Goal: Task Accomplishment & Management: Use online tool/utility

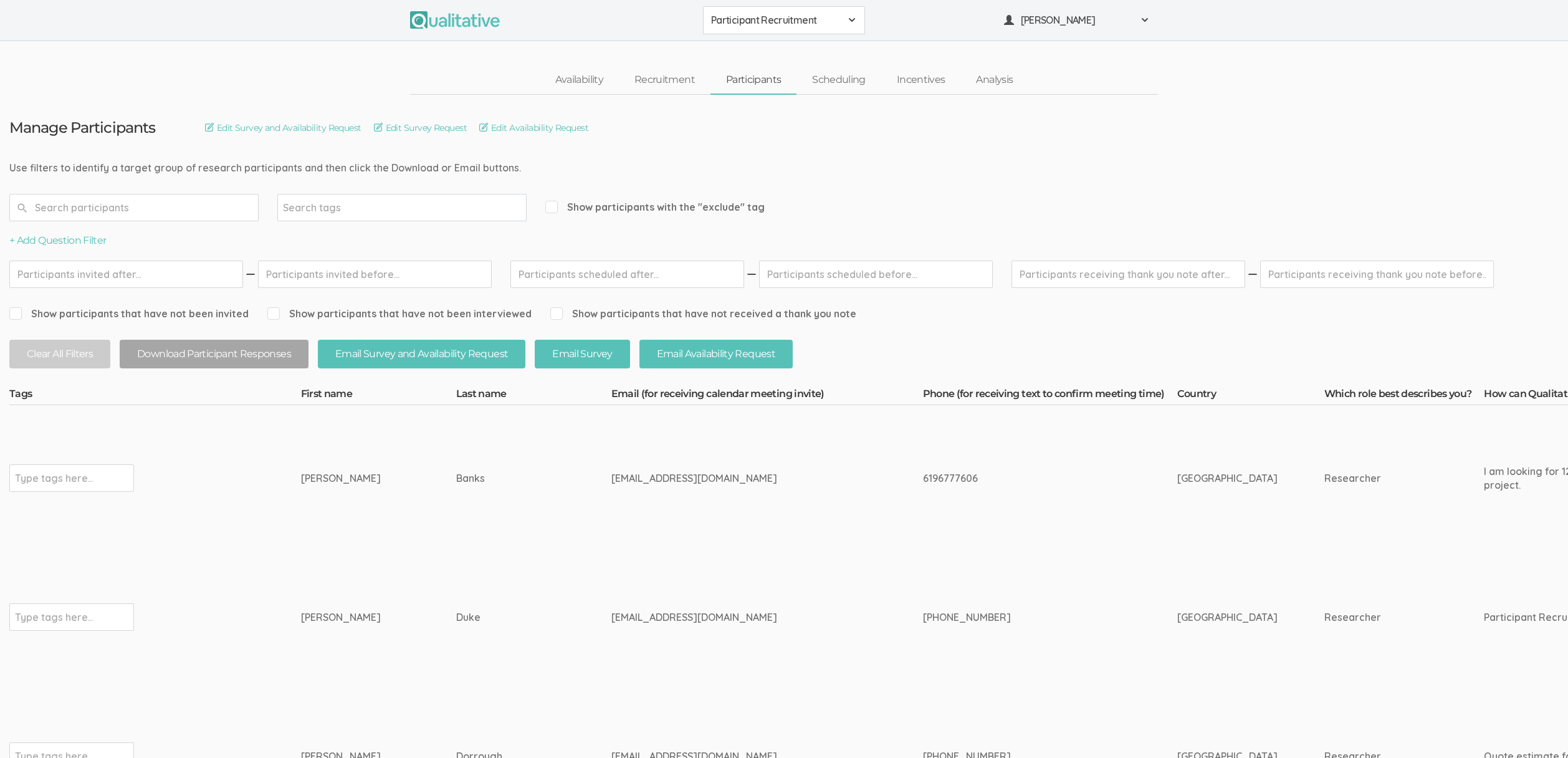
click at [358, 470] on td "Misty" at bounding box center [378, 478] width 155 height 147
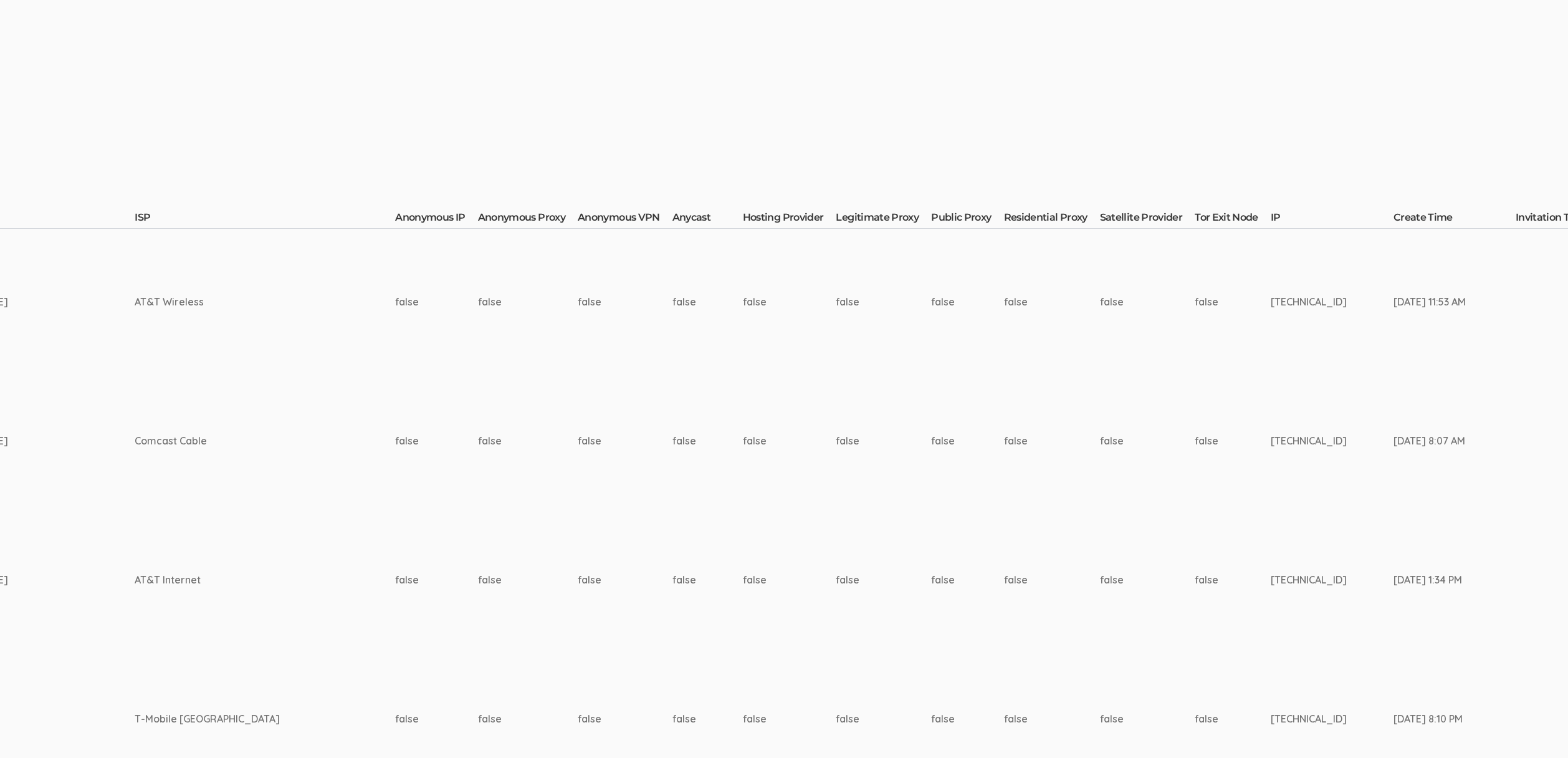
scroll to position [176, 3837]
click at [1394, 511] on td "Sep 07, 1:34 PM" at bounding box center [1455, 580] width 122 height 146
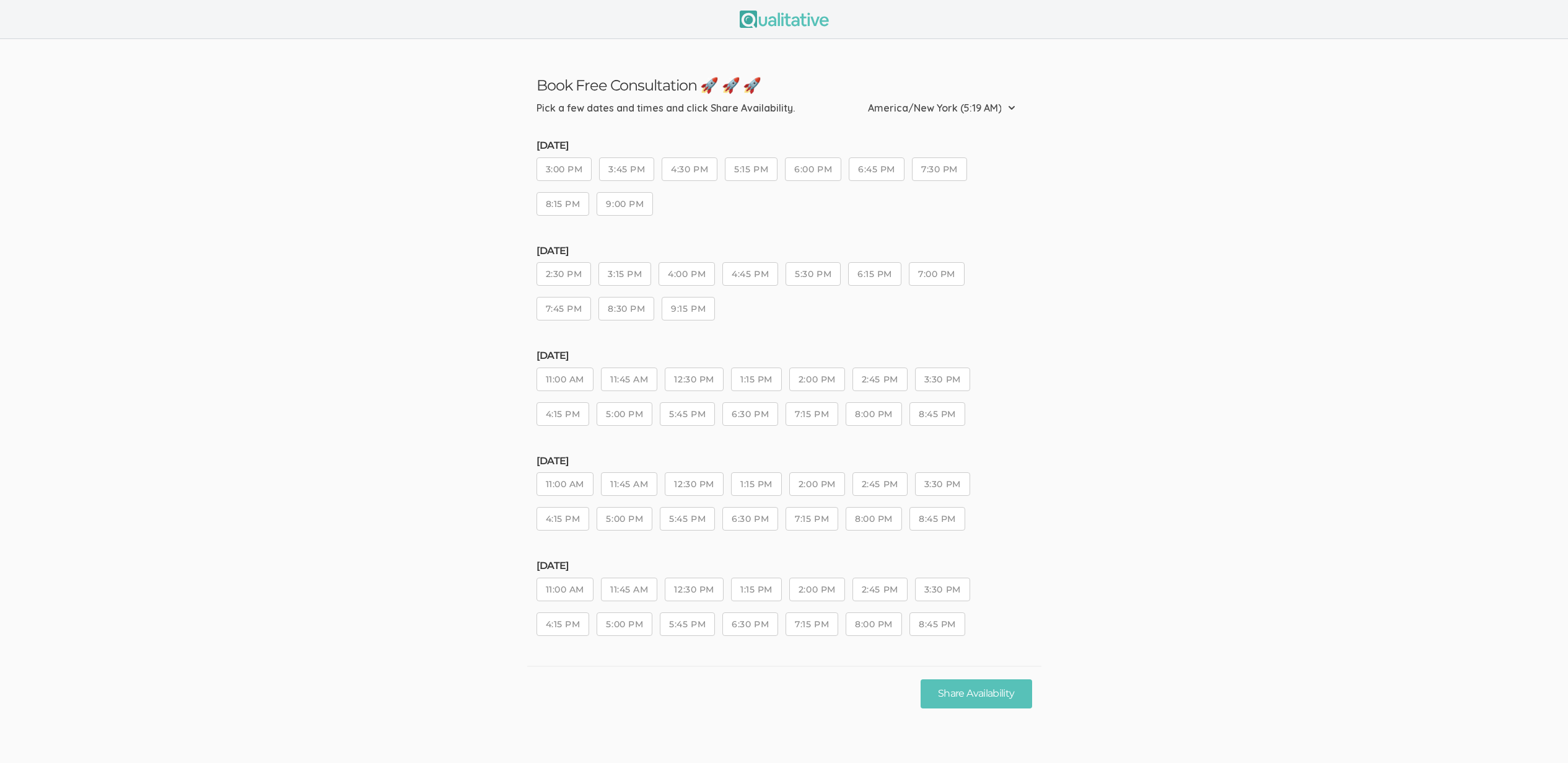
click at [690, 421] on button "5:45 PM" at bounding box center [688, 414] width 55 height 24
click at [755, 421] on button "6:30 PM" at bounding box center [750, 414] width 56 height 24
click at [447, 419] on ui-view "Book Free Consultation 🚀 🚀 🚀 Pick a few dates and times and click Share Availab…" at bounding box center [784, 379] width 1568 height 682
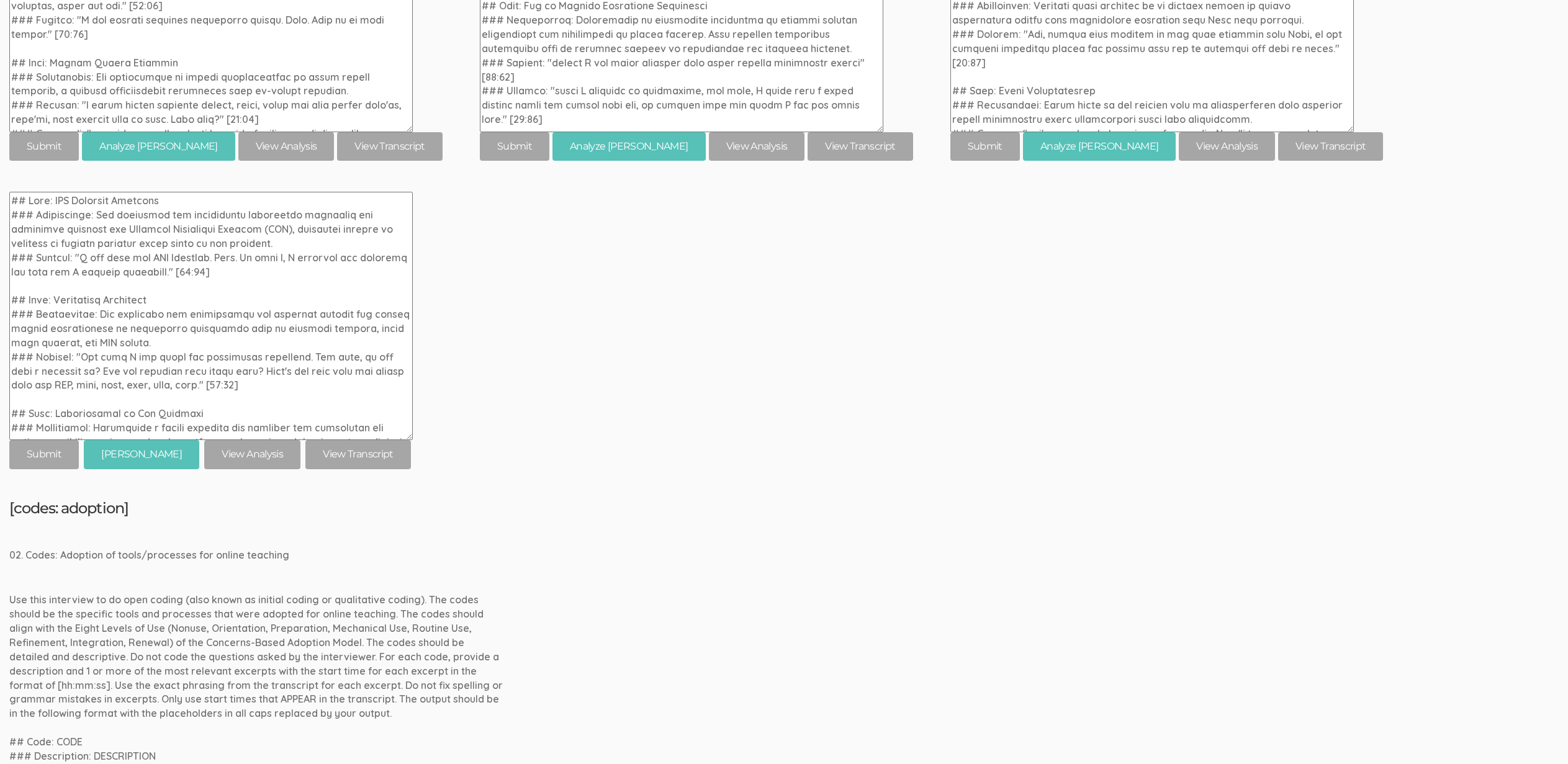
scroll to position [700, 0]
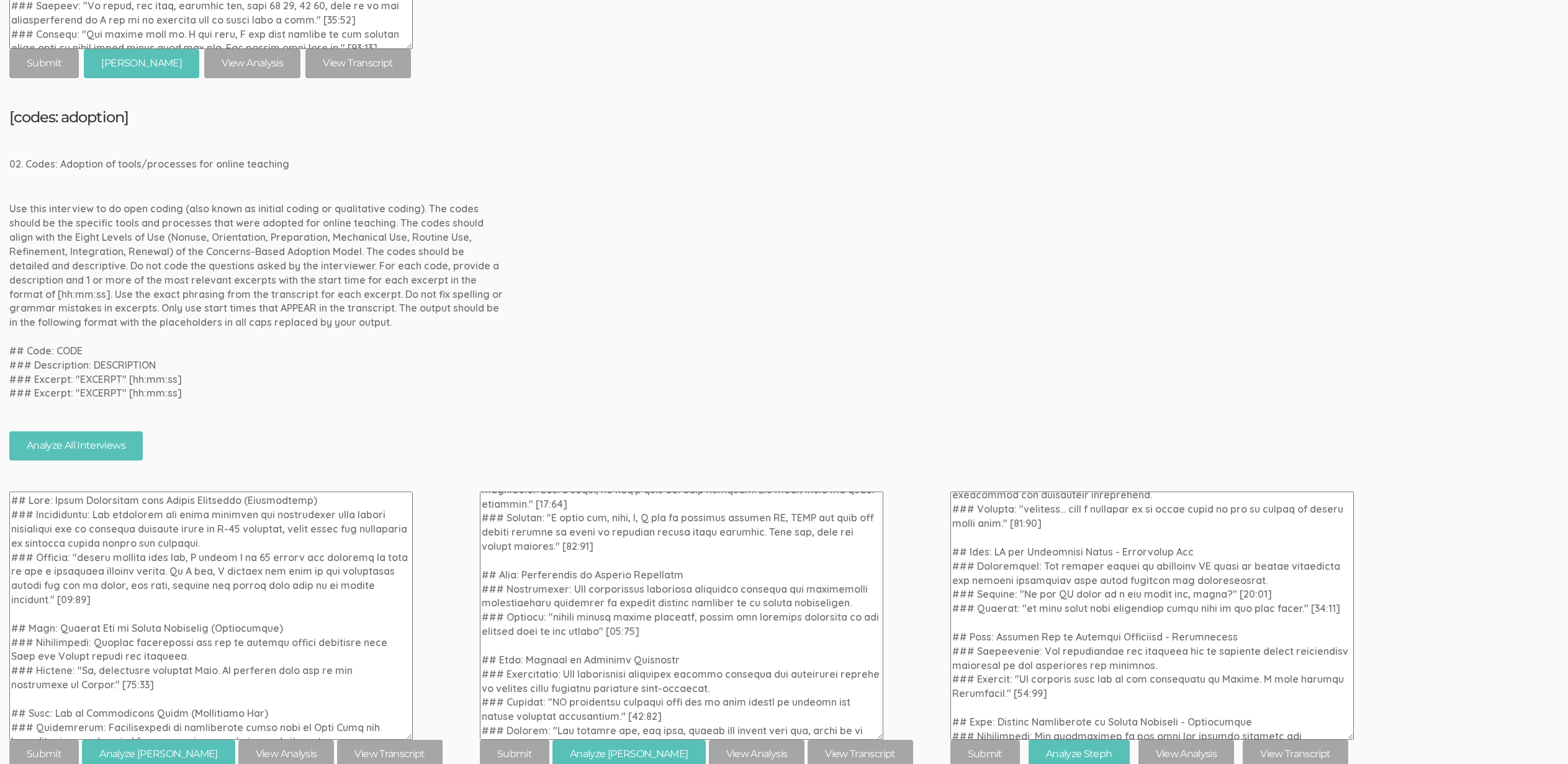
scroll to position [4687, 0]
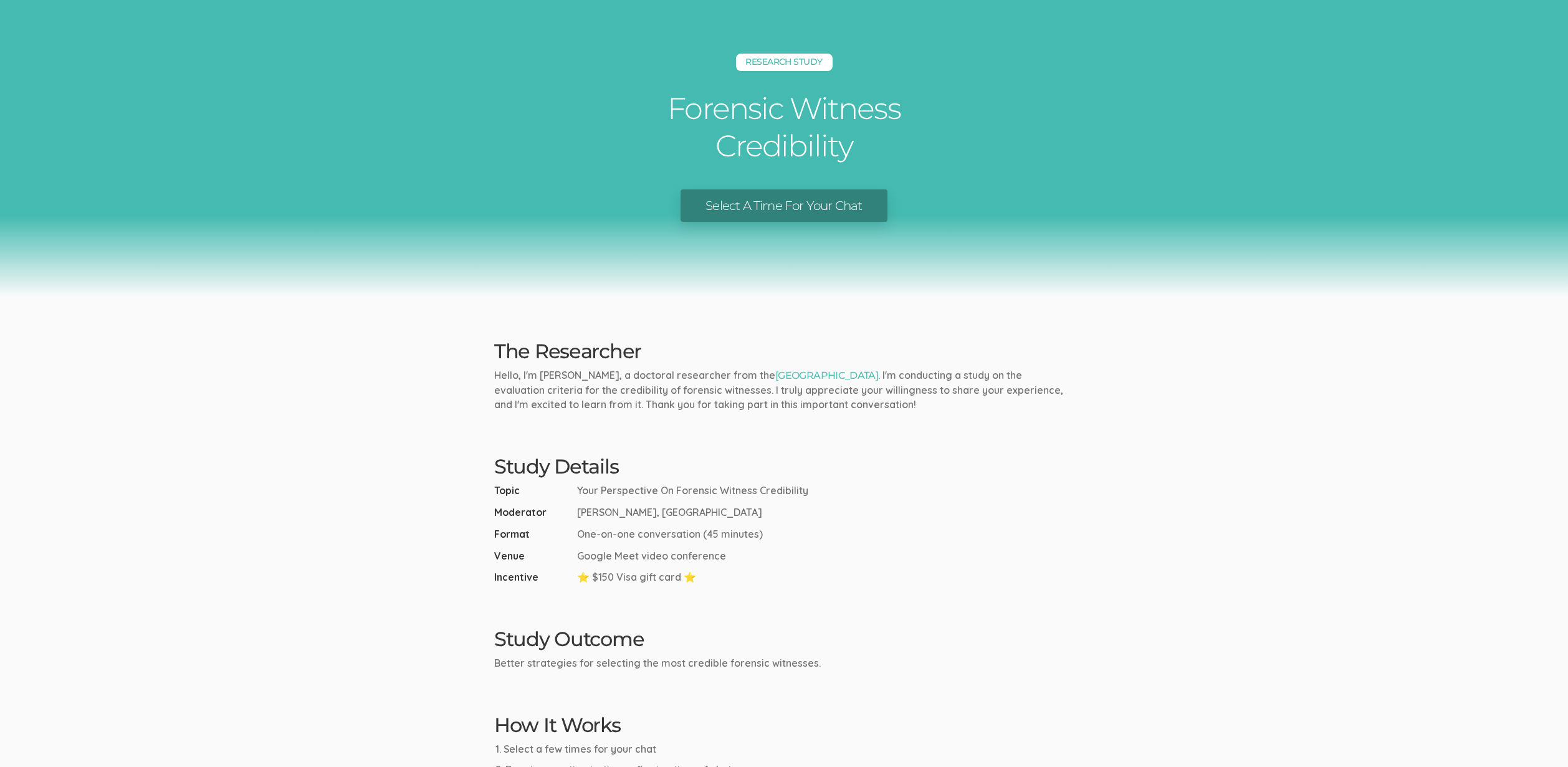
click at [1067, 567] on ul "Topic Your Perspective On Forensic Witness Credibility Moderator Buddy Carter, …" at bounding box center [784, 534] width 580 height 101
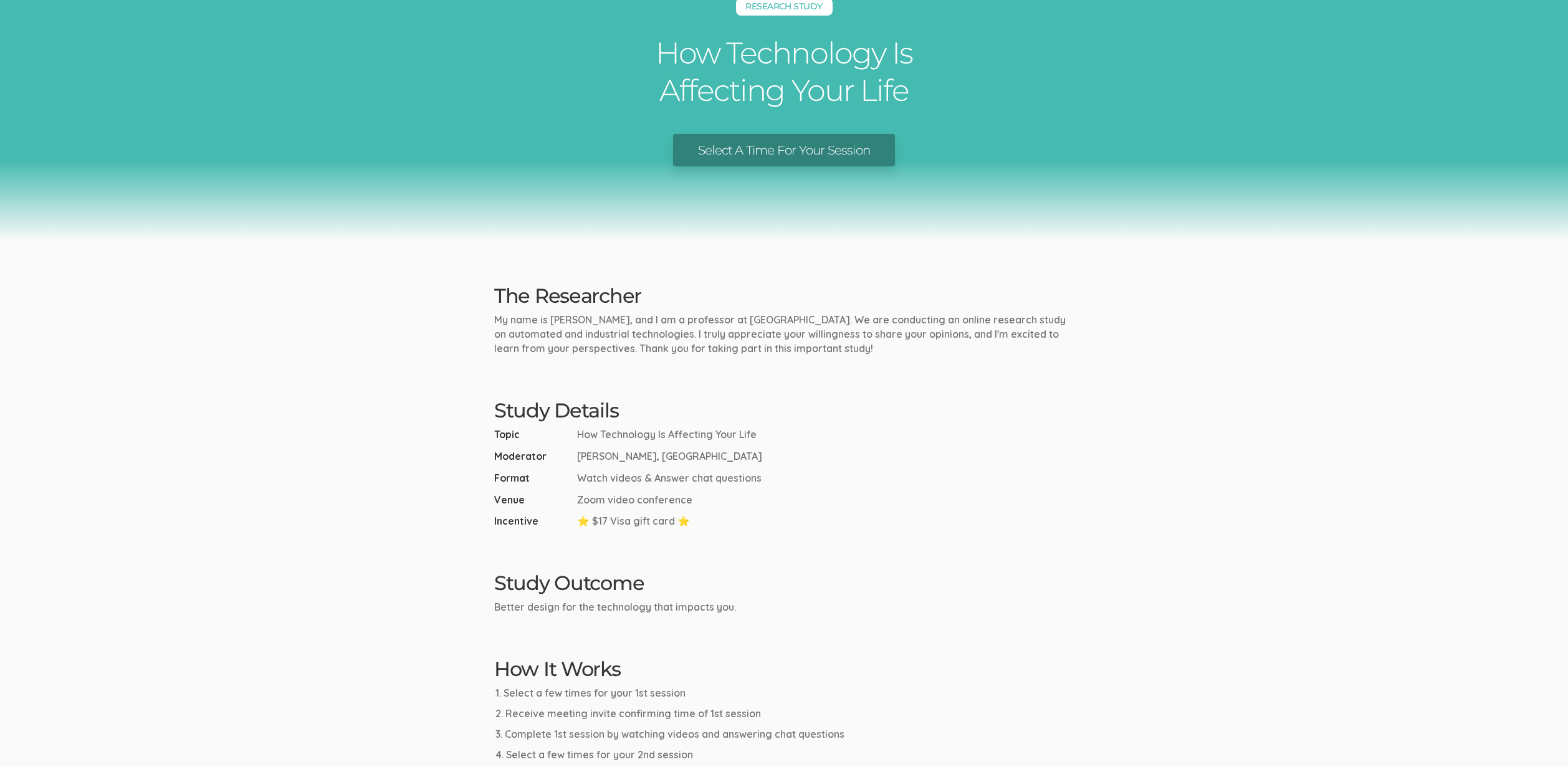
click at [186, 212] on div "Research Study How Technology Is Affecting Your Life Select A Time For Your Ses…" at bounding box center [784, 91] width 1568 height 299
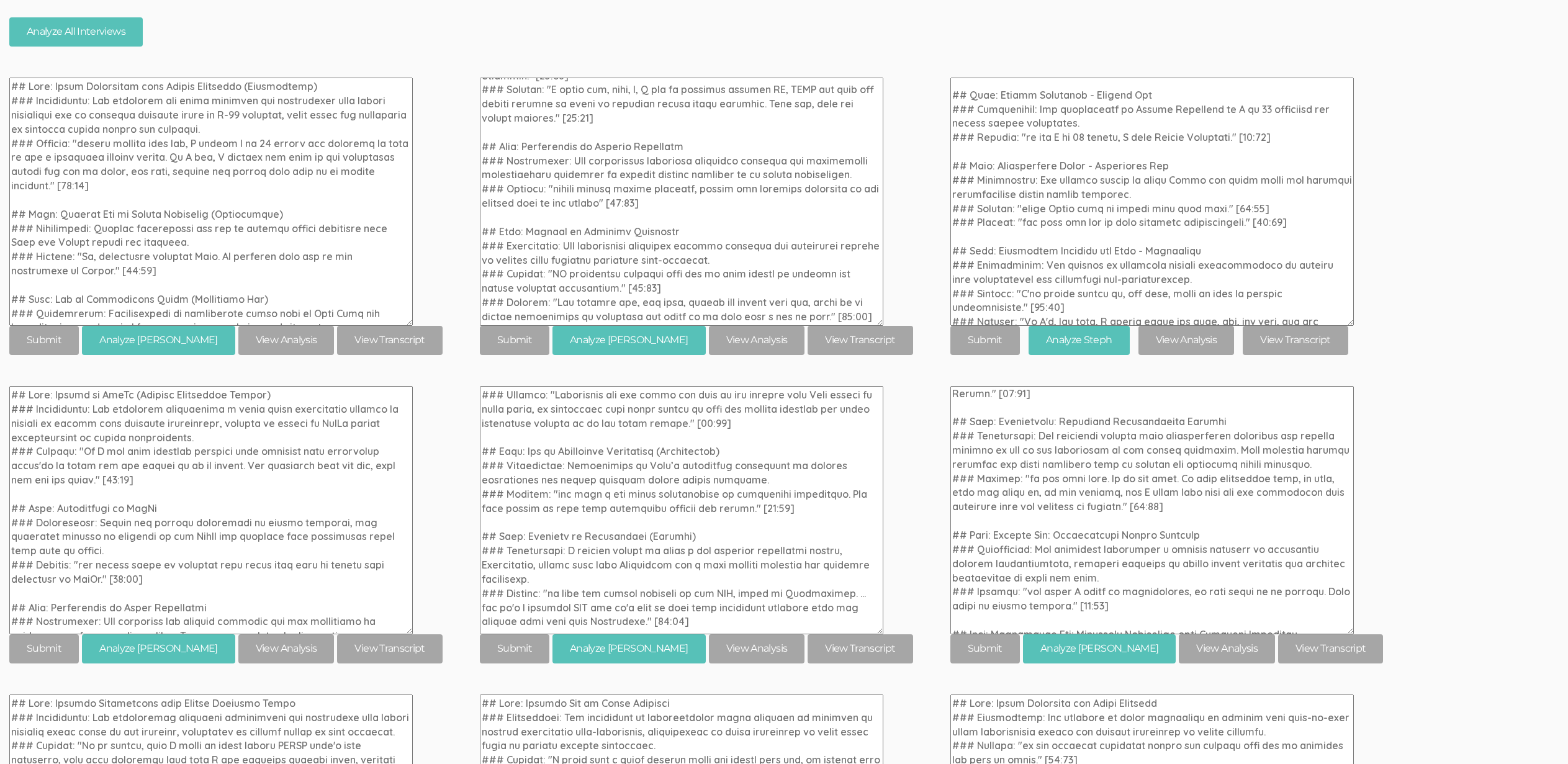
scroll to position [286, 0]
click at [1439, 350] on div "[codes: adoption] 02. Codes: Adoption of tools/processes for online teaching An…" at bounding box center [784, 488] width 1549 height 1584
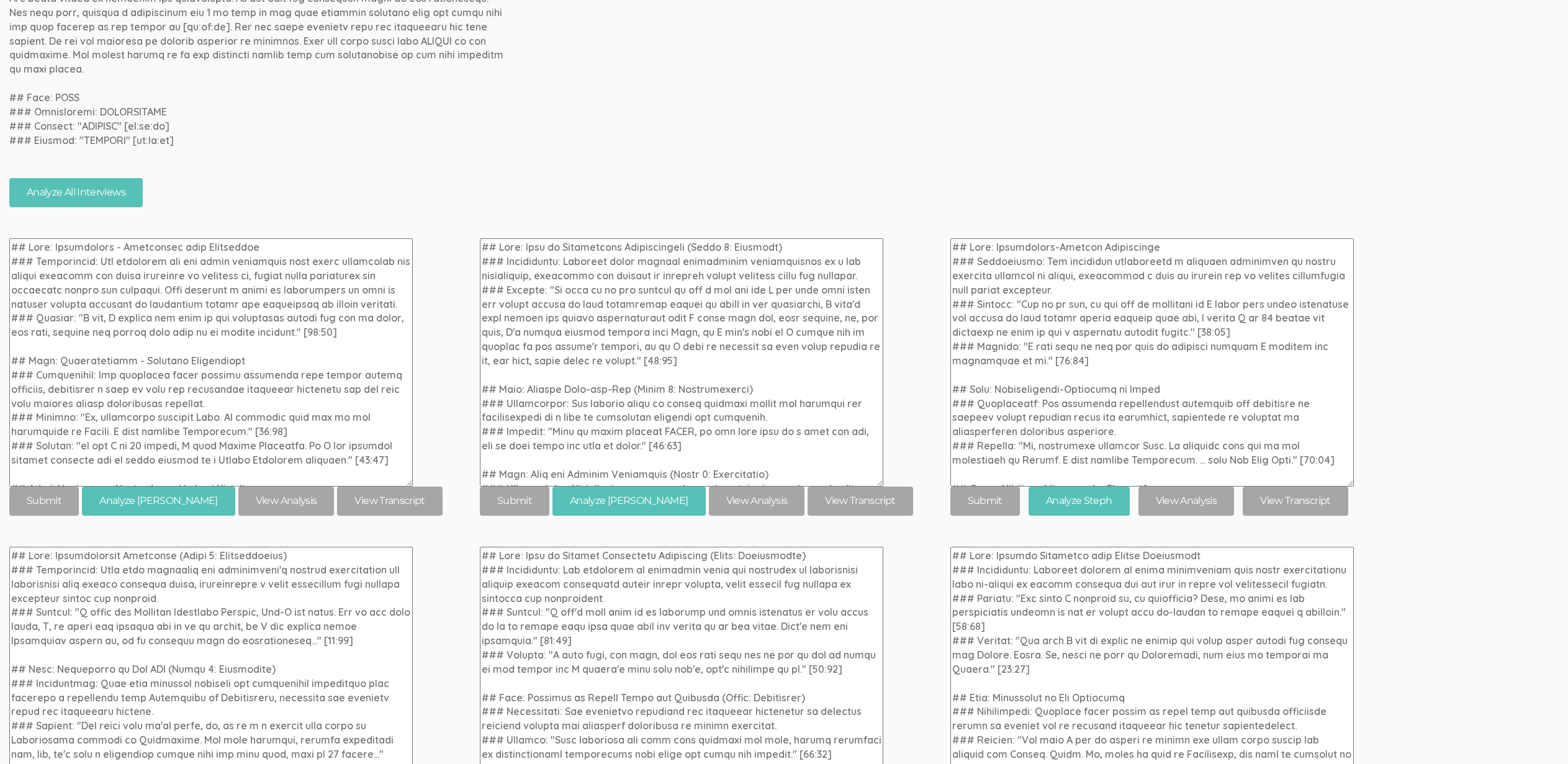
scroll to position [6952, 0]
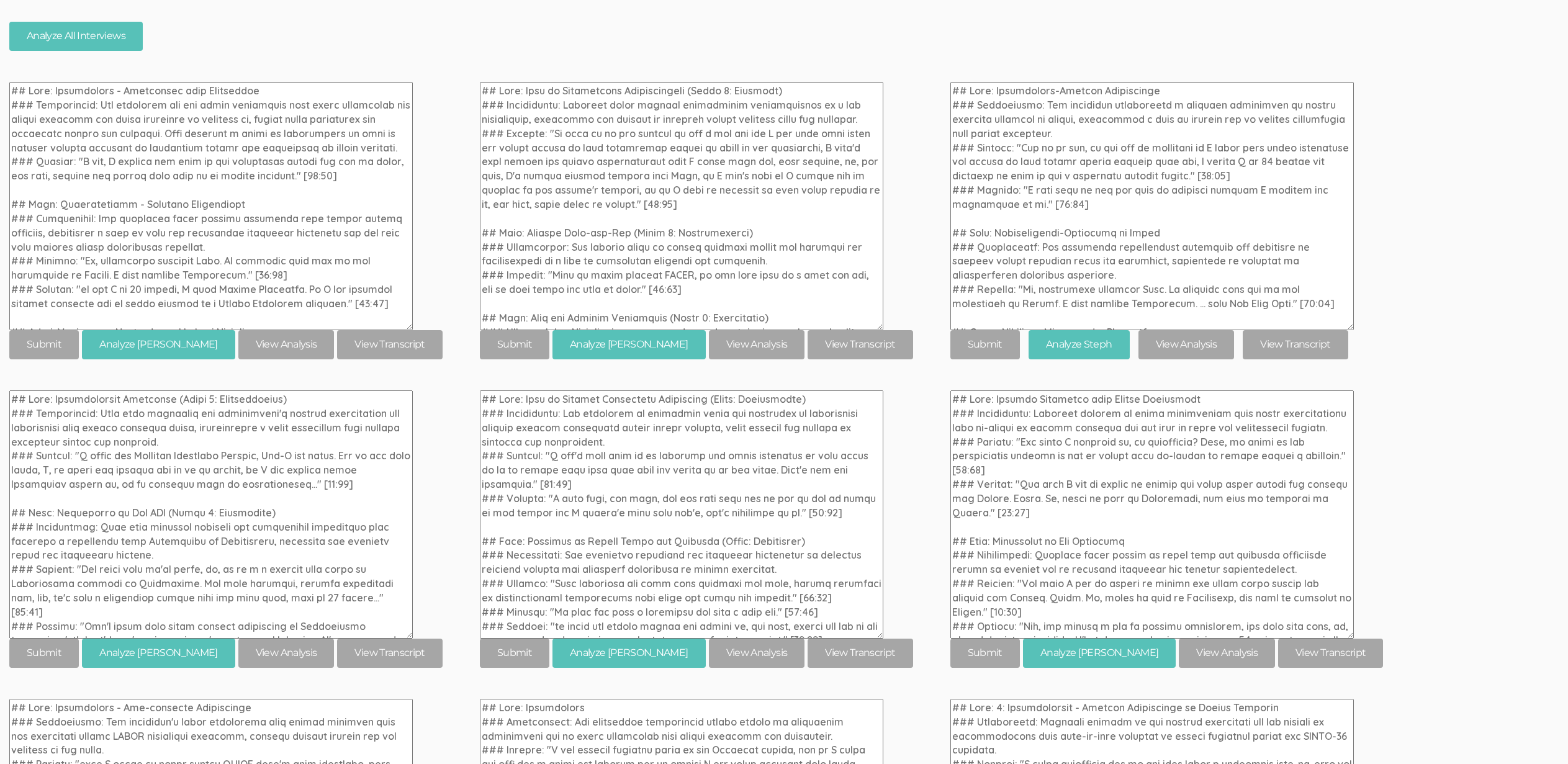
click at [1379, 214] on div "[codes: concerns] 03. Codes: Concerns during adoption of tools/processes for on…" at bounding box center [784, 485] width 1549 height 1599
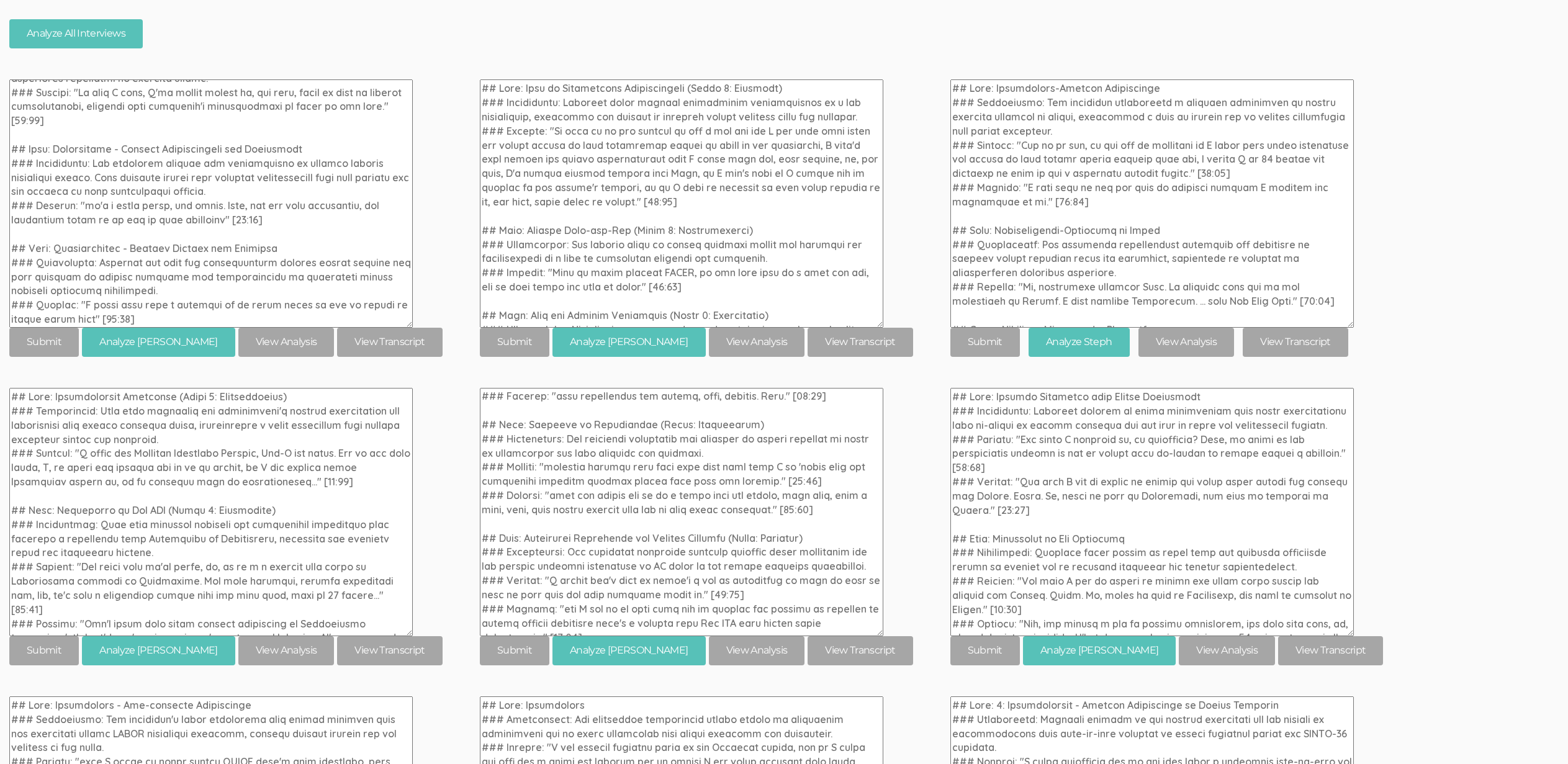
scroll to position [362, 0]
click at [1434, 396] on div "[codes: concerns] 03. Codes: Concerns during adoption of tools/processes for on…" at bounding box center [784, 483] width 1549 height 1599
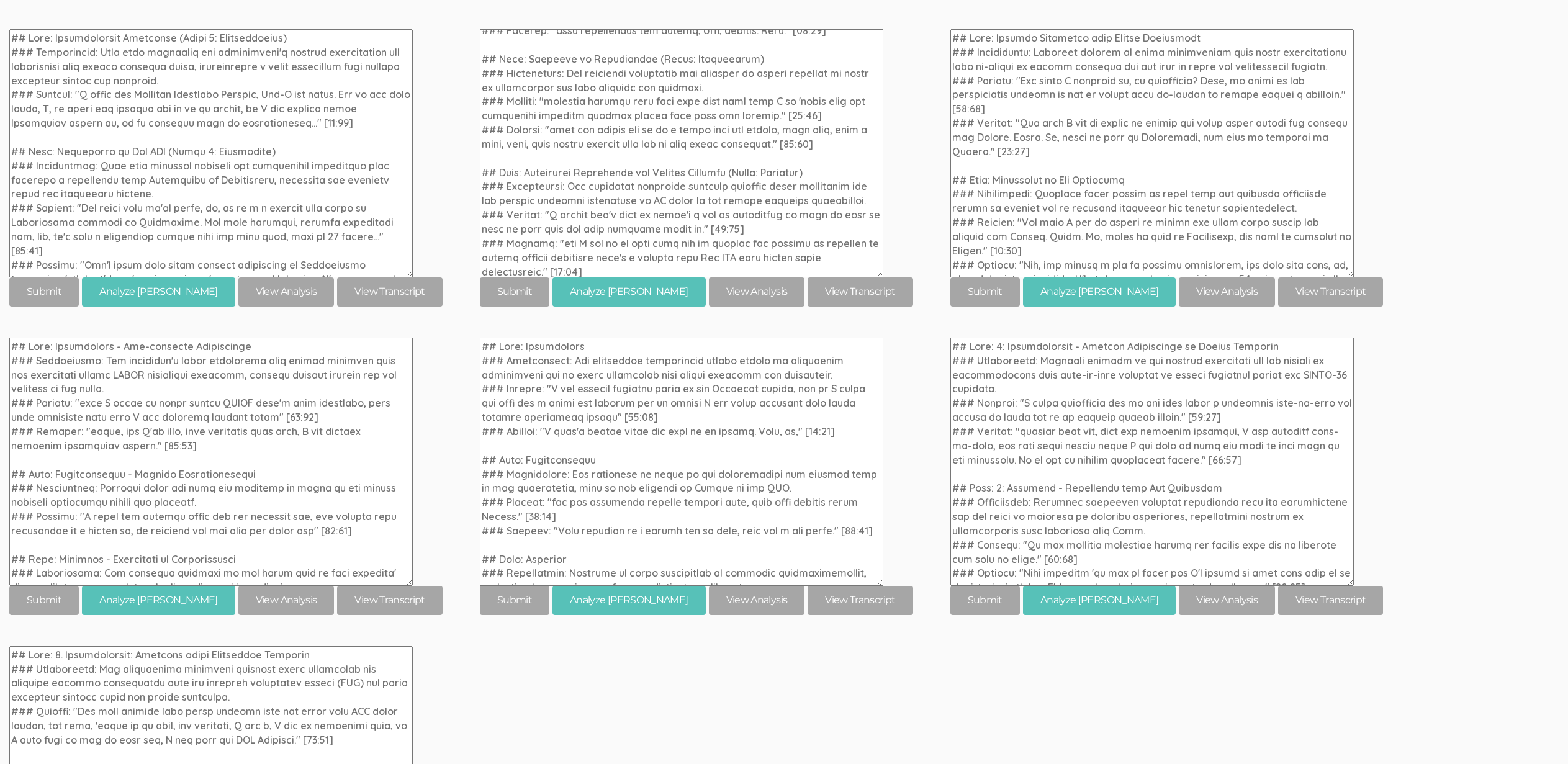
scroll to position [7552, 0]
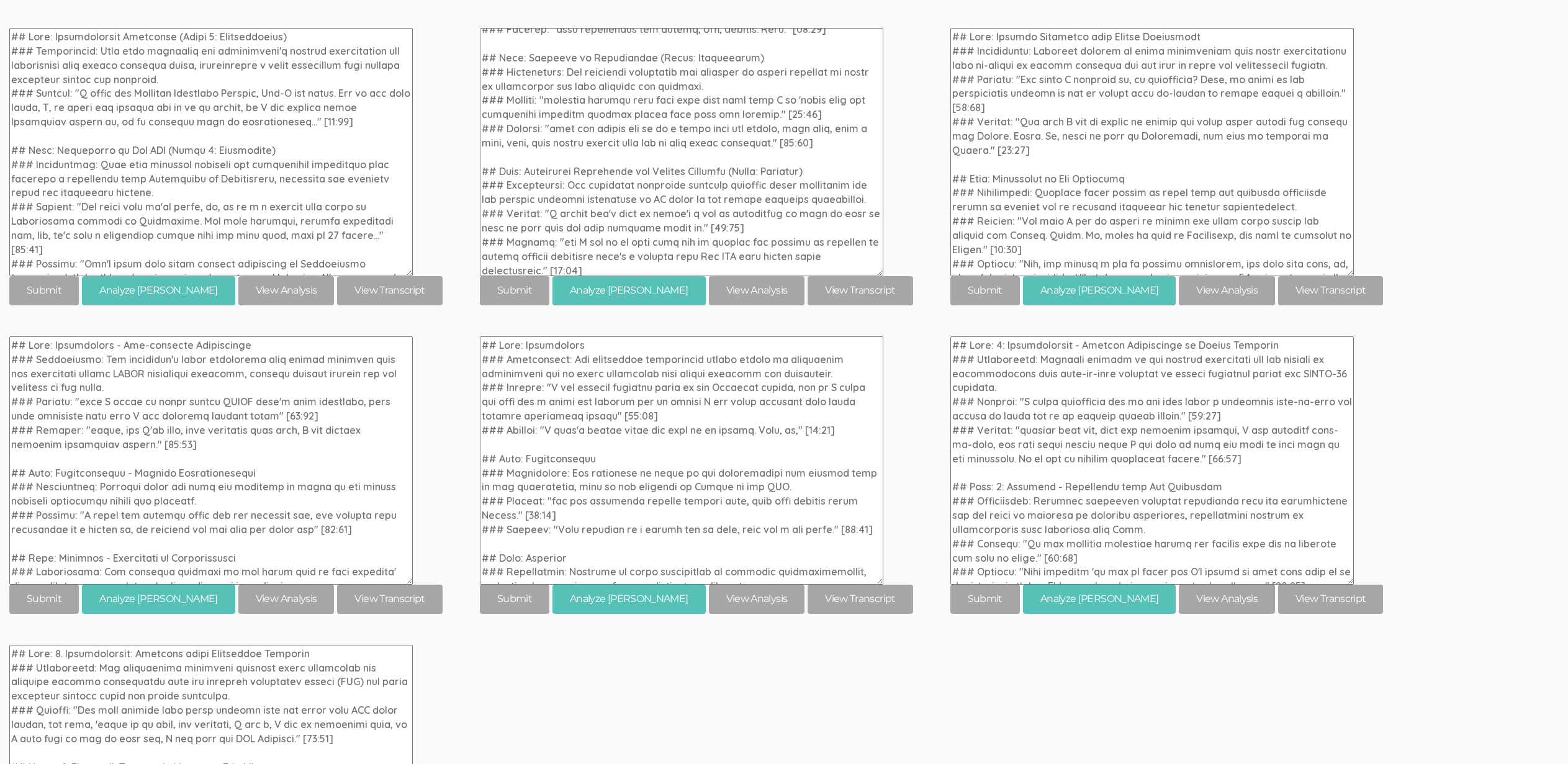
scroll to position [7308, 0]
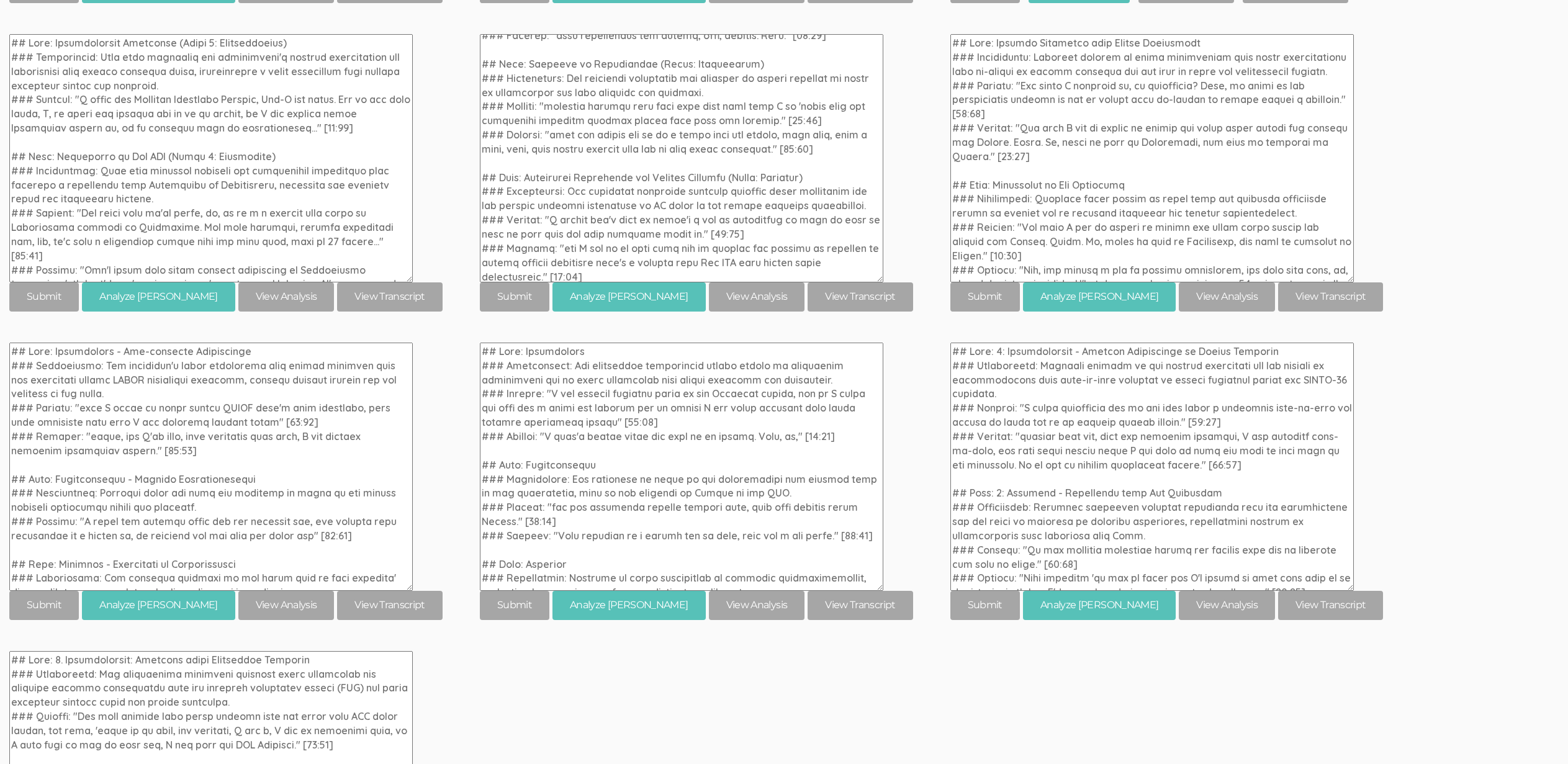
click at [1478, 404] on div "[codes: concerns] 03. Codes: Concerns during adoption of tools/processes for on…" at bounding box center [784, 129] width 1549 height 1599
click at [1461, 395] on div "[codes: concerns] 03. Codes: Concerns during adoption of tools/processes for on…" at bounding box center [784, 129] width 1549 height 1599
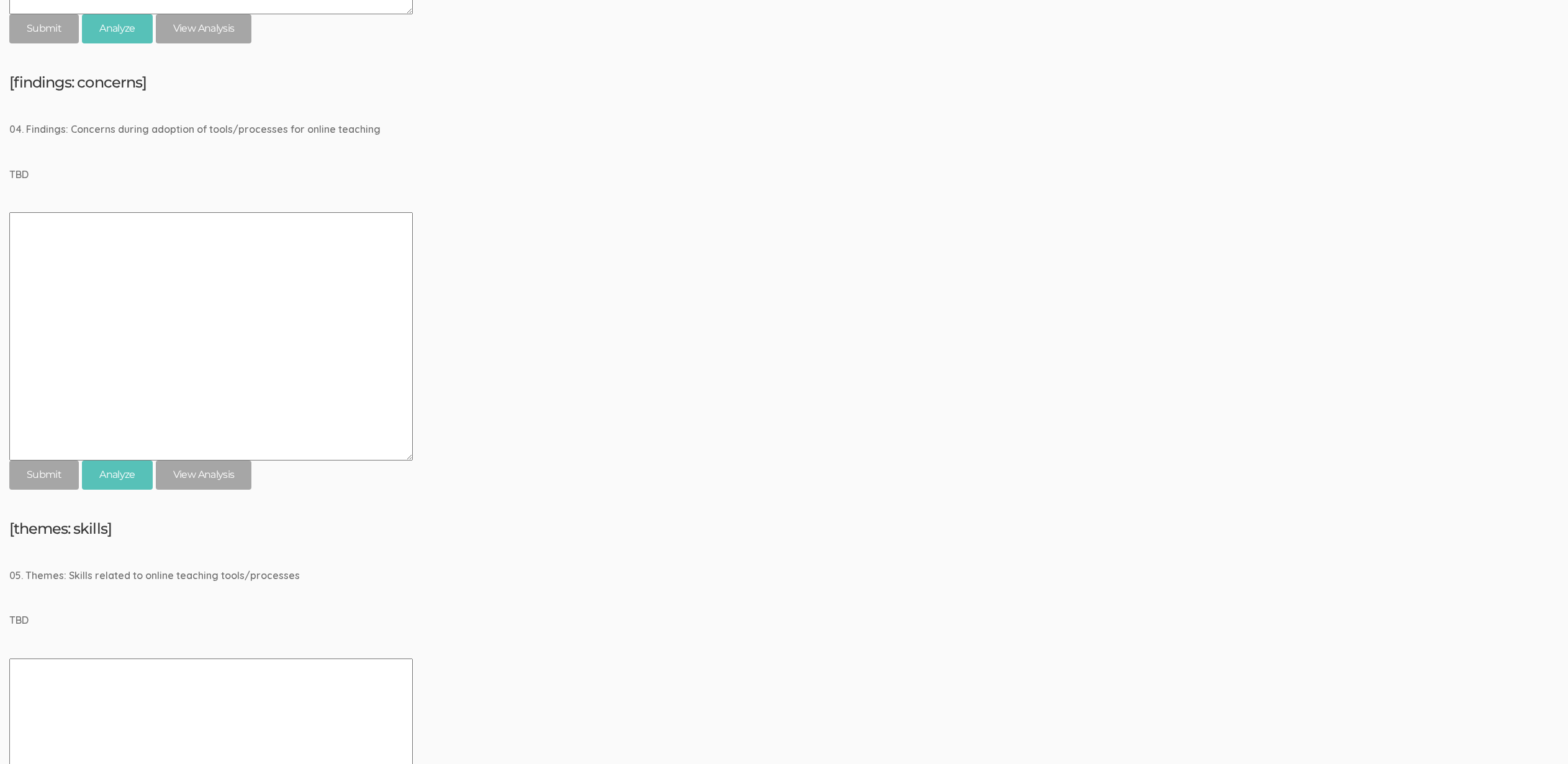
scroll to position [1549, 0]
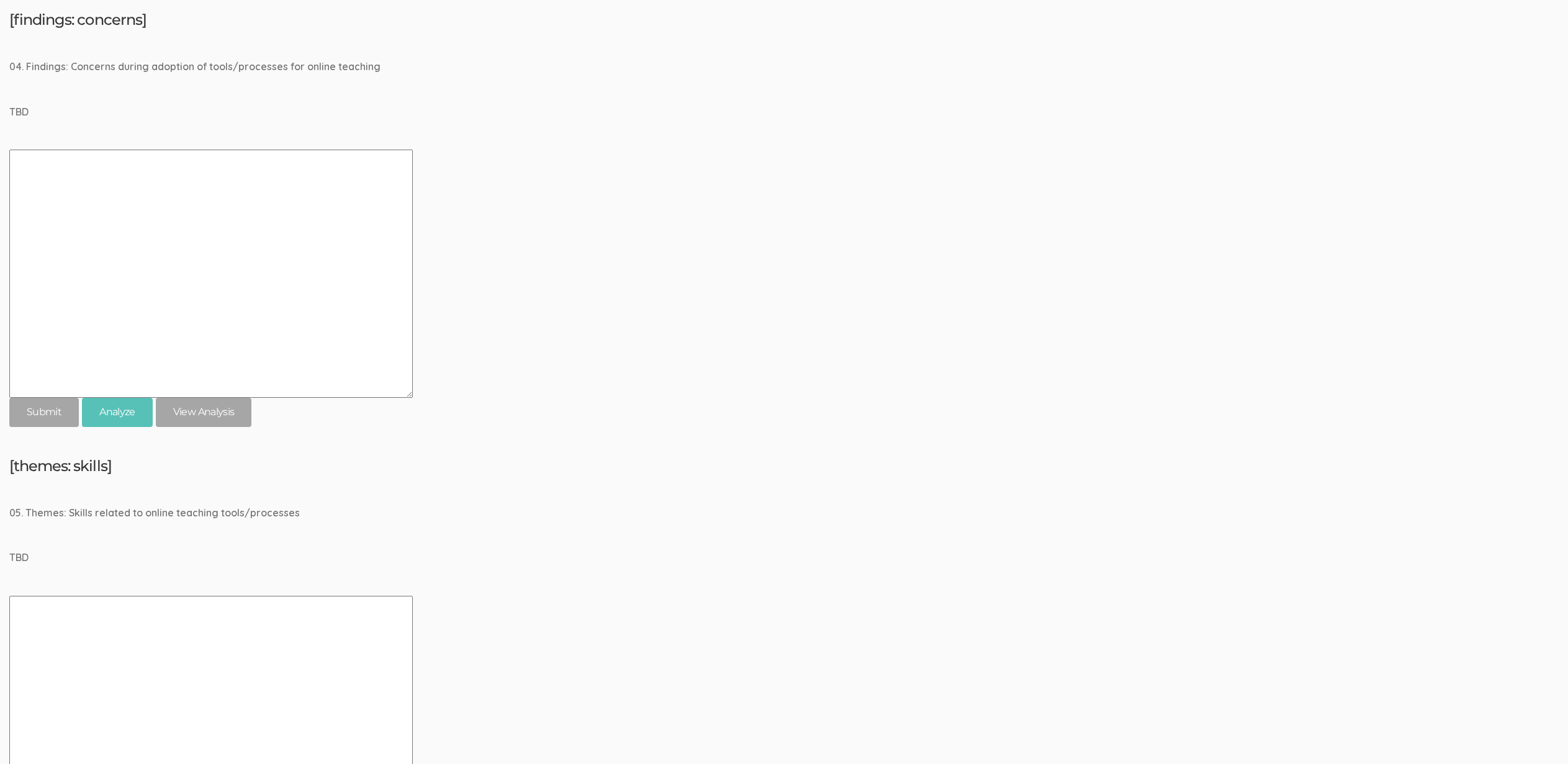
click at [957, 528] on div "[themes: skills] 05. Themes: Skills related to online teaching tools/processes …" at bounding box center [784, 666] width 1549 height 415
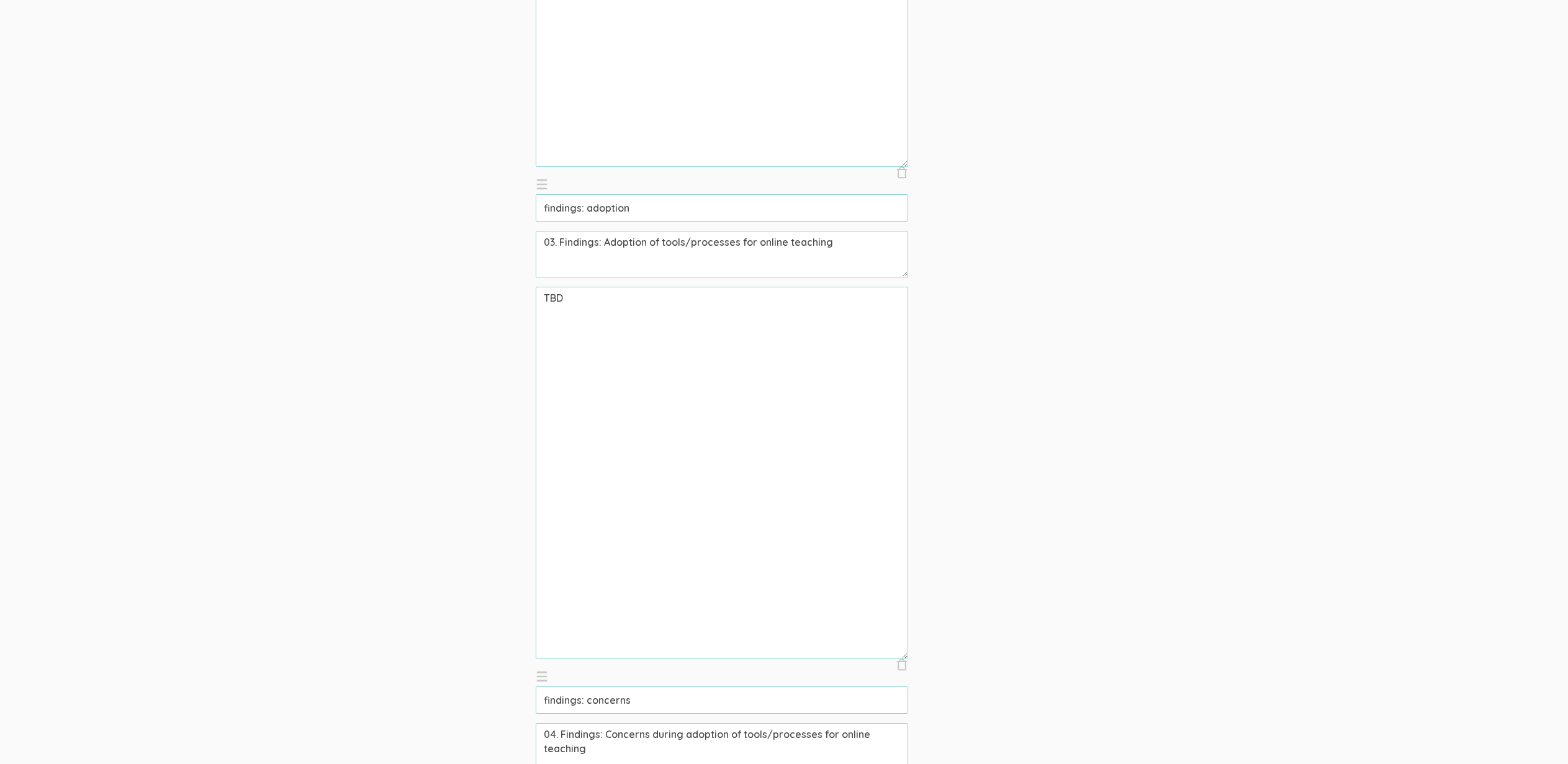
scroll to position [1669, 0]
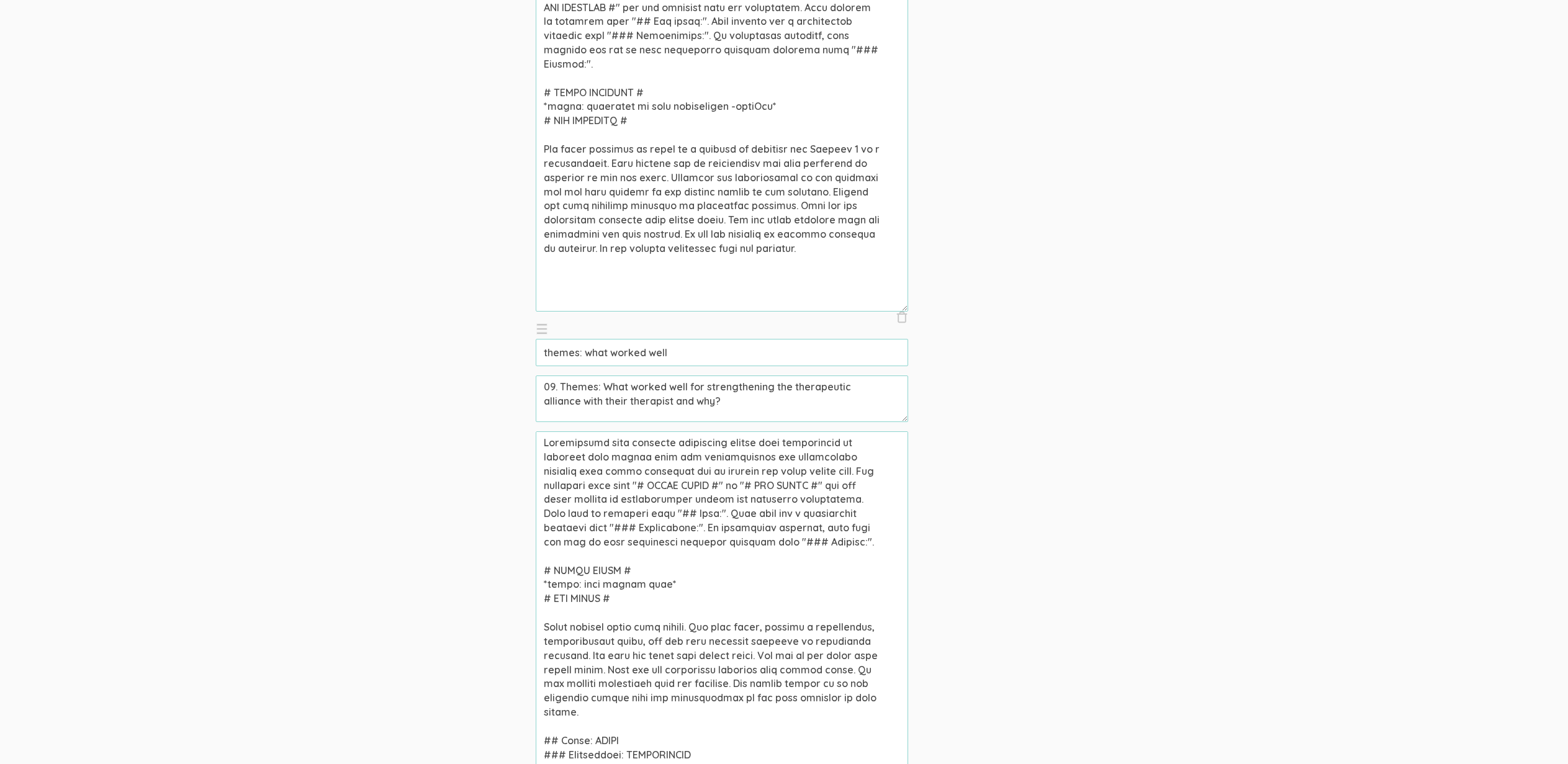
scroll to position [4168, 0]
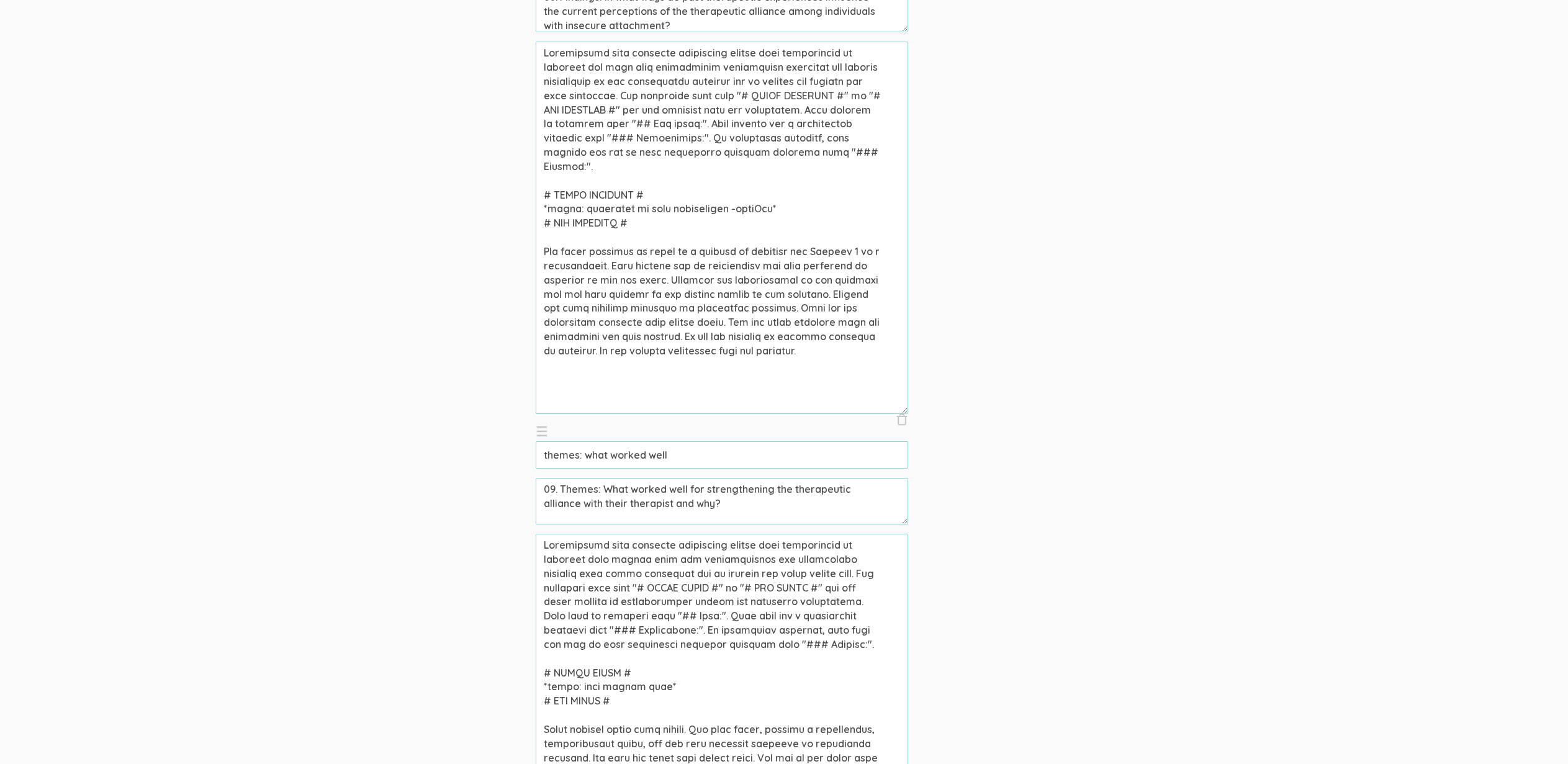
click at [633, 592] on textarea at bounding box center [722, 720] width 372 height 372
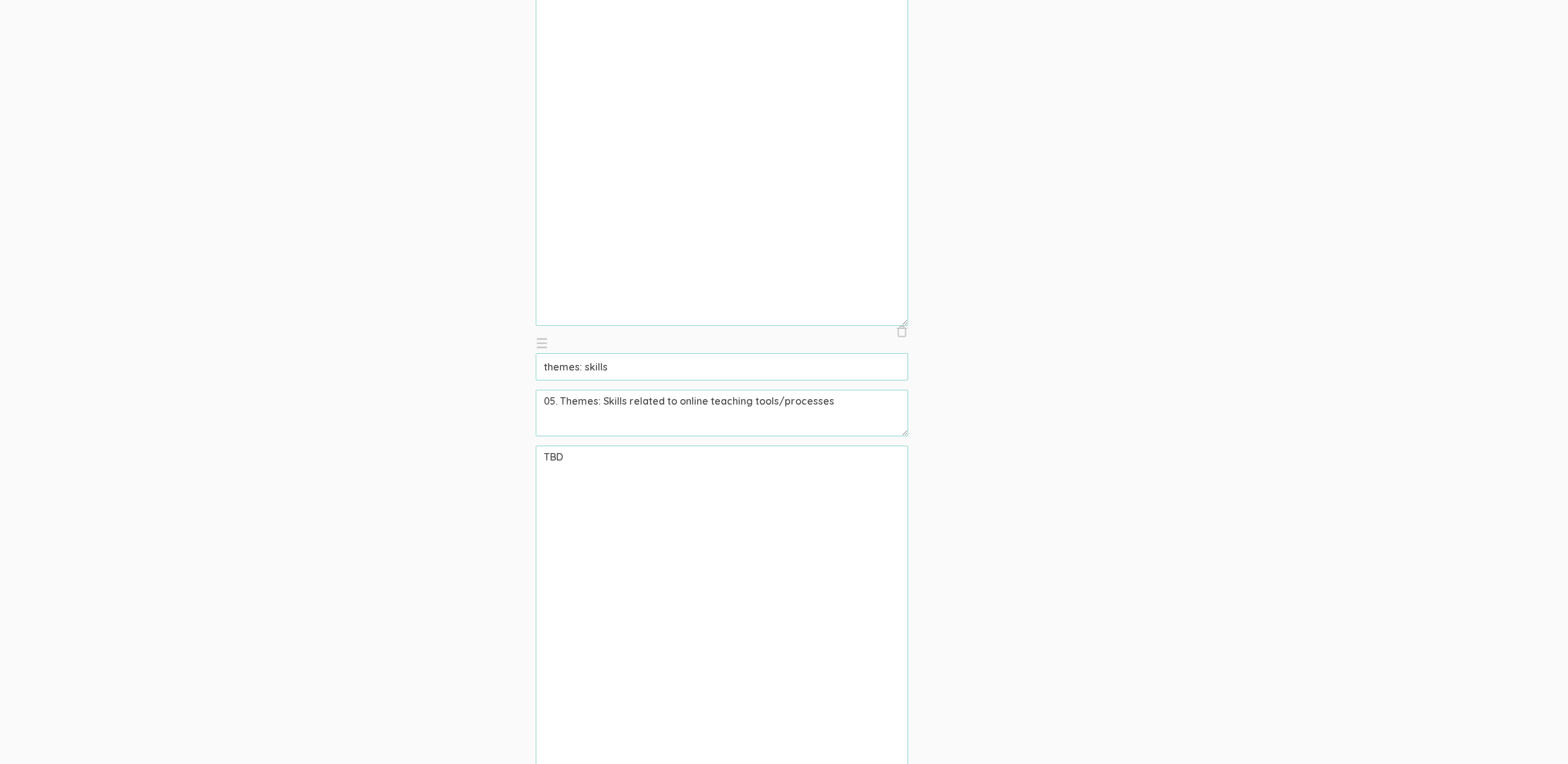
scroll to position [2256, 0]
click at [765, 545] on textarea "TBD" at bounding box center [722, 626] width 372 height 372
paste textarea "Individuals with insecure attachment styles were interviewed to identify what w…"
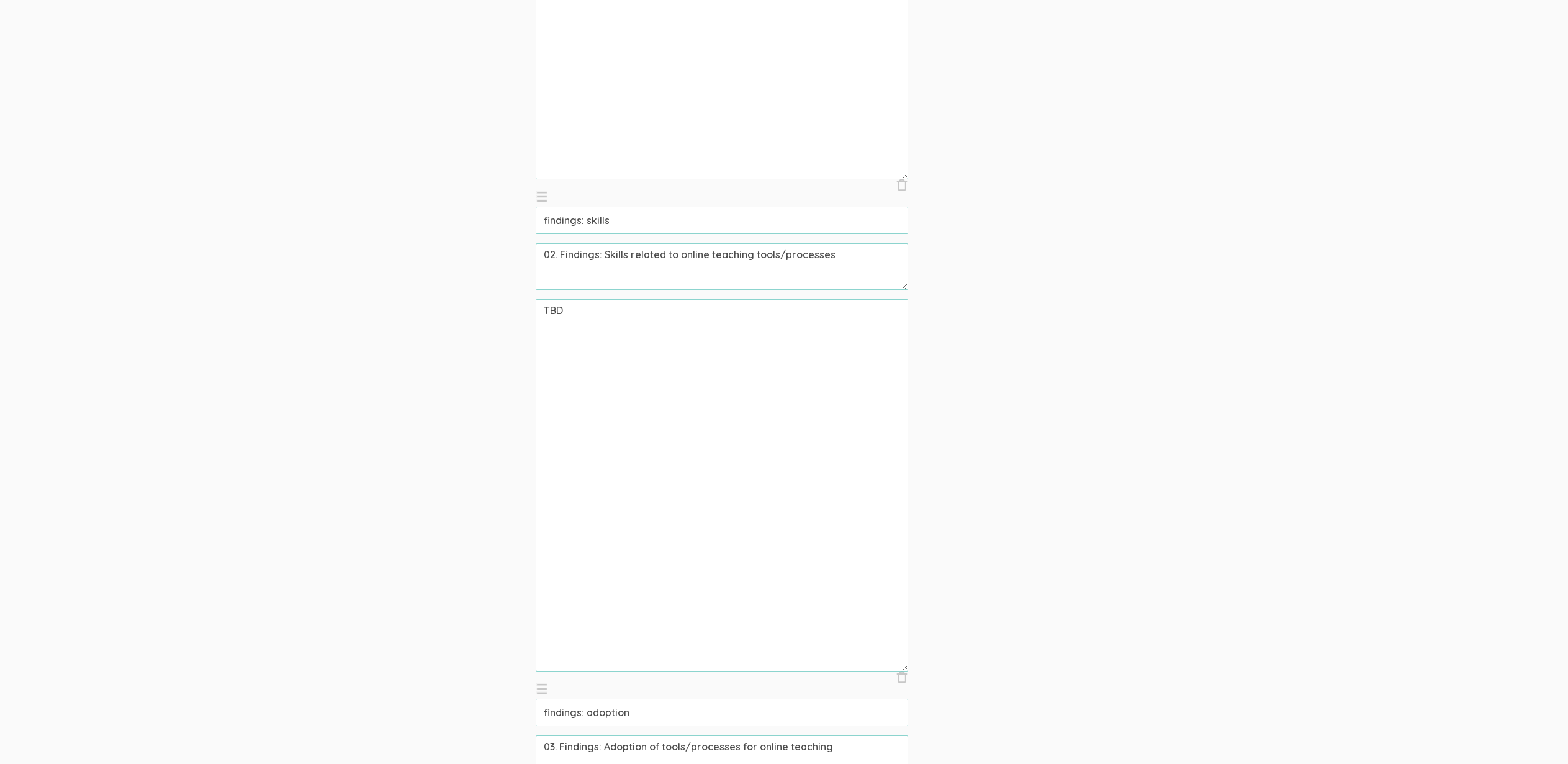
scroll to position [0, 0]
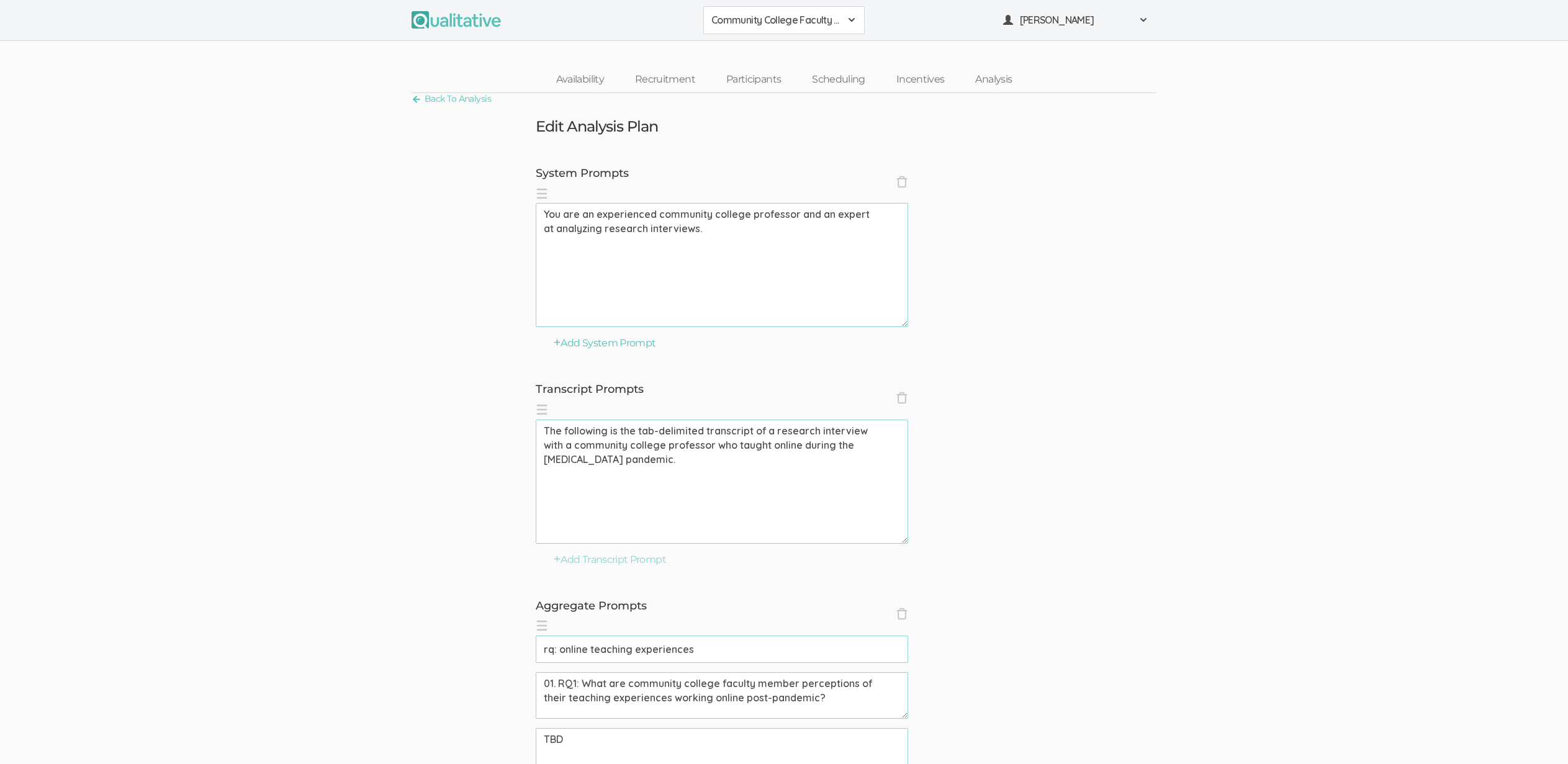
drag, startPoint x: 576, startPoint y: 444, endPoint x: 634, endPoint y: 456, distance: 59.2
click at [634, 456] on textarea "The following is the tab-delimited transcript of a research interview with a co…" at bounding box center [722, 481] width 372 height 124
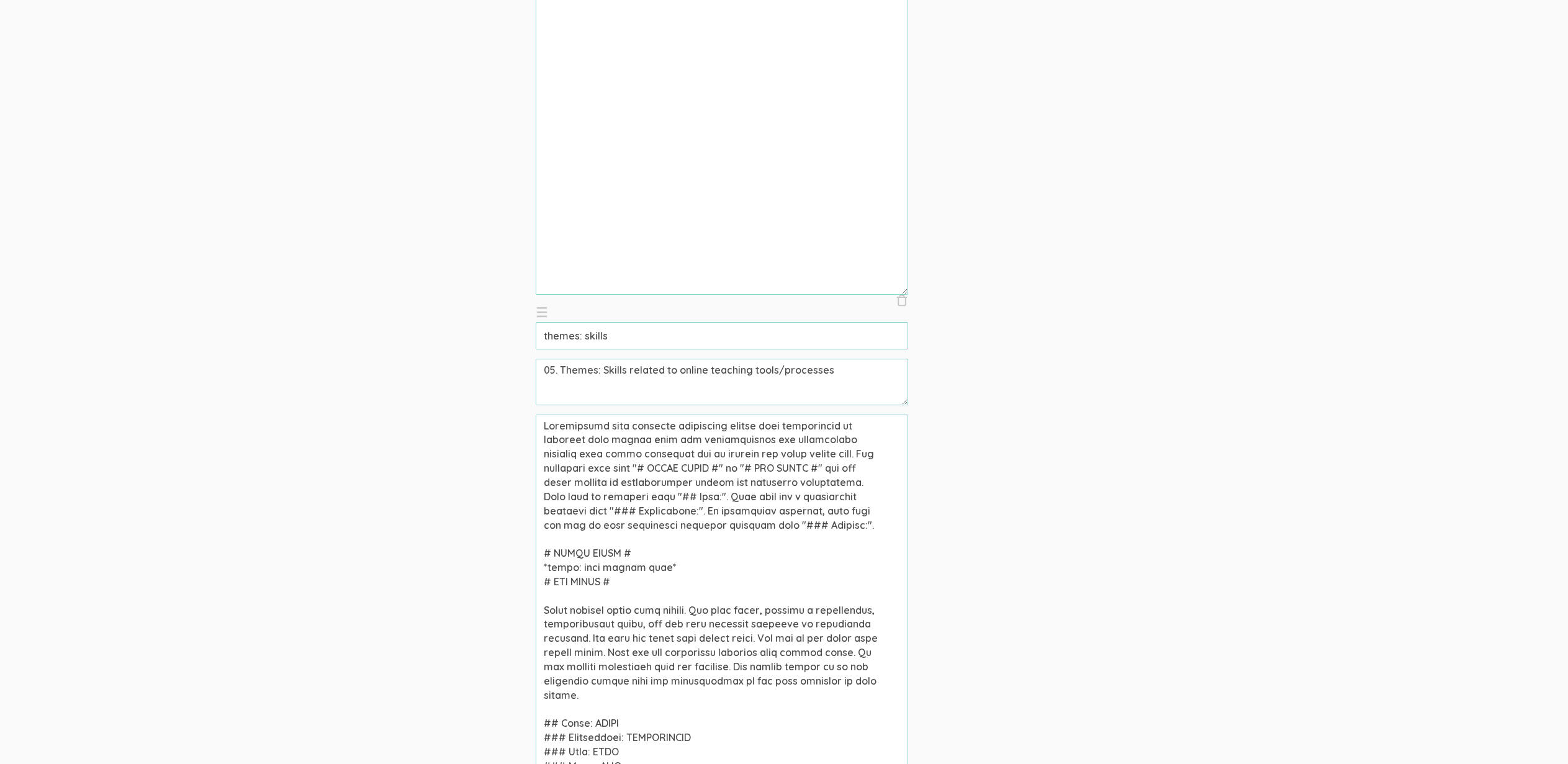
scroll to position [2287, 0]
click at [749, 421] on textarea at bounding box center [722, 596] width 372 height 372
paste textarea "community college professor who taught online during the COVID-19 pandemic"
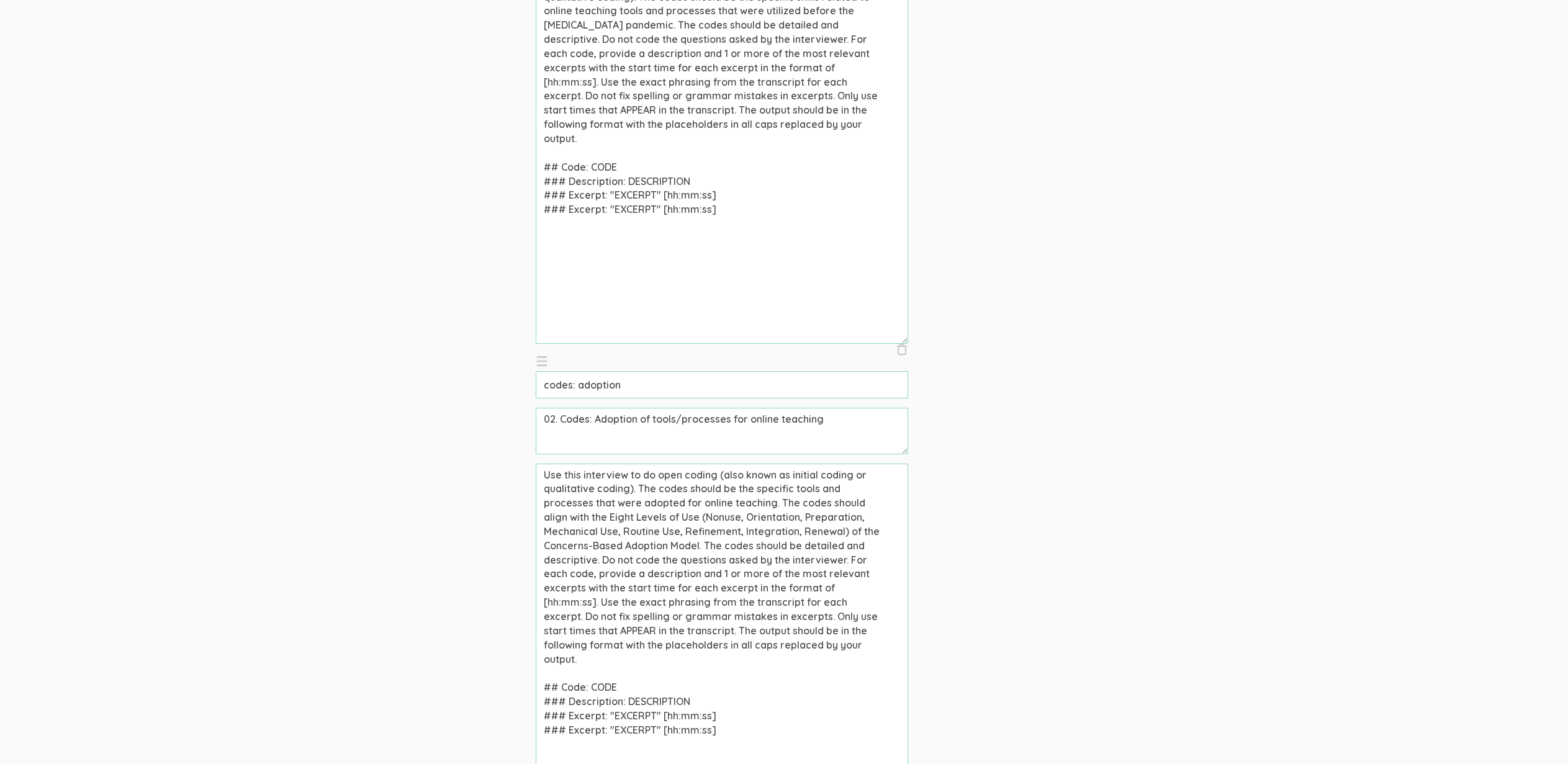
scroll to position [3909, 0]
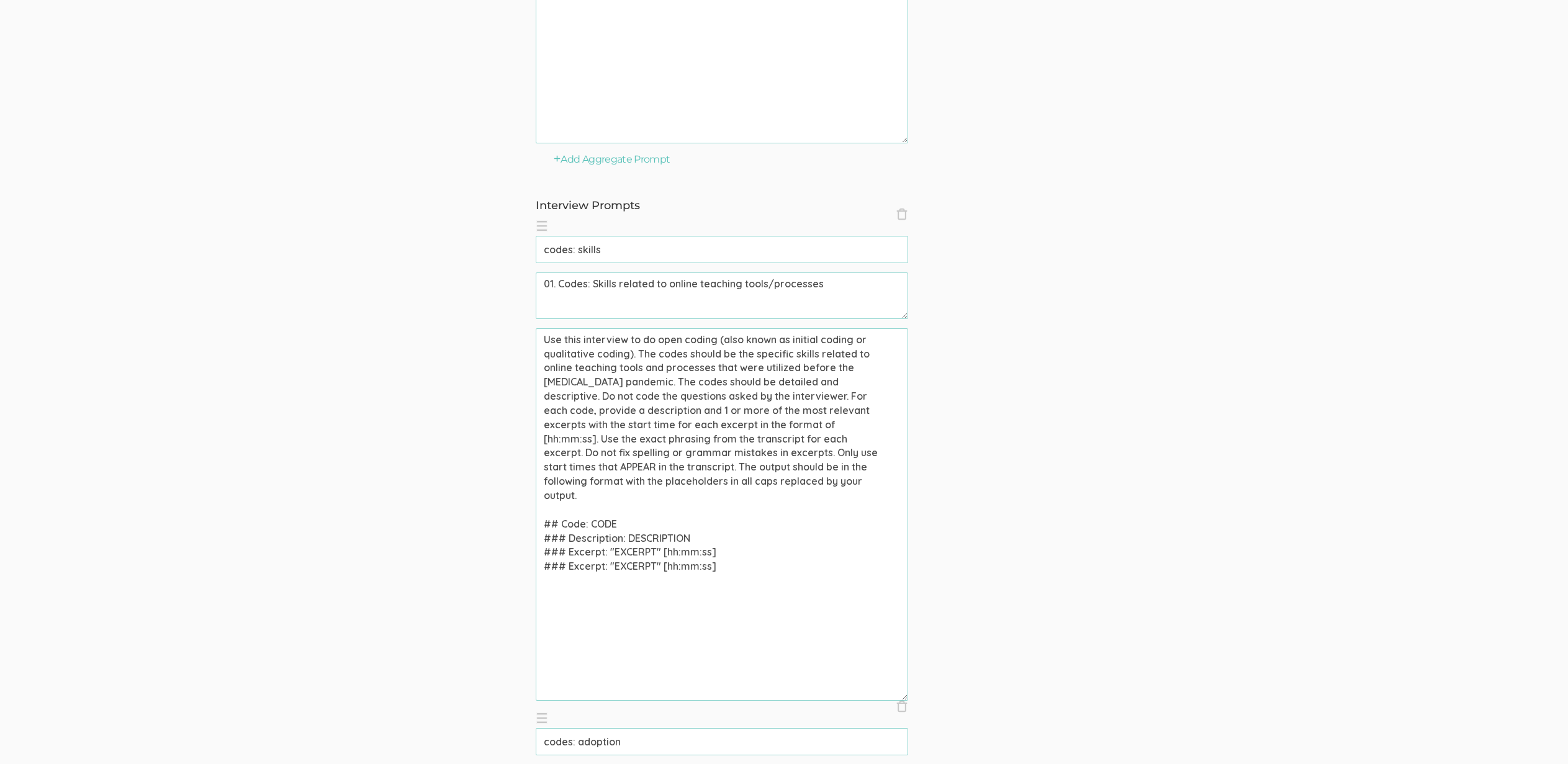
drag, startPoint x: 735, startPoint y: 354, endPoint x: 634, endPoint y: 381, distance: 104.5
click at [634, 381] on textarea "Use this interview to do open coding (also known as initial coding or qualitati…" at bounding box center [722, 515] width 372 height 372
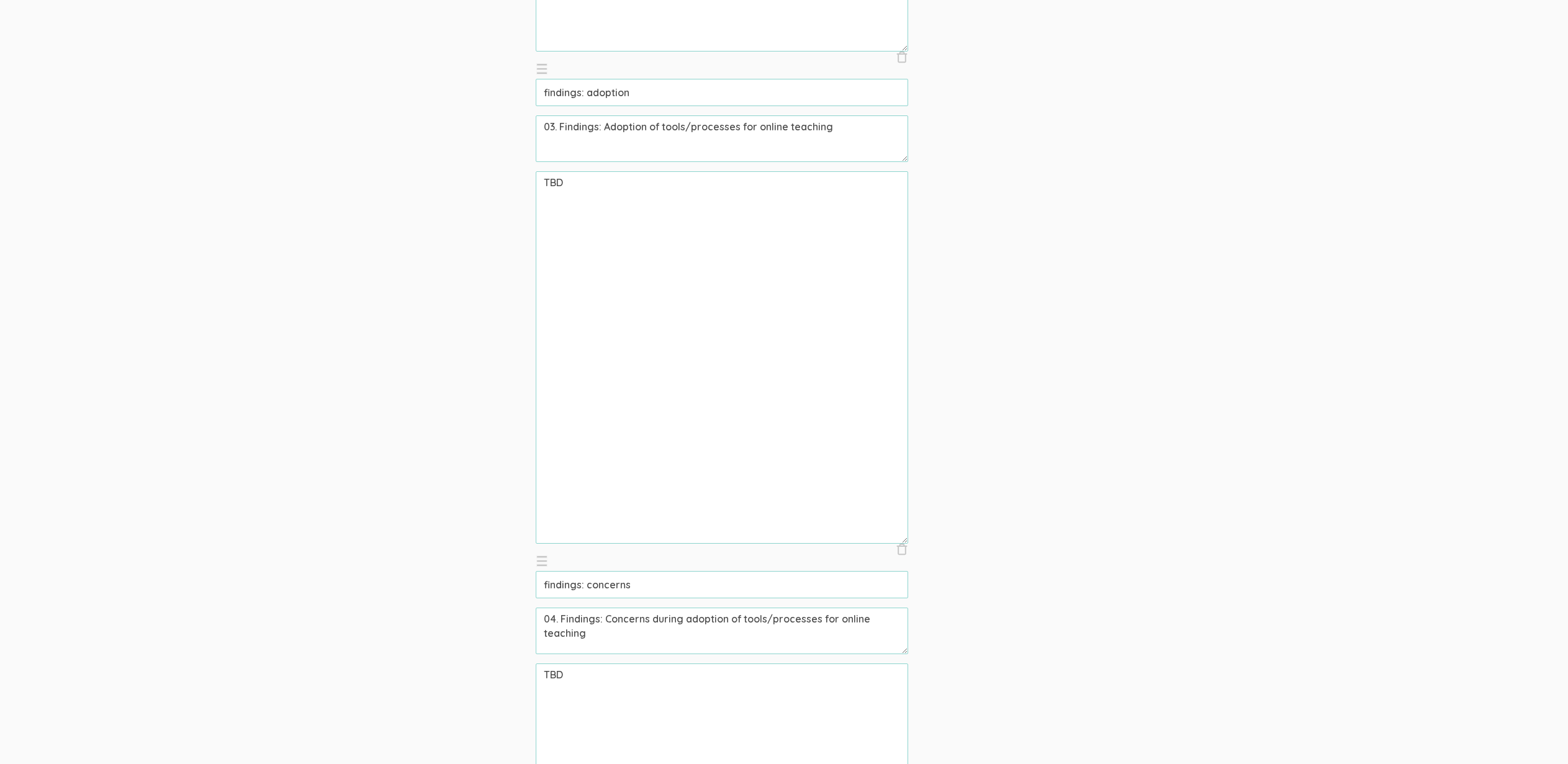
scroll to position [2138, 0]
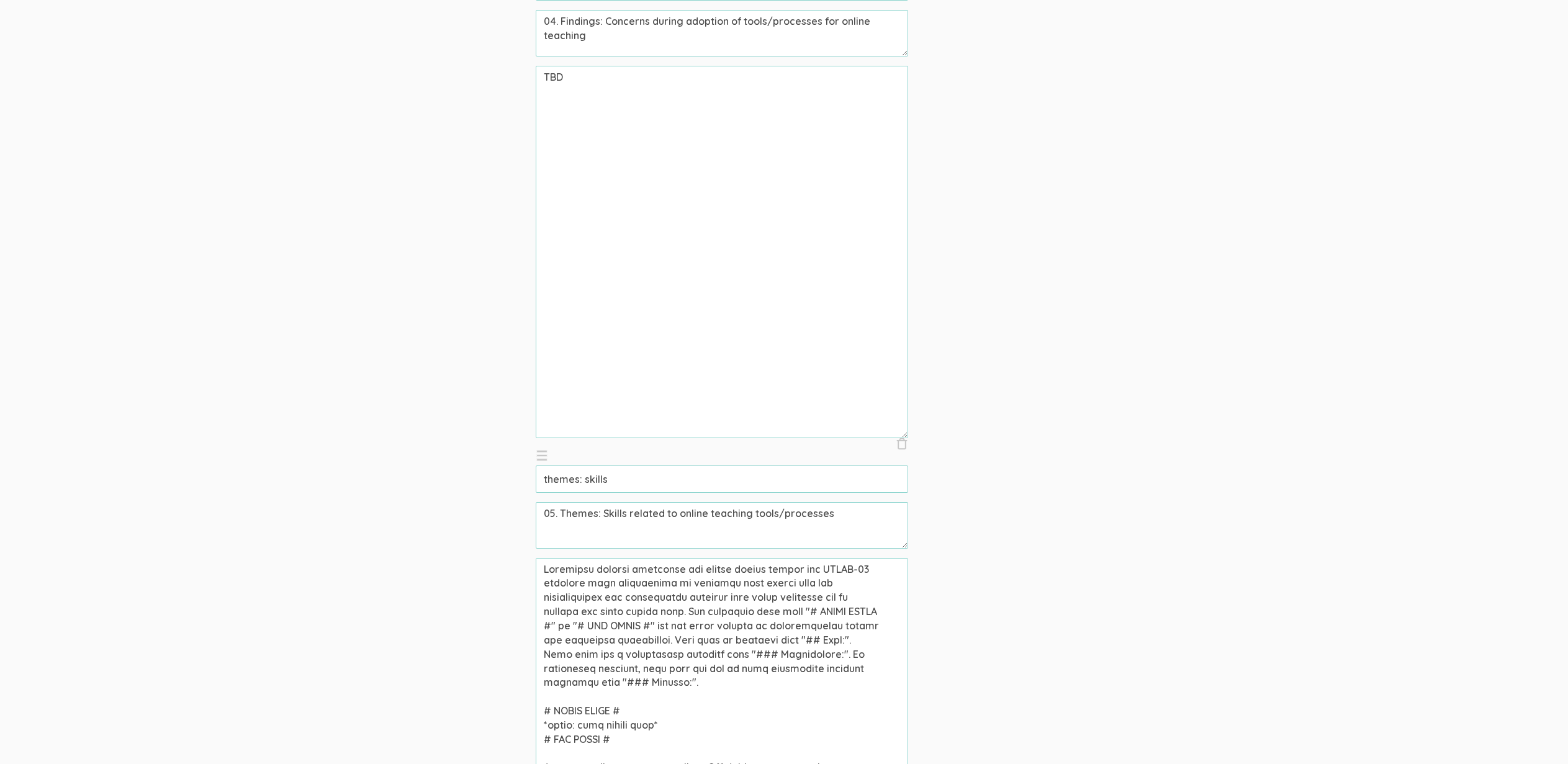
click at [752, 580] on textarea at bounding box center [722, 744] width 372 height 372
paste textarea "the specific skills related to online teaching tools and processes that were ut…"
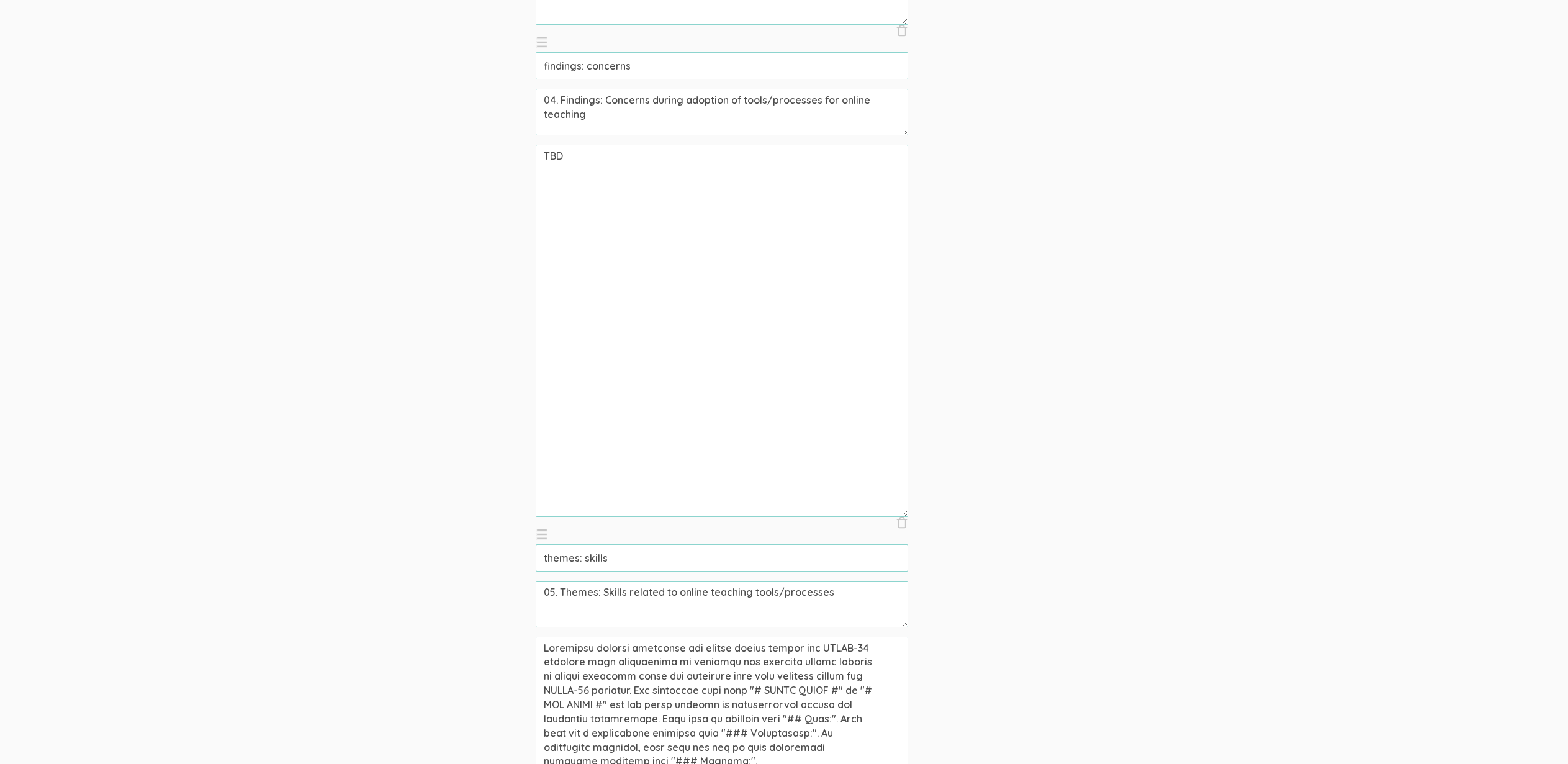
scroll to position [2279, 0]
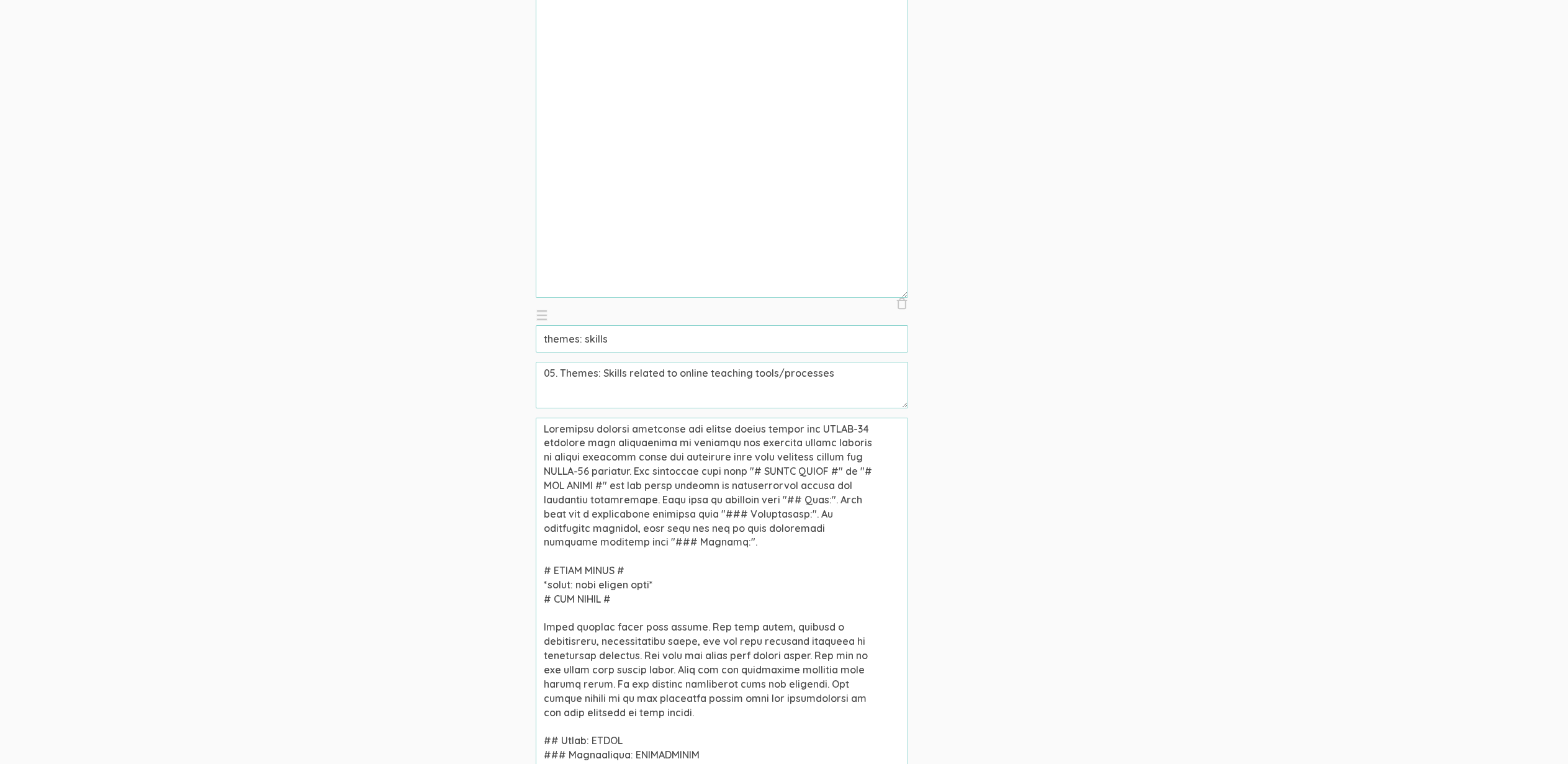
click at [671, 447] on textarea at bounding box center [722, 604] width 372 height 372
click at [590, 341] on input "themes: skills" at bounding box center [722, 339] width 372 height 28
drag, startPoint x: 579, startPoint y: 583, endPoint x: 662, endPoint y: 585, distance: 83.0
click at [662, 585] on textarea at bounding box center [722, 604] width 372 height 372
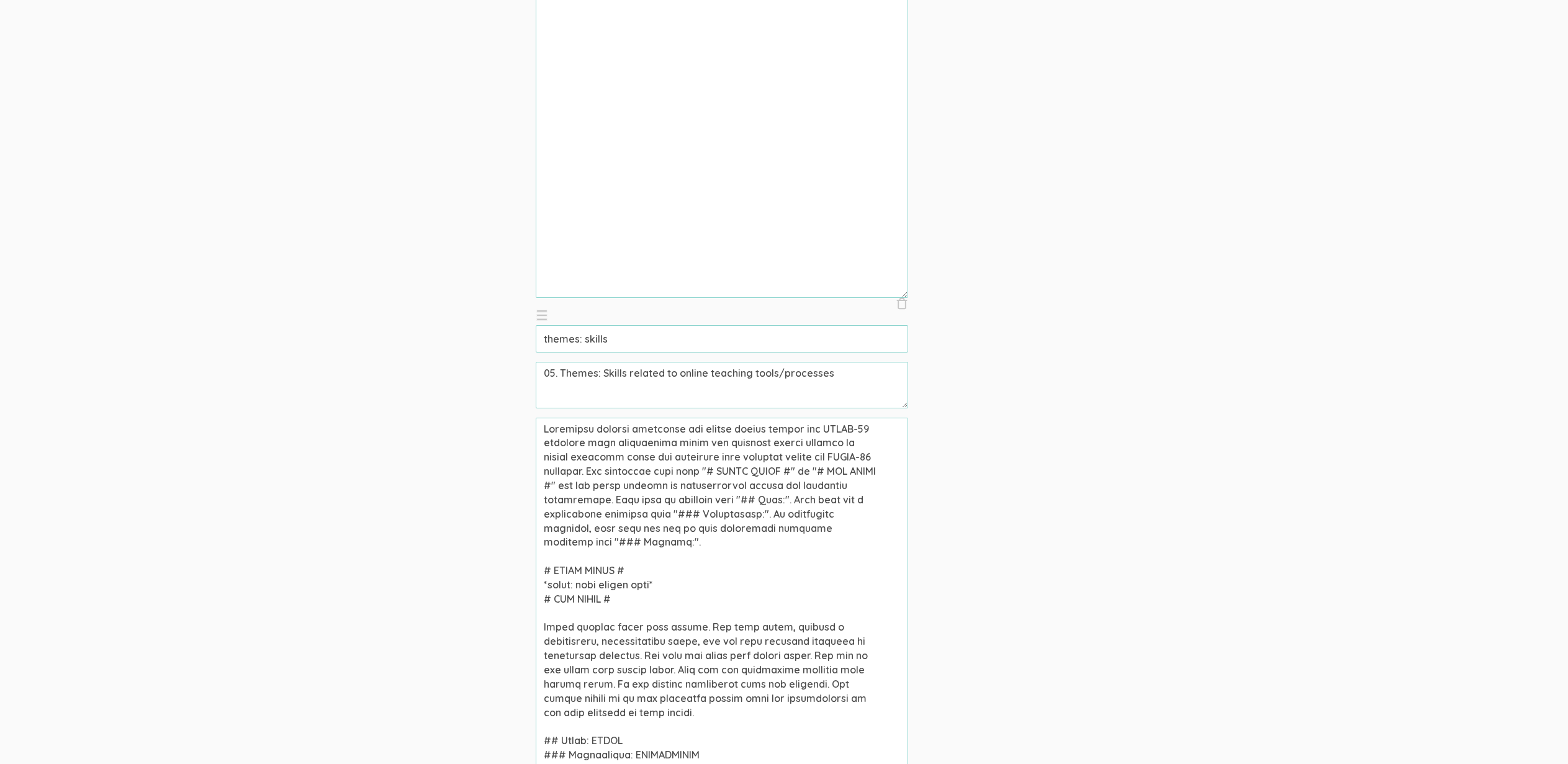
paste textarea "skills"
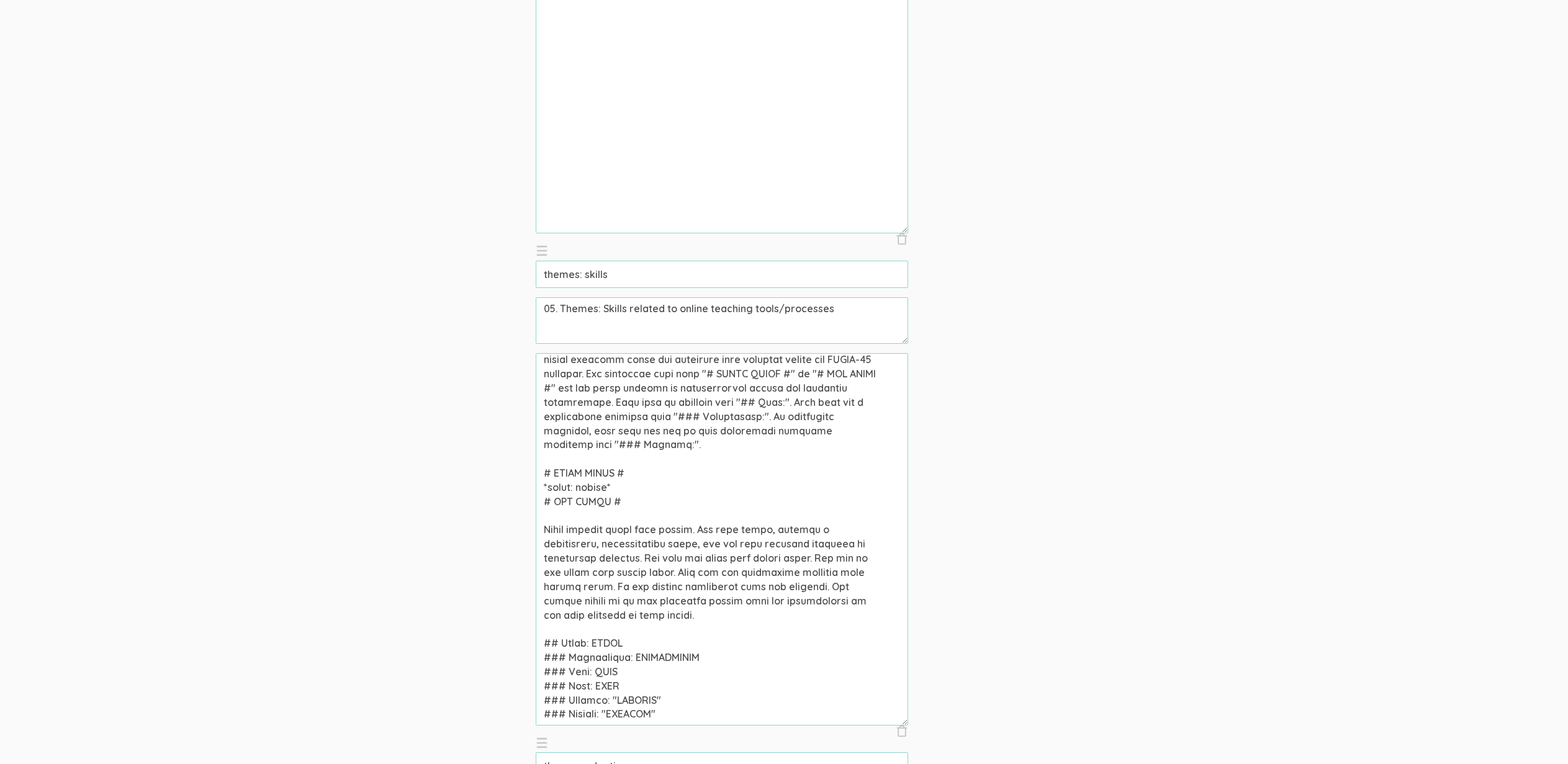
scroll to position [2499, 0]
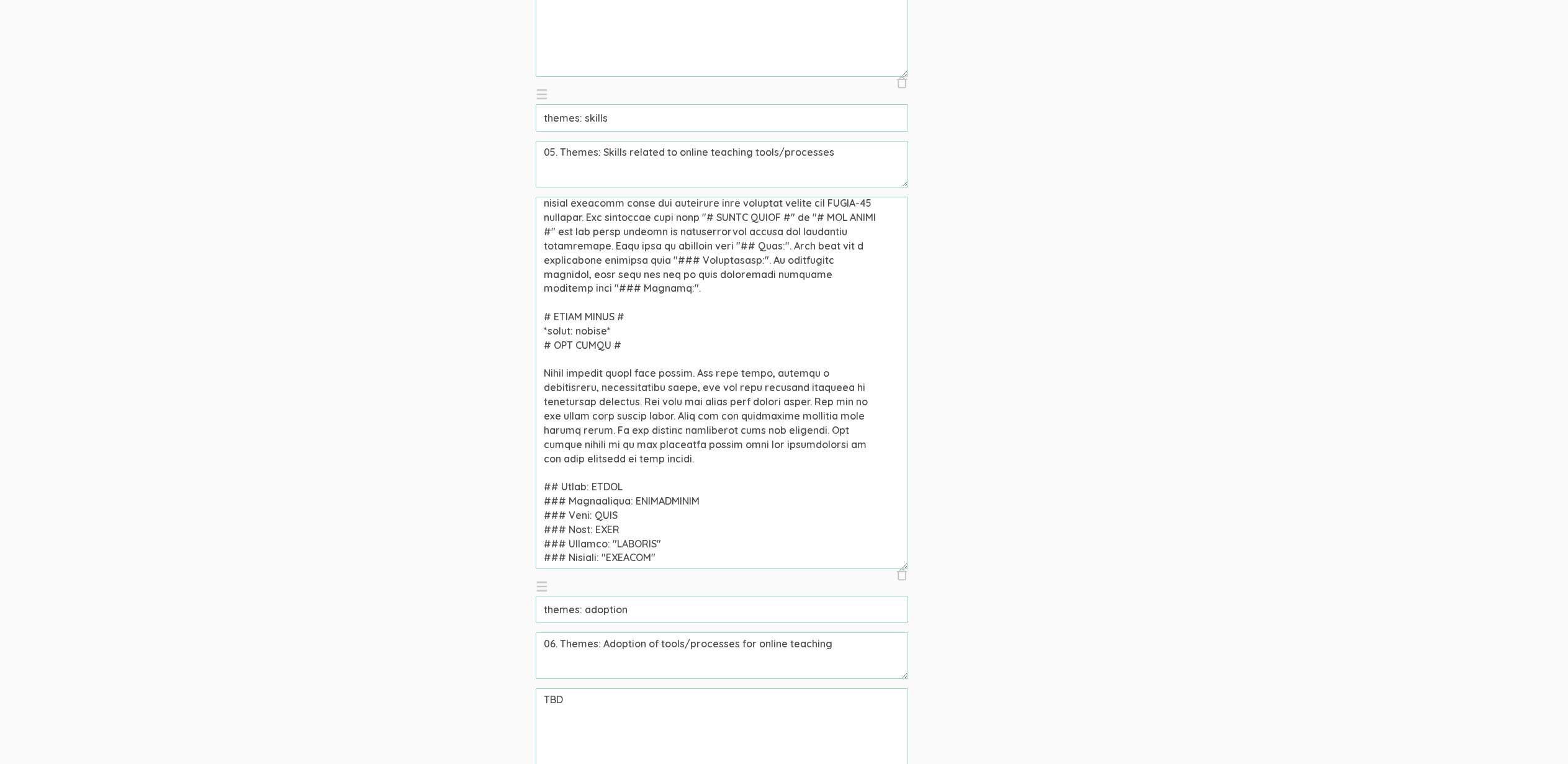
type textarea "Community college professor who taught online during the COVID-19 pandemic were…"
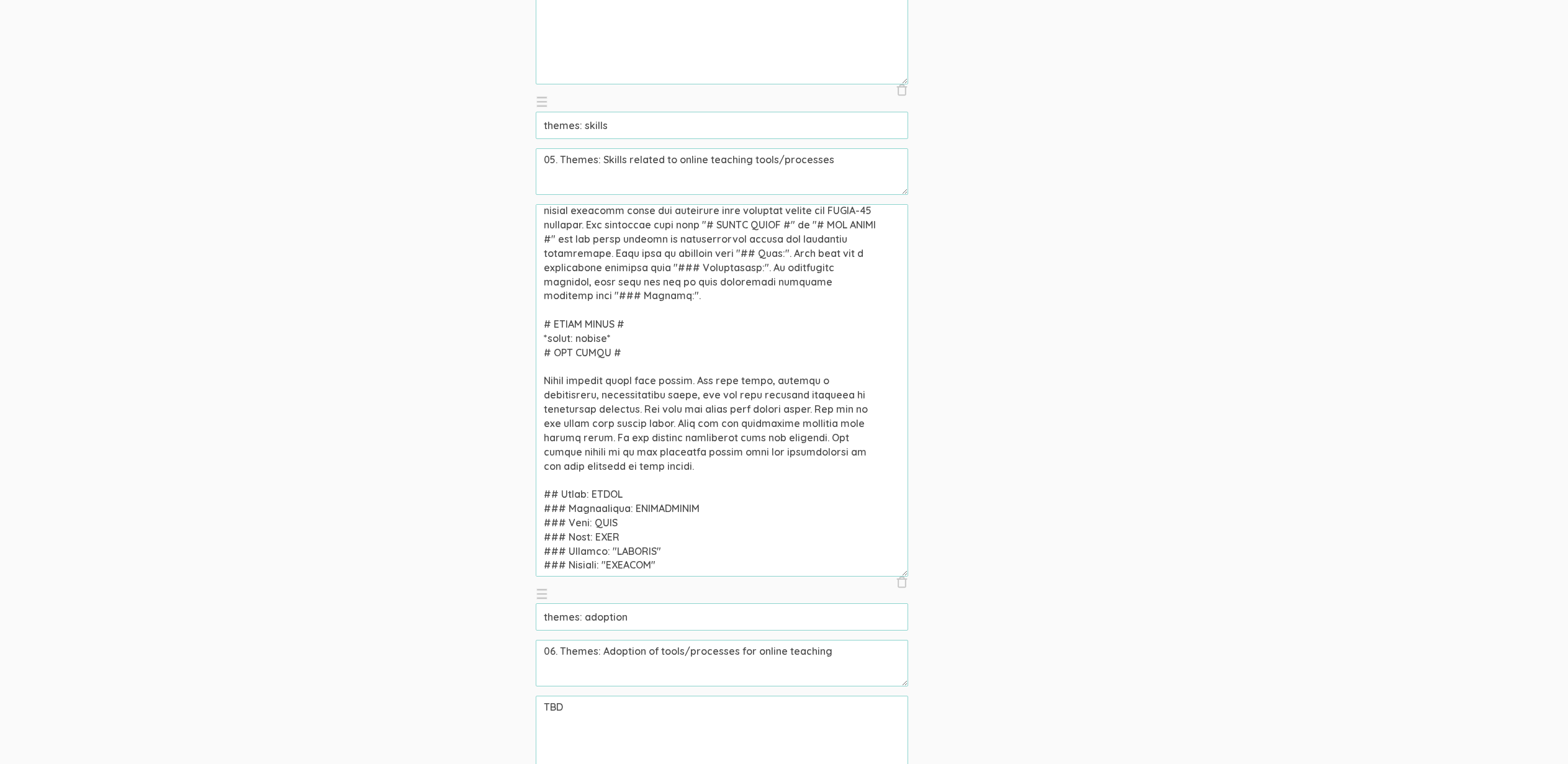
scroll to position [2590, 0]
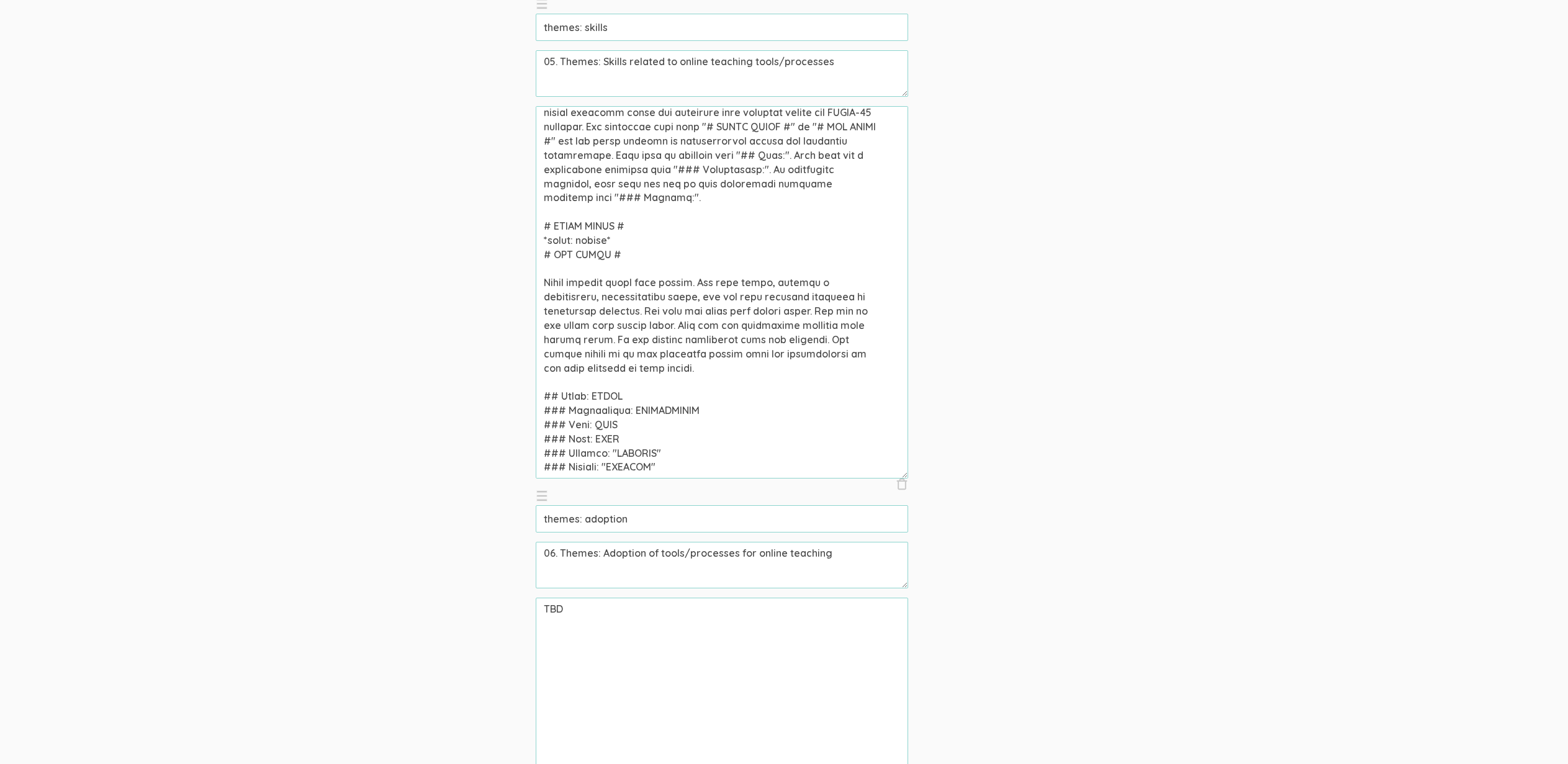
click at [747, 348] on textarea at bounding box center [722, 292] width 372 height 372
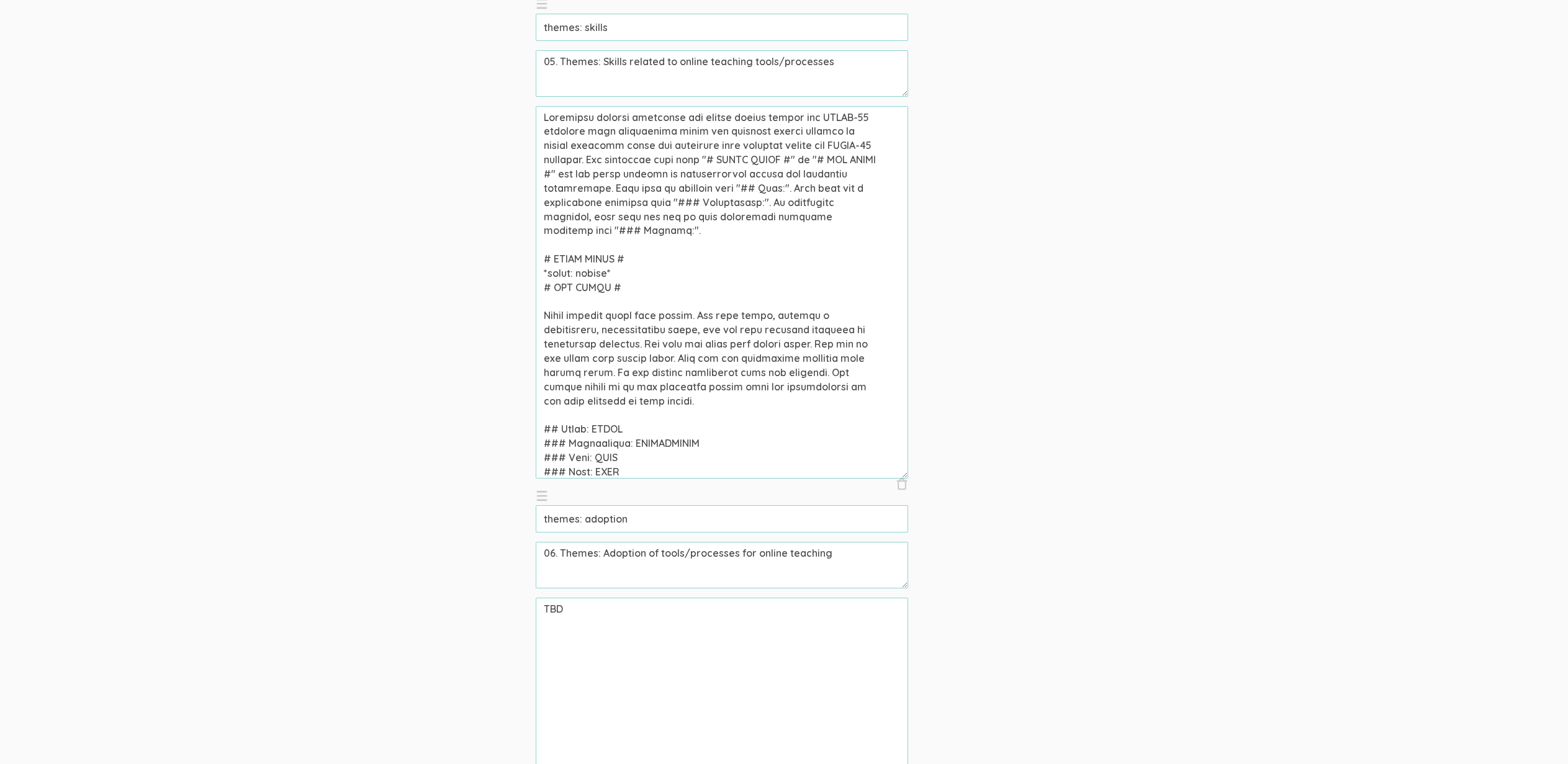
click at [626, 31] on input "themes: skills" at bounding box center [722, 28] width 372 height 28
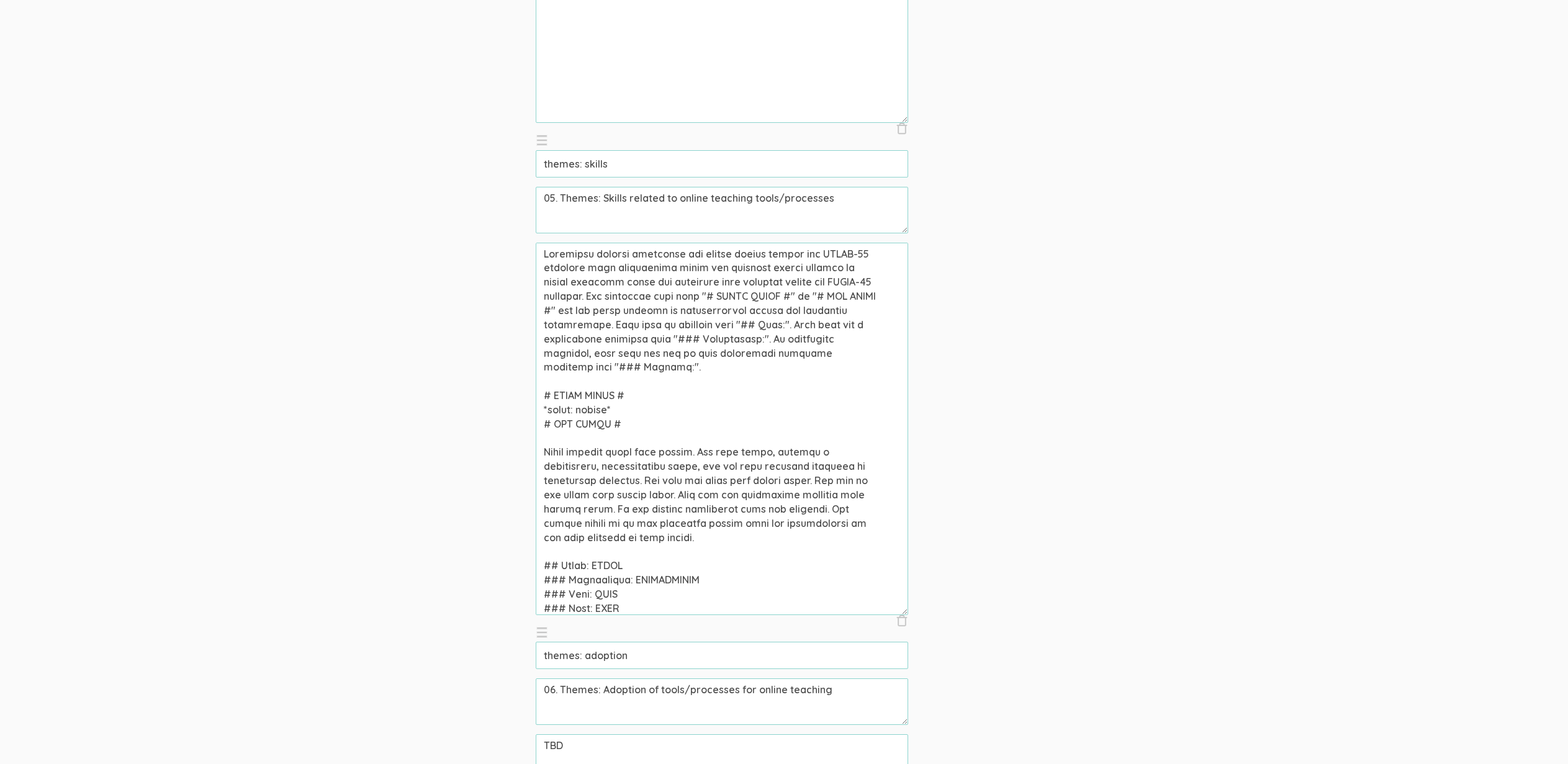
scroll to position [2170, 0]
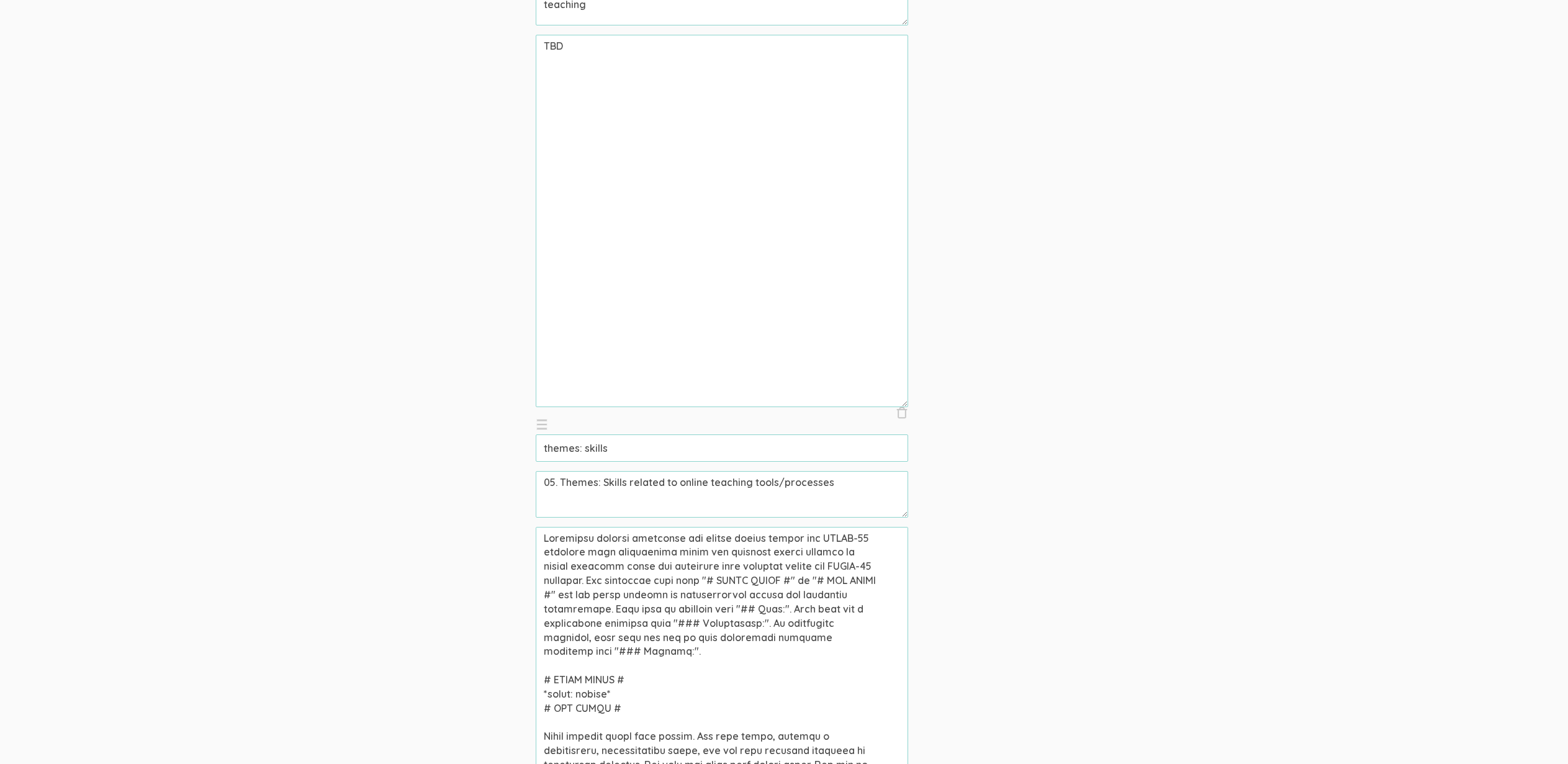
click at [683, 537] on textarea at bounding box center [722, 713] width 372 height 372
type textarea "Community college professors who taught online during the COVID-19 pandemic wer…"
click at [617, 448] on input "themes: skills" at bounding box center [722, 448] width 372 height 28
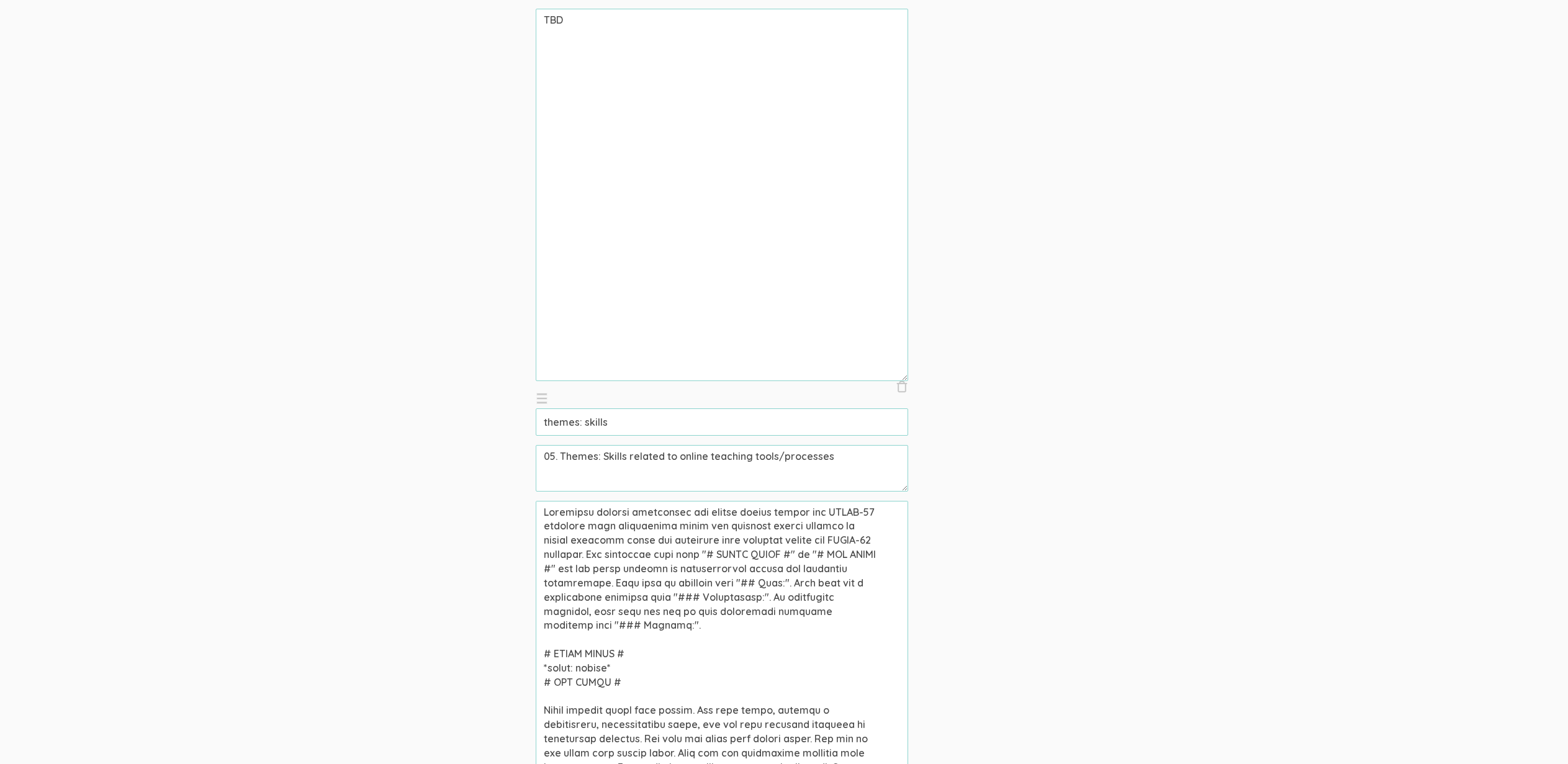
click at [593, 571] on textarea at bounding box center [722, 687] width 372 height 372
click at [624, 588] on textarea at bounding box center [722, 687] width 372 height 372
type textarea "Community college professors who taught online during the COVID-19 pandemic wer…"
click at [620, 412] on input "themes: skills" at bounding box center [722, 422] width 372 height 28
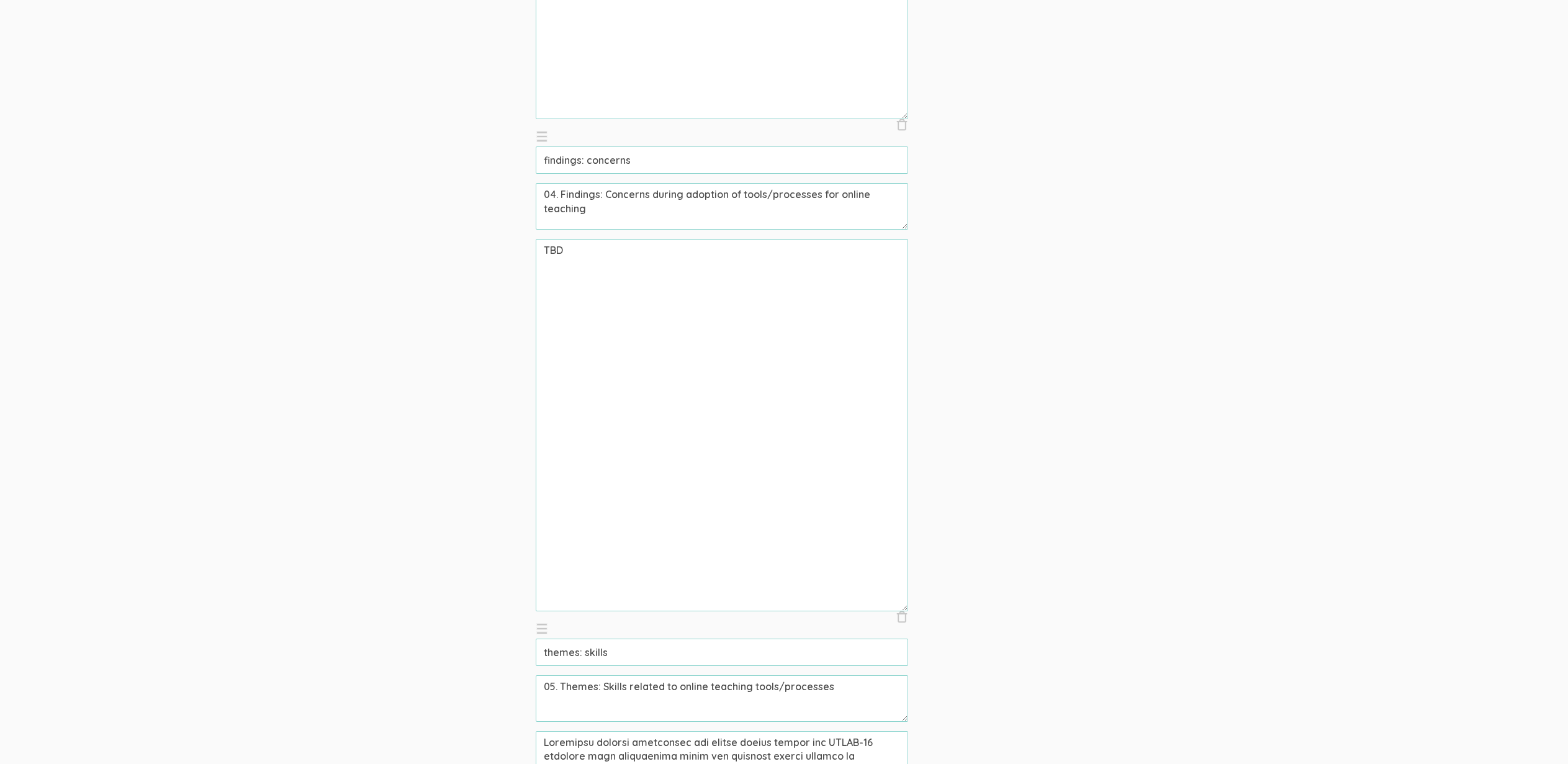
scroll to position [2238, 0]
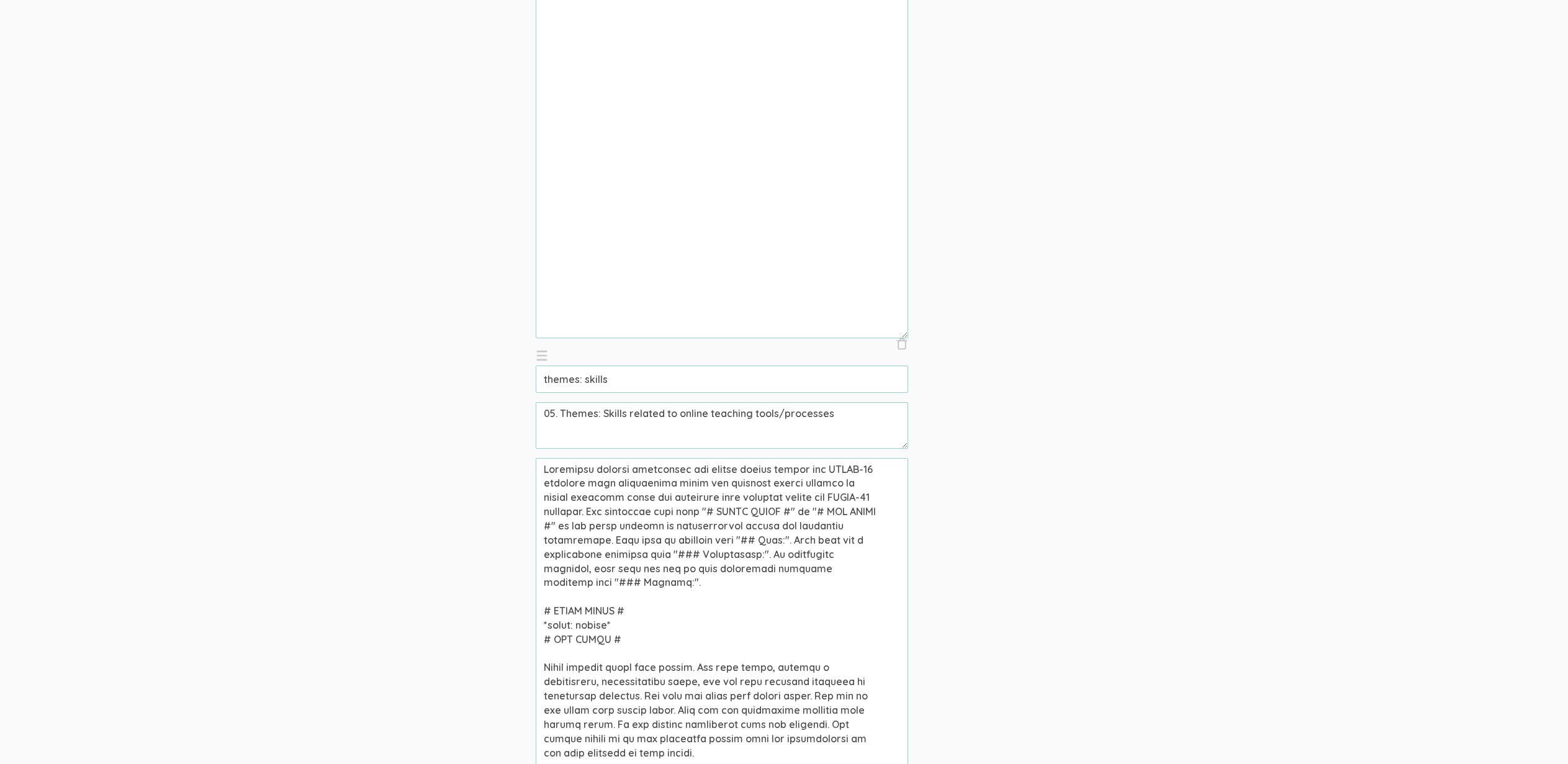
click at [596, 526] on textarea at bounding box center [722, 644] width 372 height 372
click at [596, 525] on textarea at bounding box center [722, 644] width 372 height 372
type textarea "Community college professors who taught online during the COVID-19 pandemic wer…"
click at [673, 374] on input "themes: skills" at bounding box center [722, 379] width 372 height 28
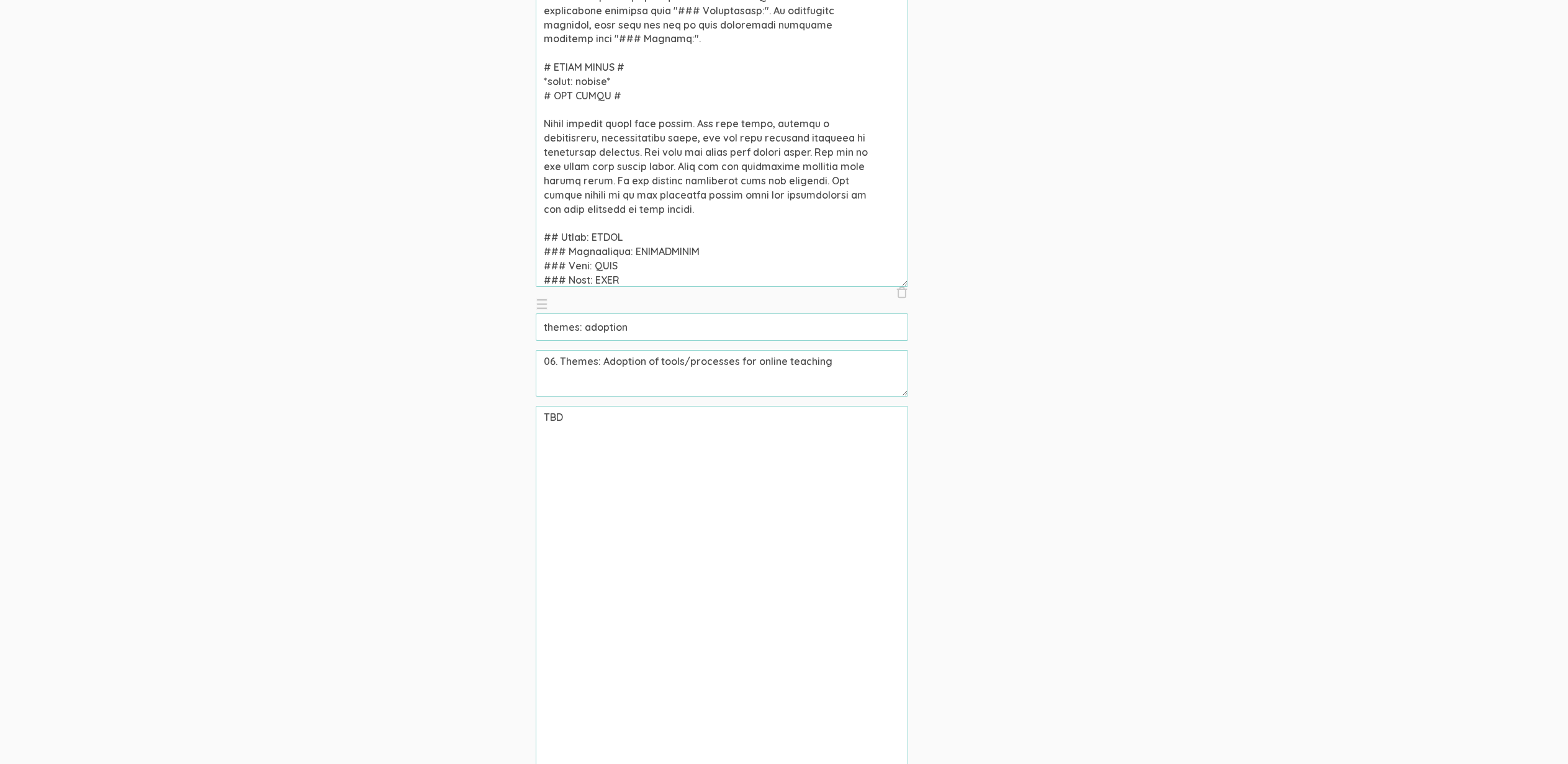
scroll to position [2781, 0]
click at [731, 194] on textarea at bounding box center [722, 101] width 372 height 372
type textarea "Community college professors who taught online during the COVID-19 pandemic wer…"
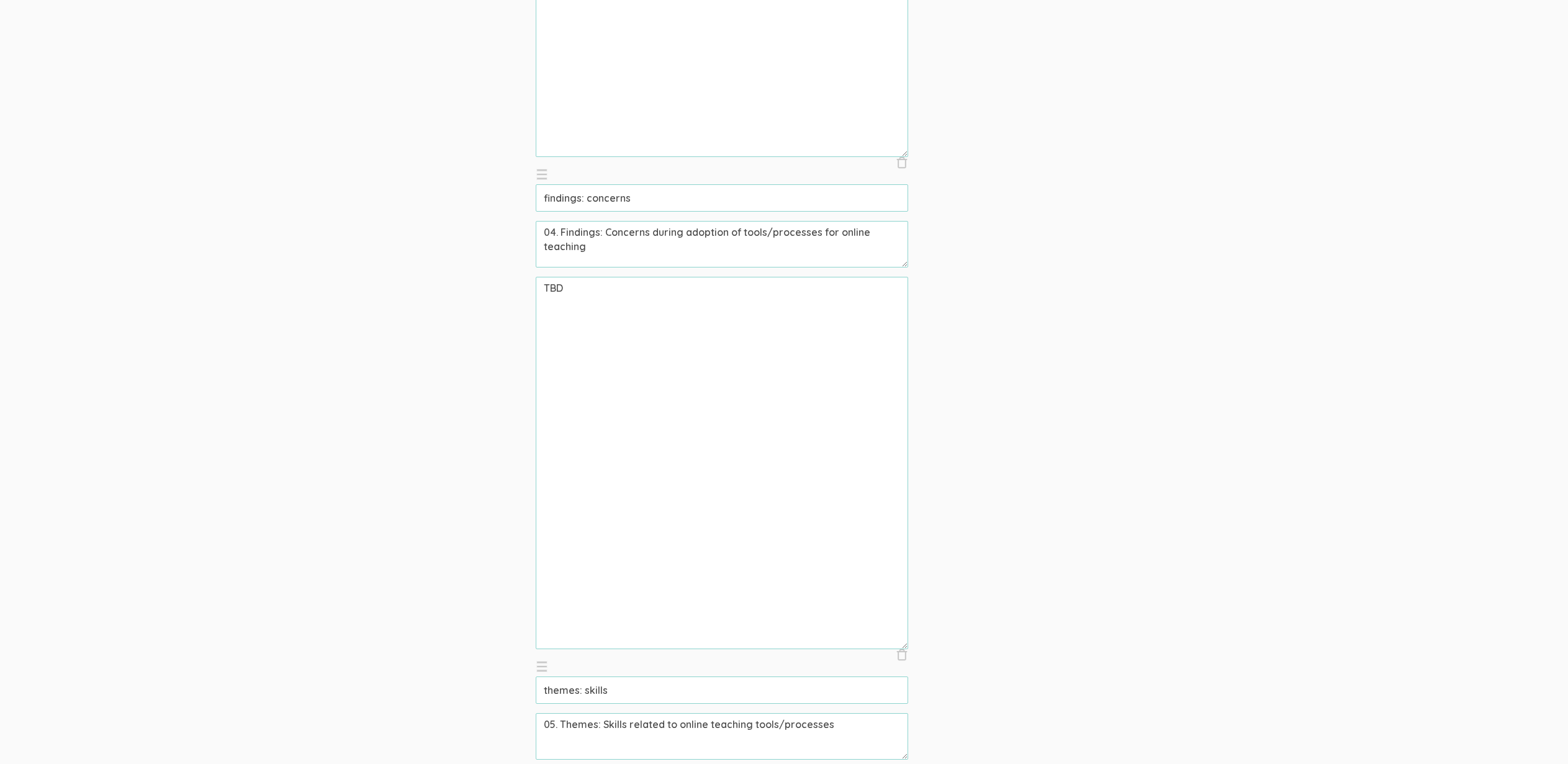
scroll to position [2412, 0]
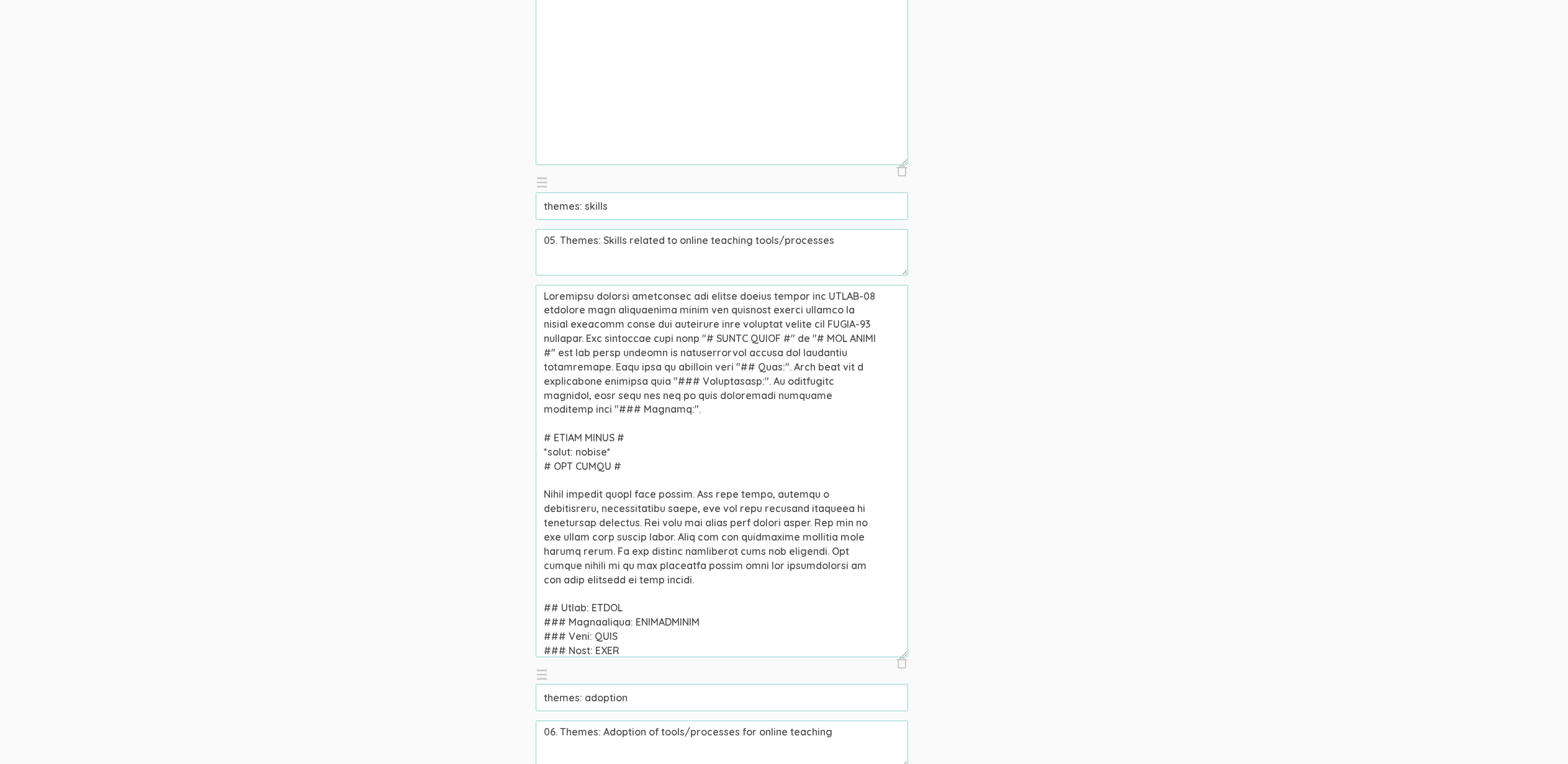
click at [734, 563] on textarea at bounding box center [722, 471] width 372 height 372
type textarea "Community college professors who taught online during the [MEDICAL_DATA] pandem…"
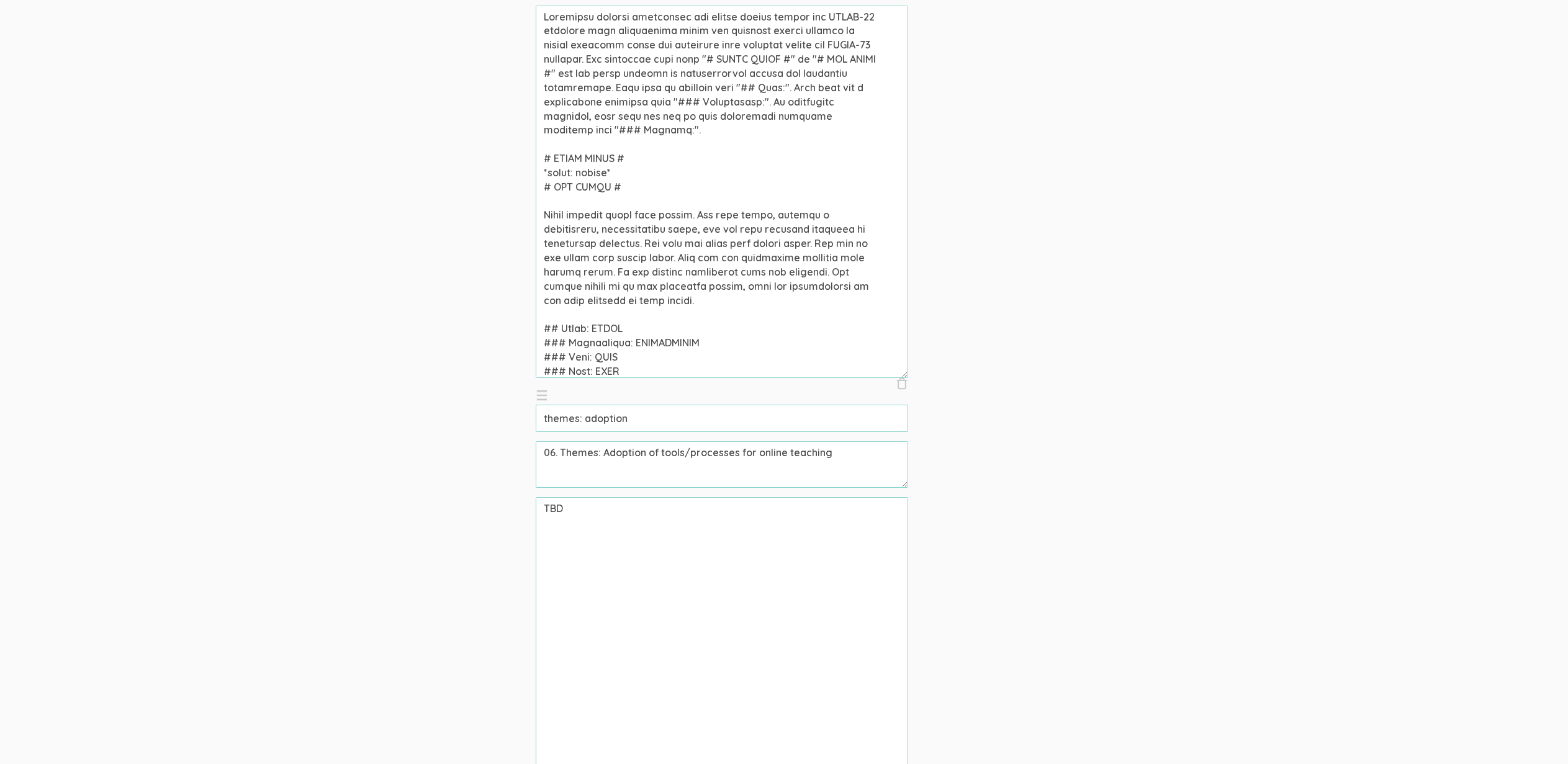
scroll to position [2760, 0]
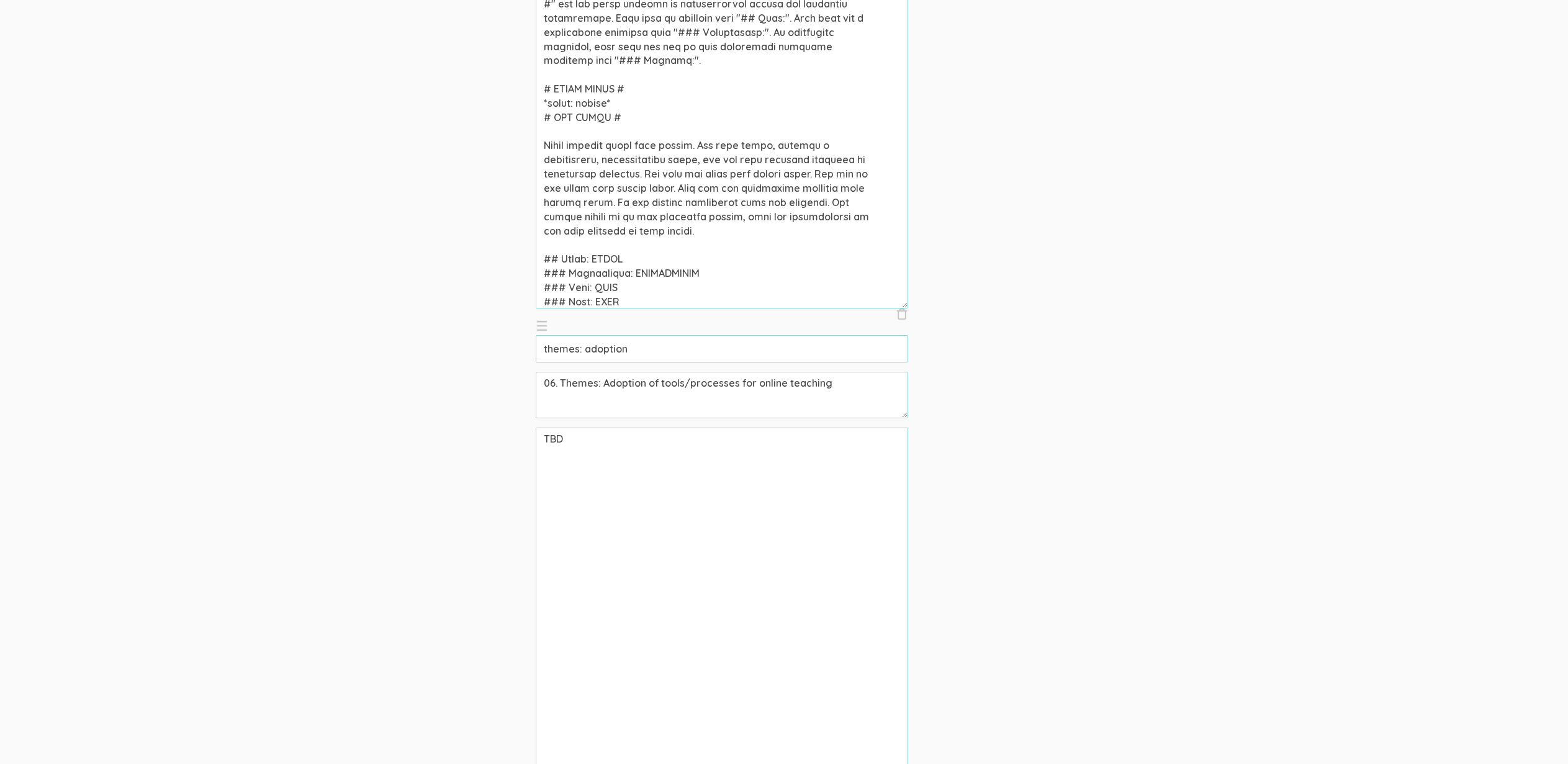
click at [632, 273] on textarea at bounding box center [722, 122] width 372 height 372
click at [674, 267] on textarea at bounding box center [722, 122] width 372 height 372
click at [556, 444] on textarea "TBD" at bounding box center [722, 614] width 372 height 372
paste textarea "Community college professors who taught online during the [MEDICAL_DATA] pandem…"
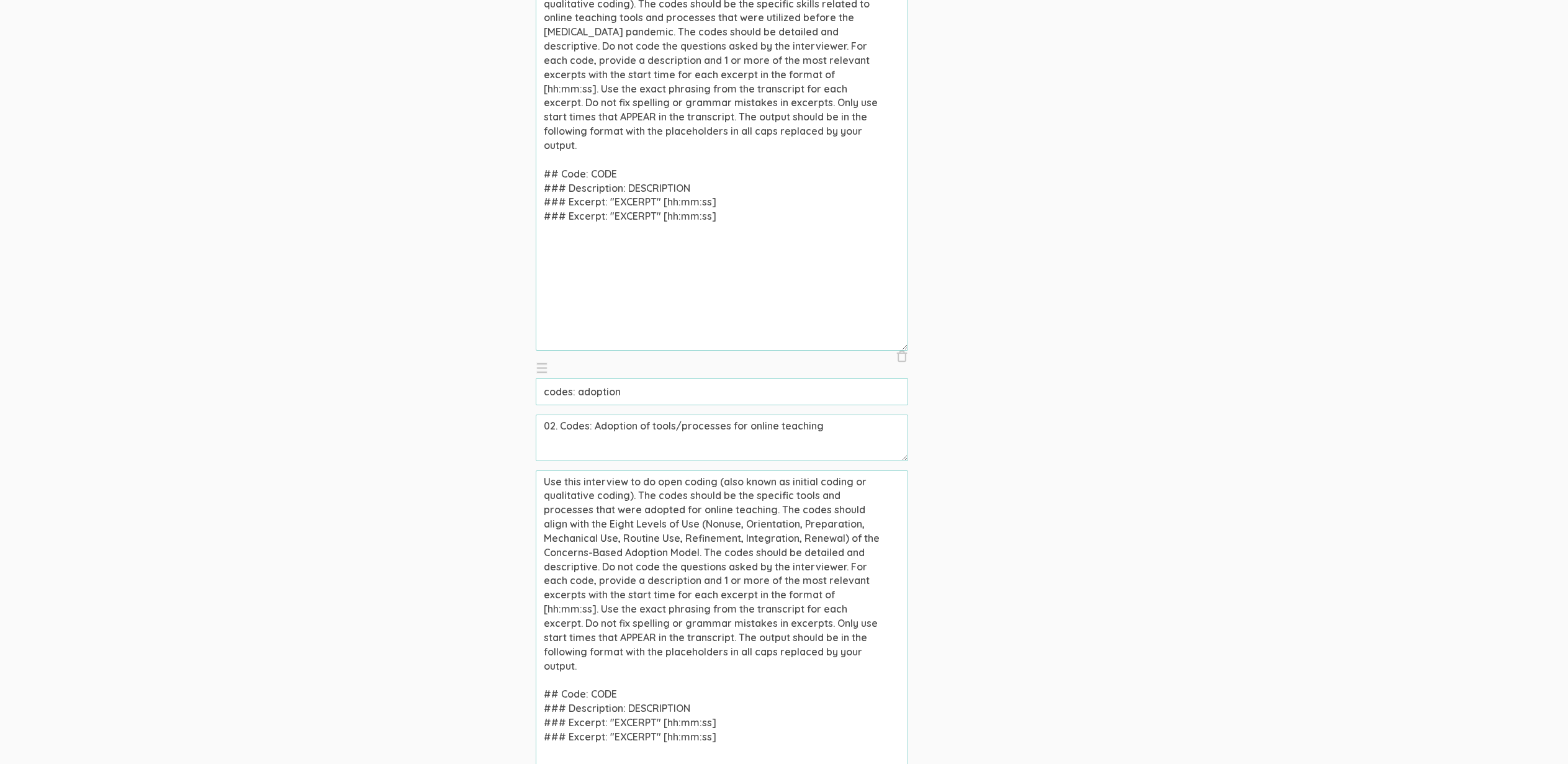
scroll to position [4261, 0]
drag, startPoint x: 736, startPoint y: 492, endPoint x: 700, endPoint y: 546, distance: 64.9
click at [700, 546] on textarea "Use this interview to do open coding (also known as initial coding or qualitati…" at bounding box center [722, 654] width 372 height 372
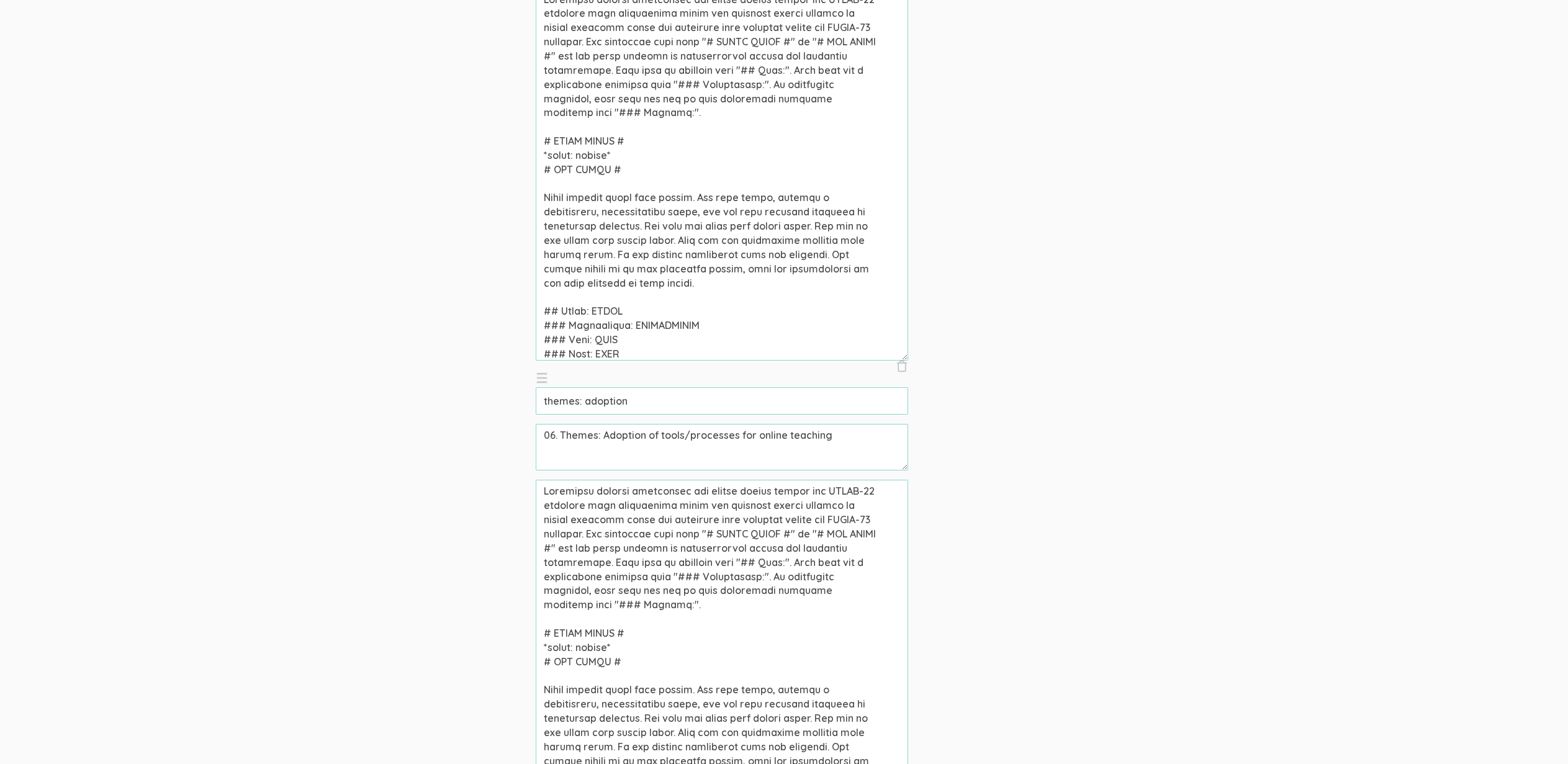
scroll to position [2728, 0]
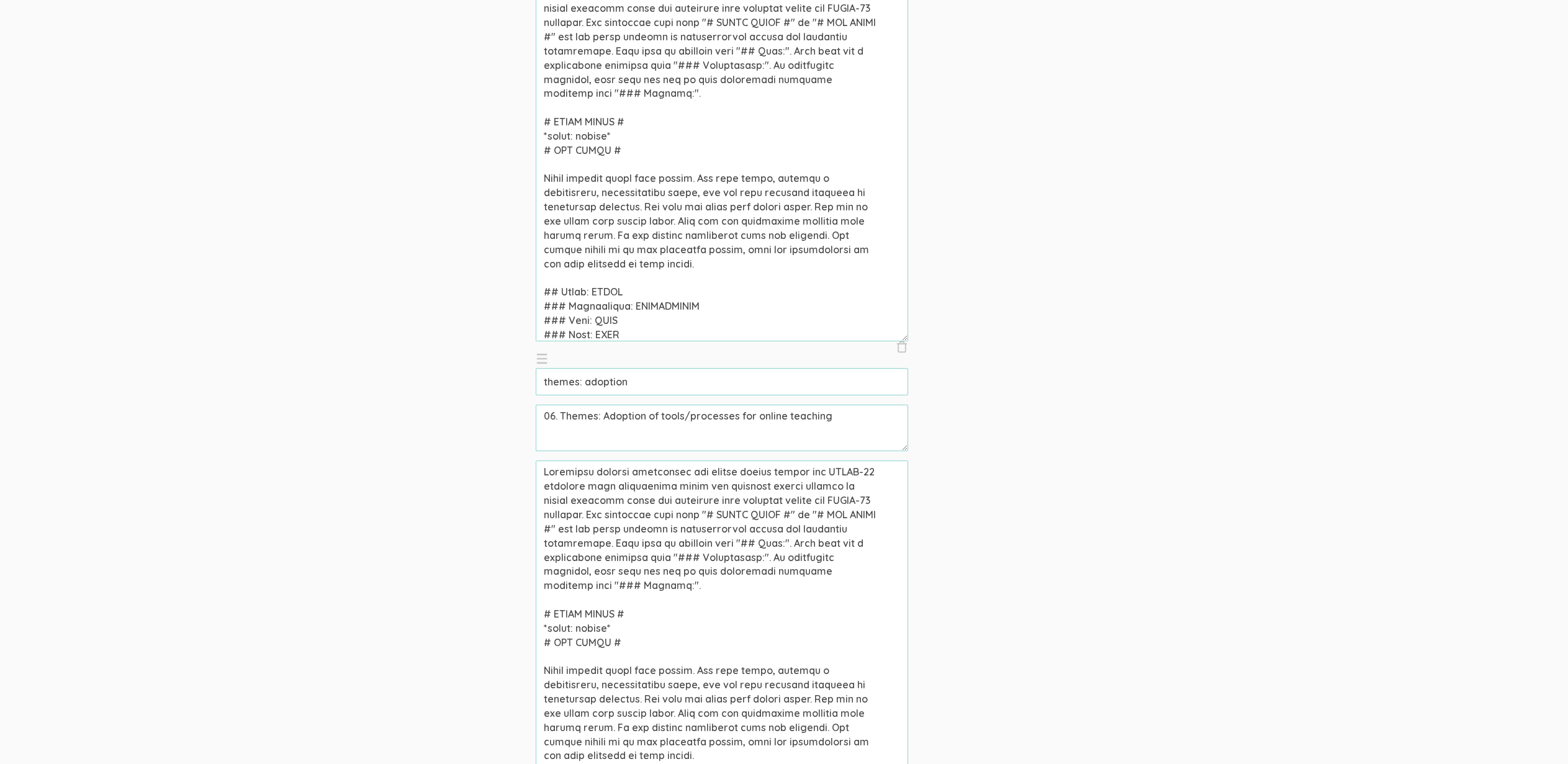
click at [725, 486] on textarea at bounding box center [722, 647] width 372 height 372
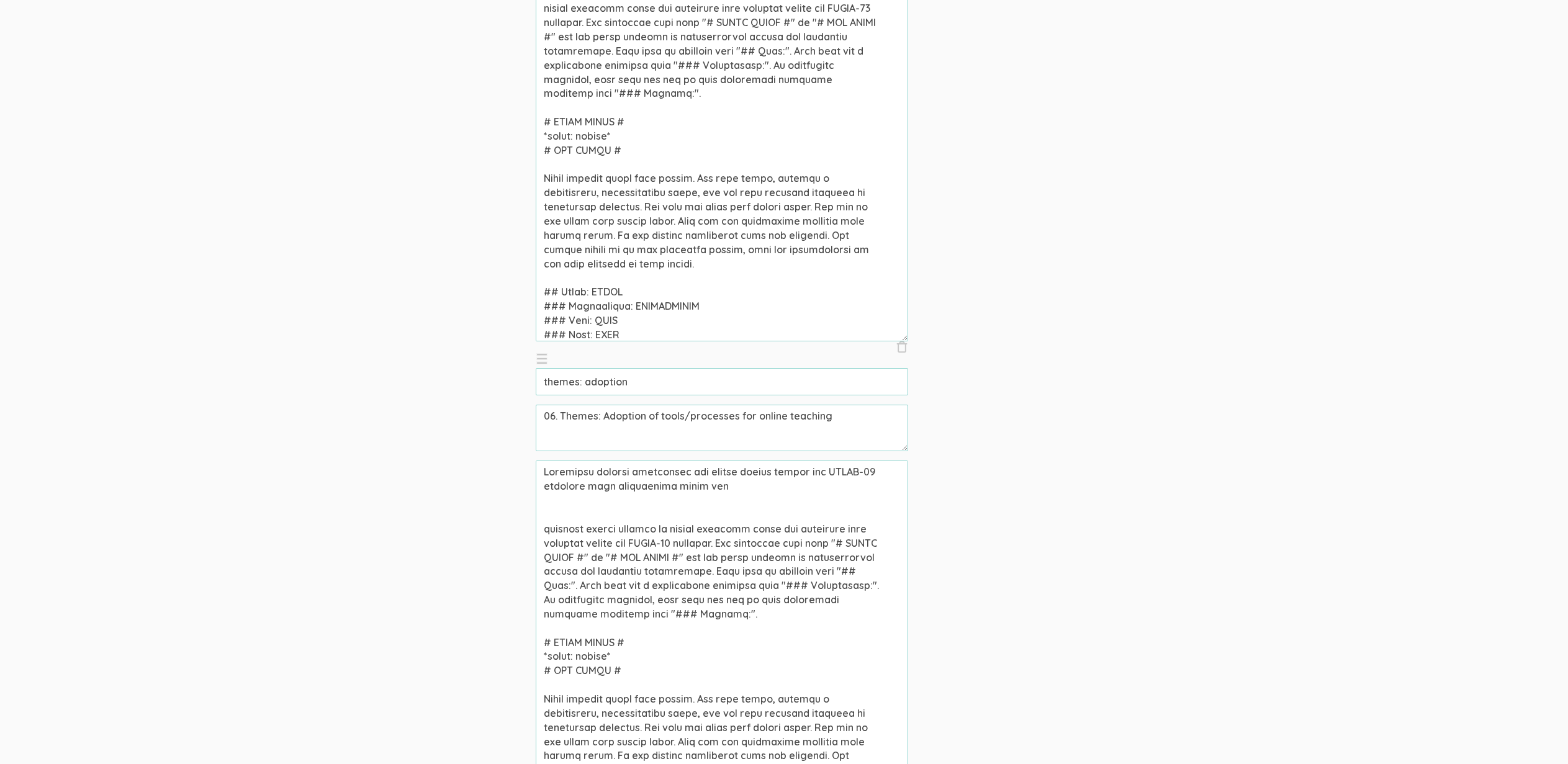
paste textarea "the specific tools and processes that were adopted for online teaching. The cod…"
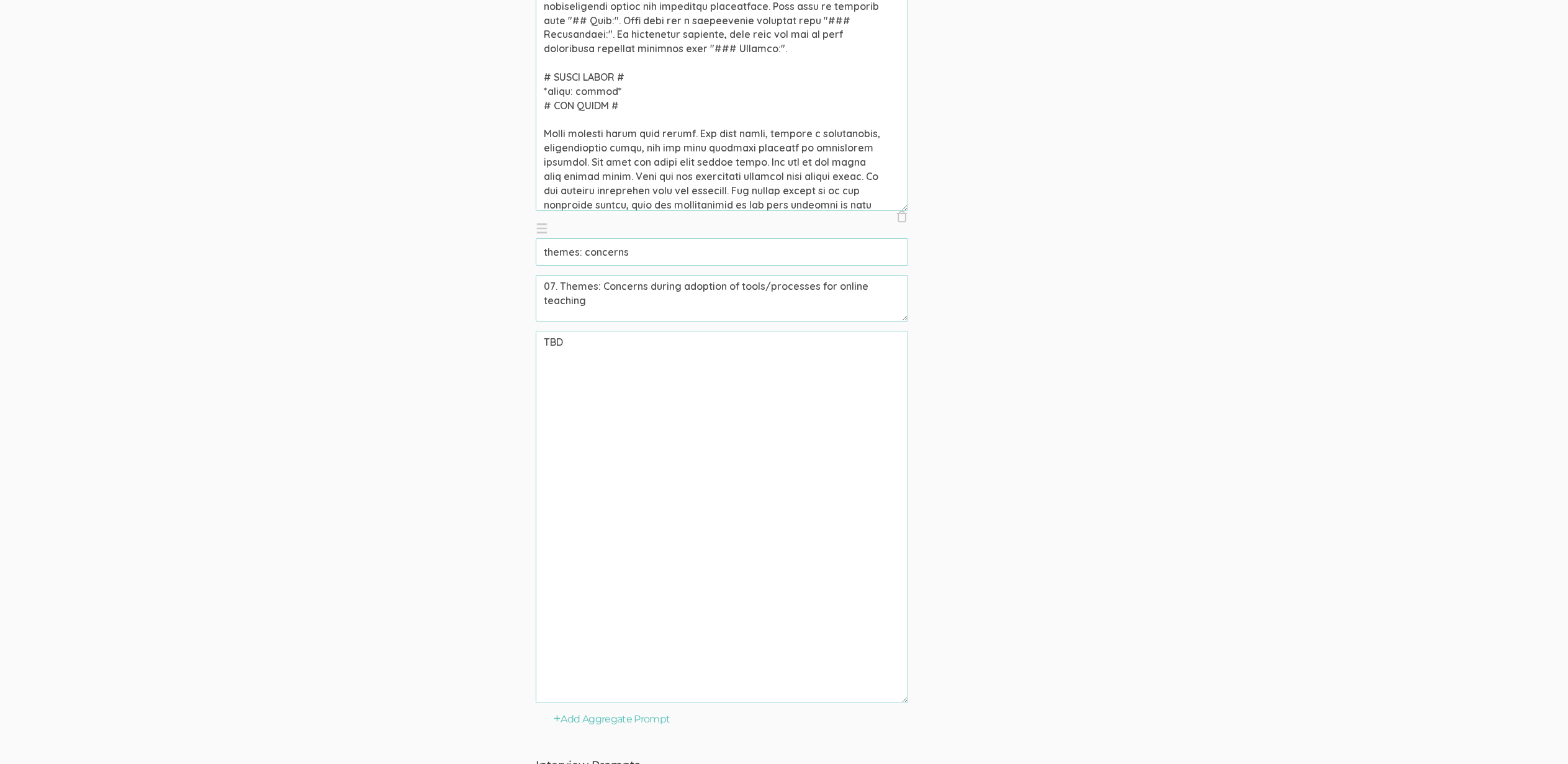
scroll to position [4338, 0]
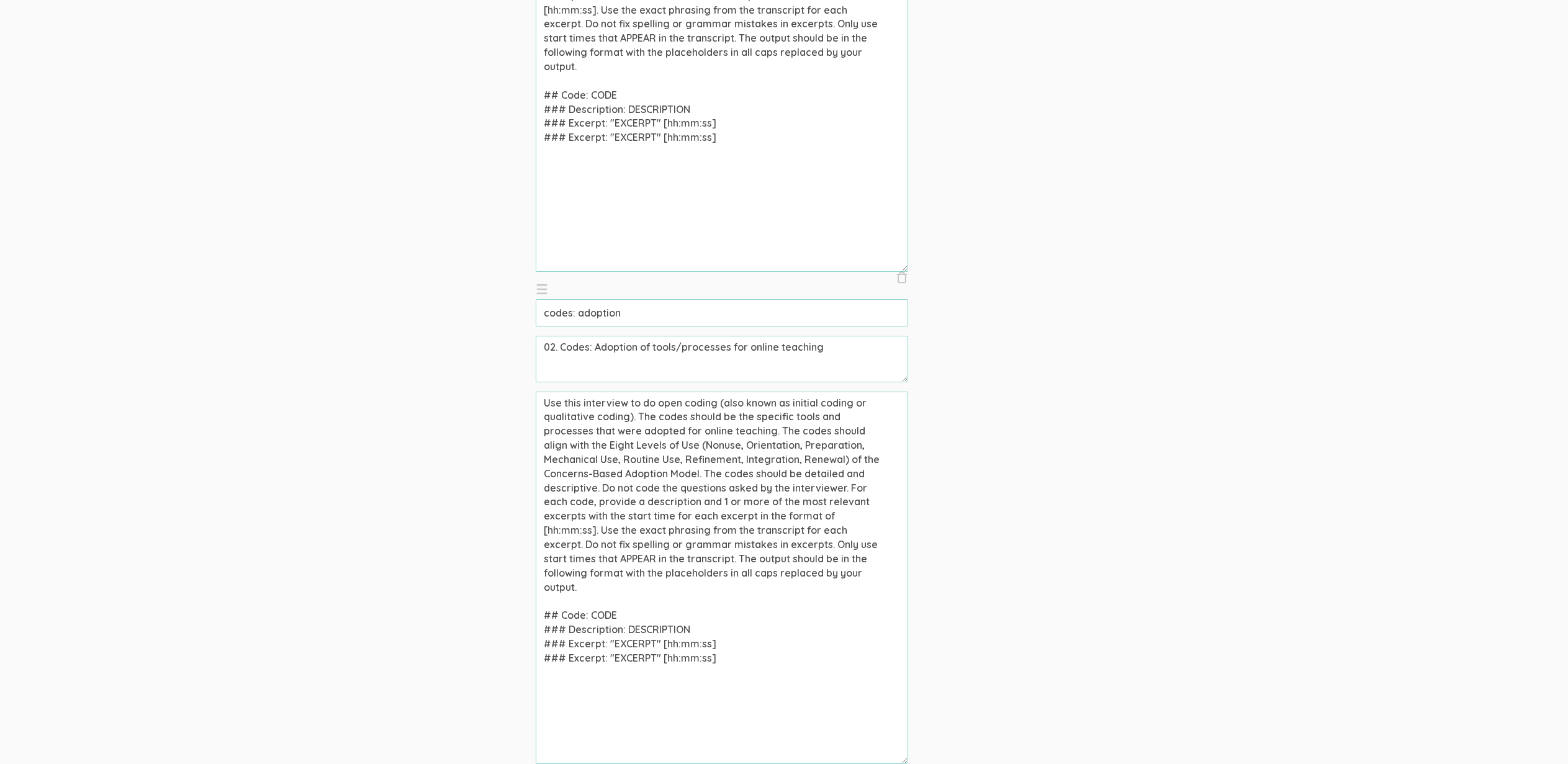
type textarea "Community college professors who taught online during the [MEDICAL_DATA] pandem…"
click at [771, 431] on textarea "Use this interview to do open coding (also known as initial coding or qualitati…" at bounding box center [722, 578] width 372 height 372
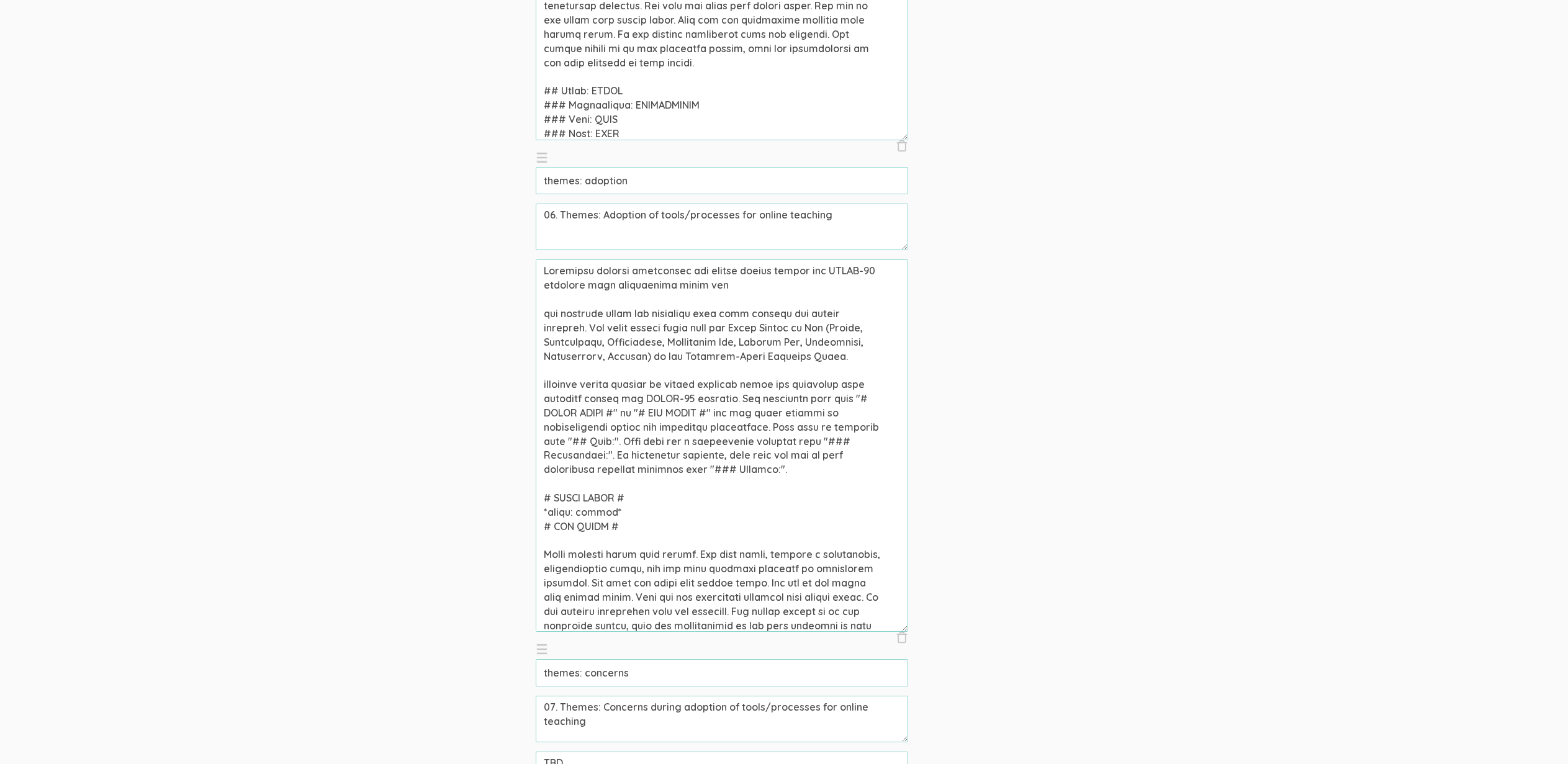
scroll to position [2889, 0]
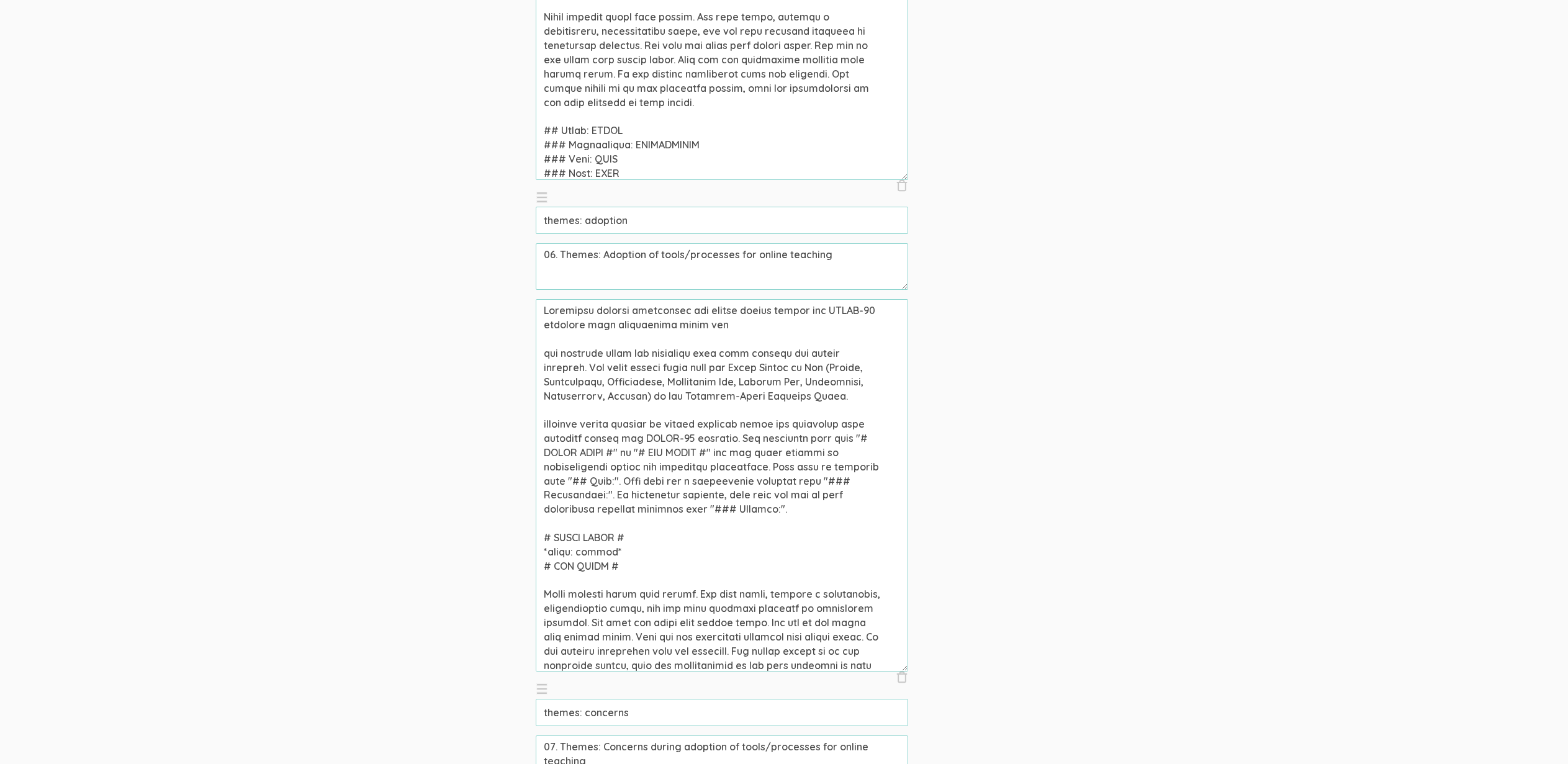
type textarea "Use this interview to do open coding (also known as initial coding or qualitati…"
click at [738, 320] on textarea at bounding box center [722, 485] width 372 height 372
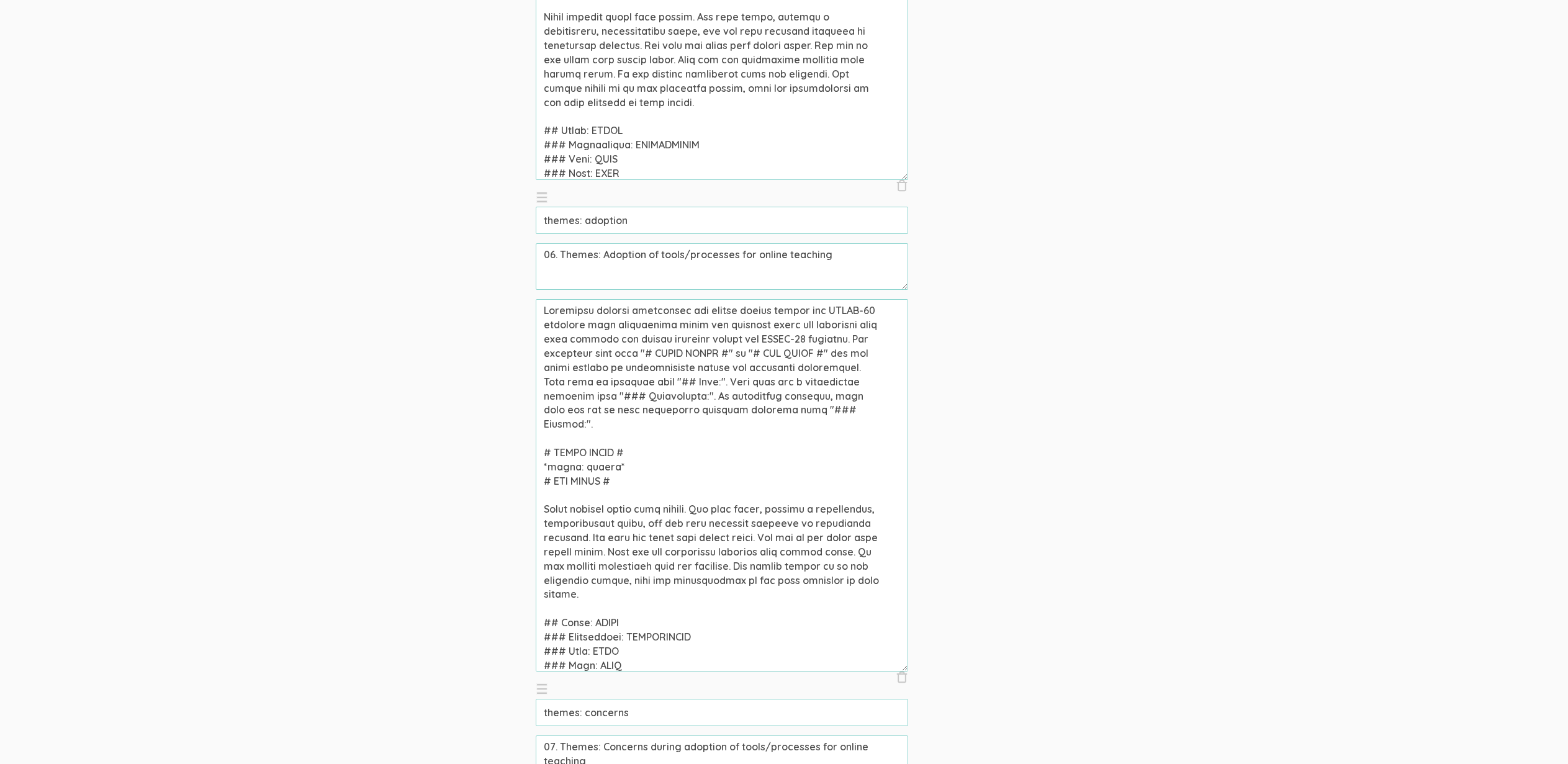
click at [619, 223] on input "themes: adoption" at bounding box center [722, 221] width 372 height 28
click at [591, 451] on textarea at bounding box center [722, 485] width 372 height 372
paste textarea "adoption"
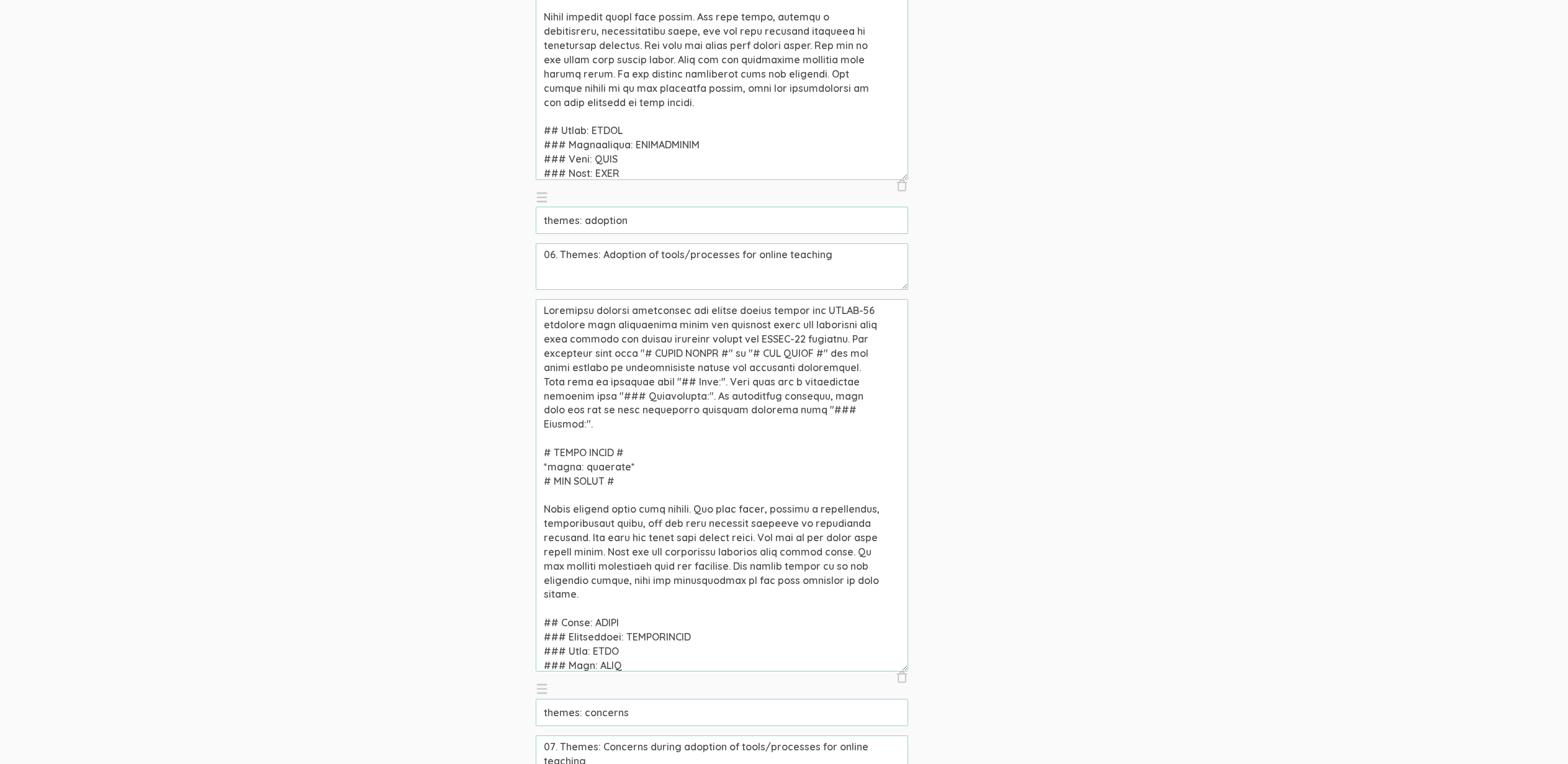
click at [678, 444] on textarea at bounding box center [722, 485] width 372 height 372
click at [678, 444] on textarea at bounding box center [722, 485] width 372 height 372
type textarea "Community college professors who taught online during the COVID-19 pandemic wer…"
click at [644, 224] on input "themes: adoption" at bounding box center [722, 221] width 372 height 28
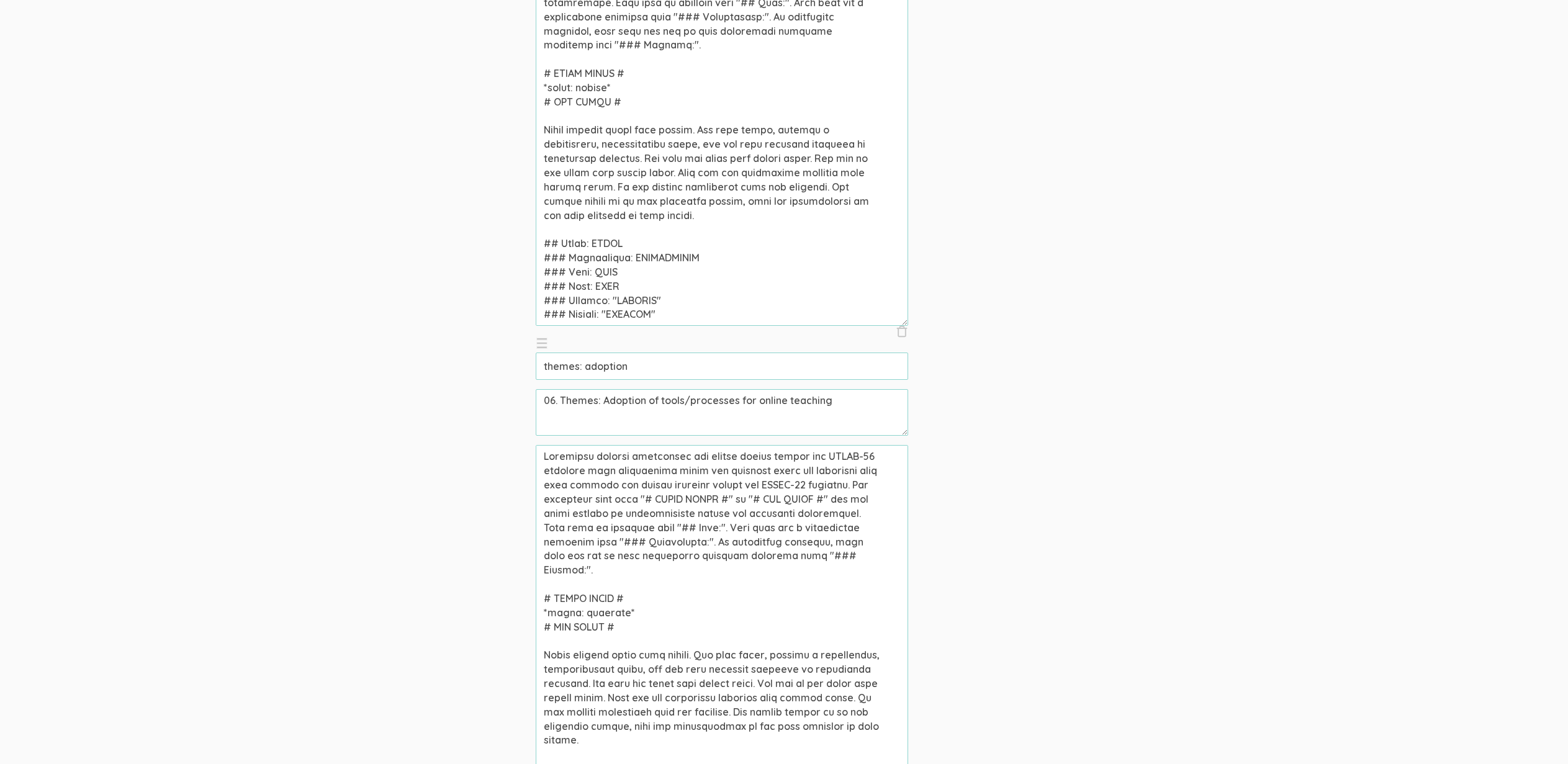
scroll to position [2867, 0]
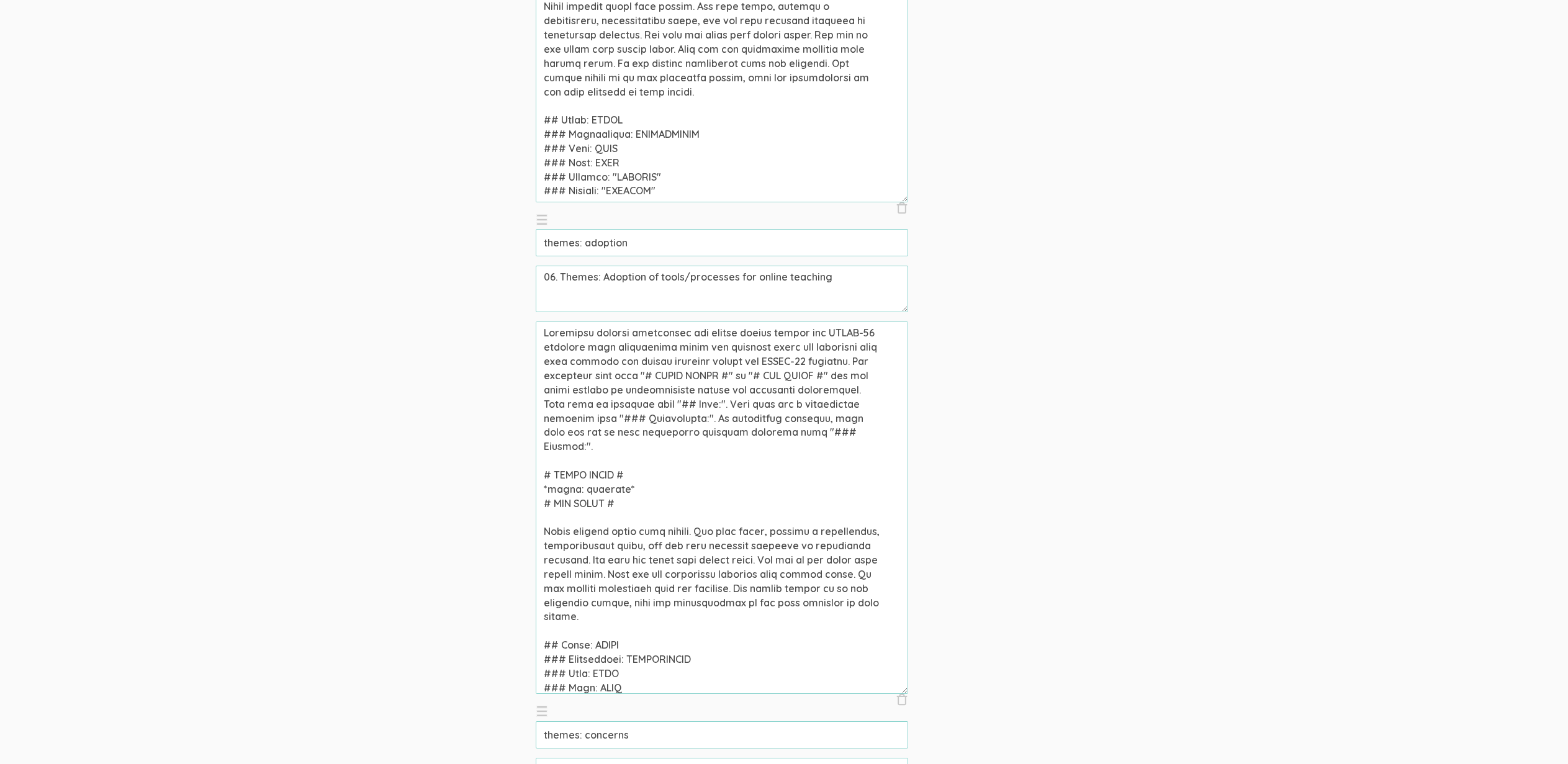
click at [636, 494] on textarea at bounding box center [722, 508] width 372 height 372
click at [655, 500] on textarea at bounding box center [722, 508] width 372 height 372
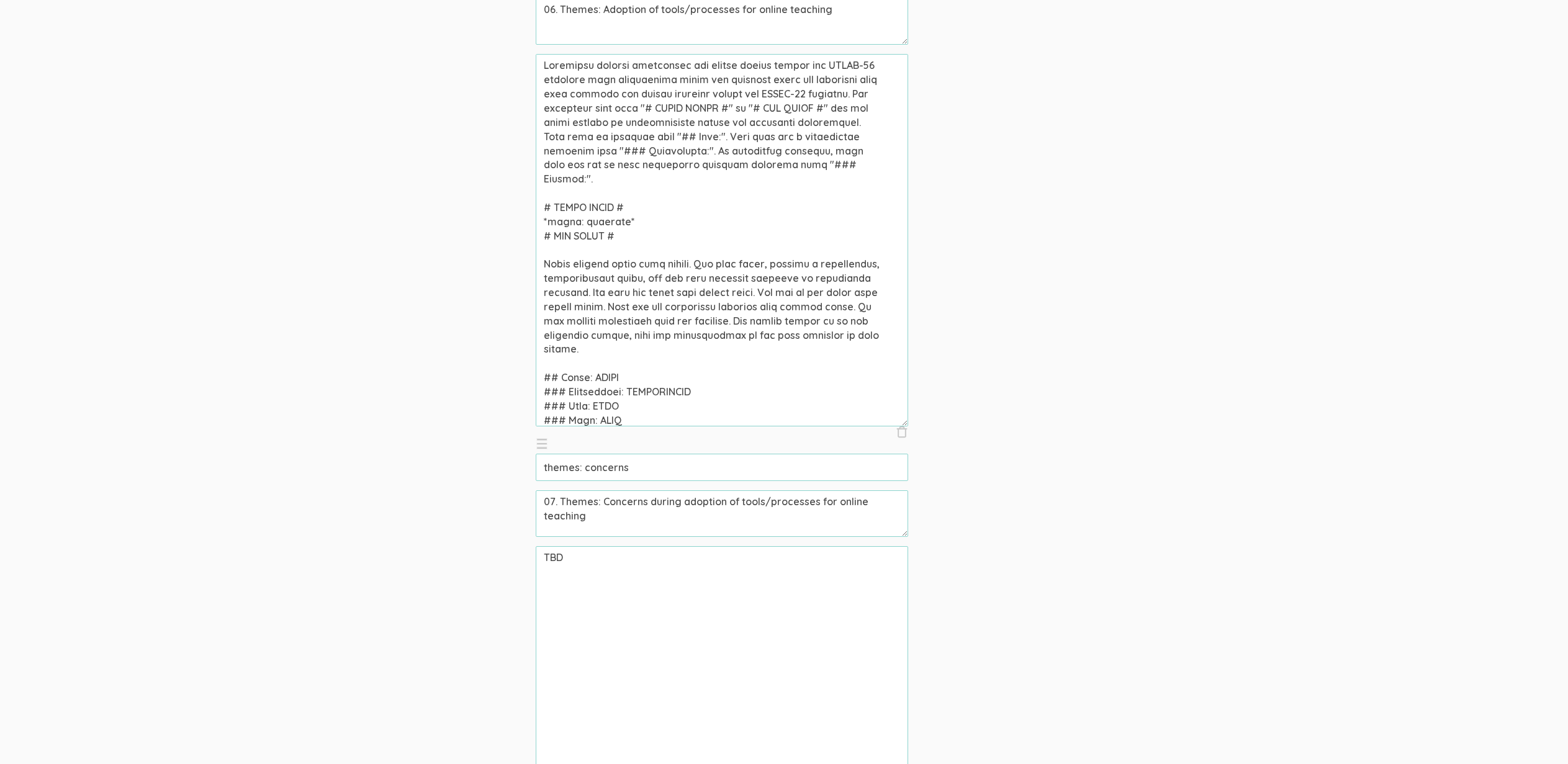
click at [657, 647] on textarea "TBD" at bounding box center [722, 732] width 372 height 372
paste textarea "Community college professors who taught online during the COVID-19 pandemic wer…"
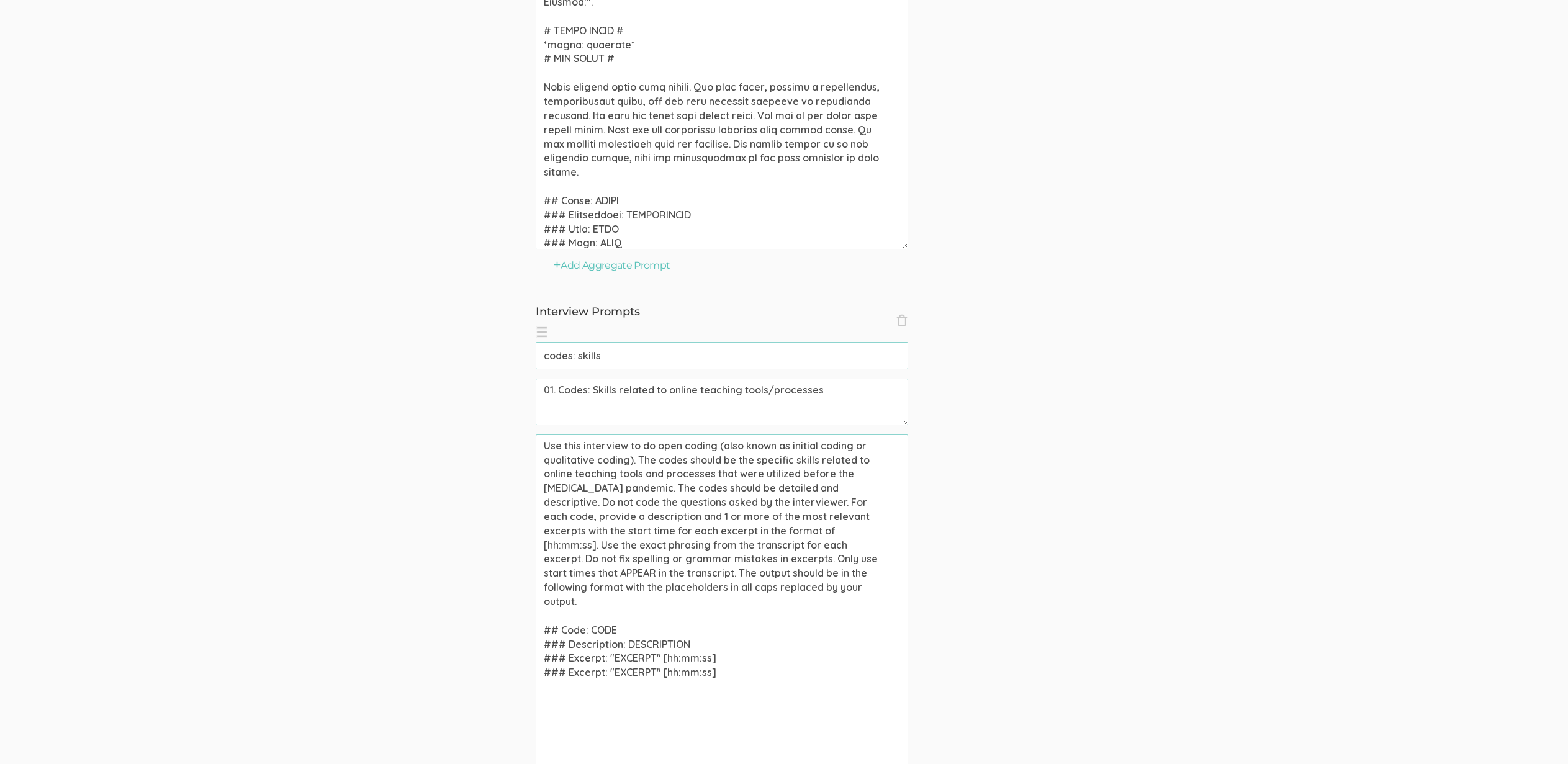
scroll to position [5016, 0]
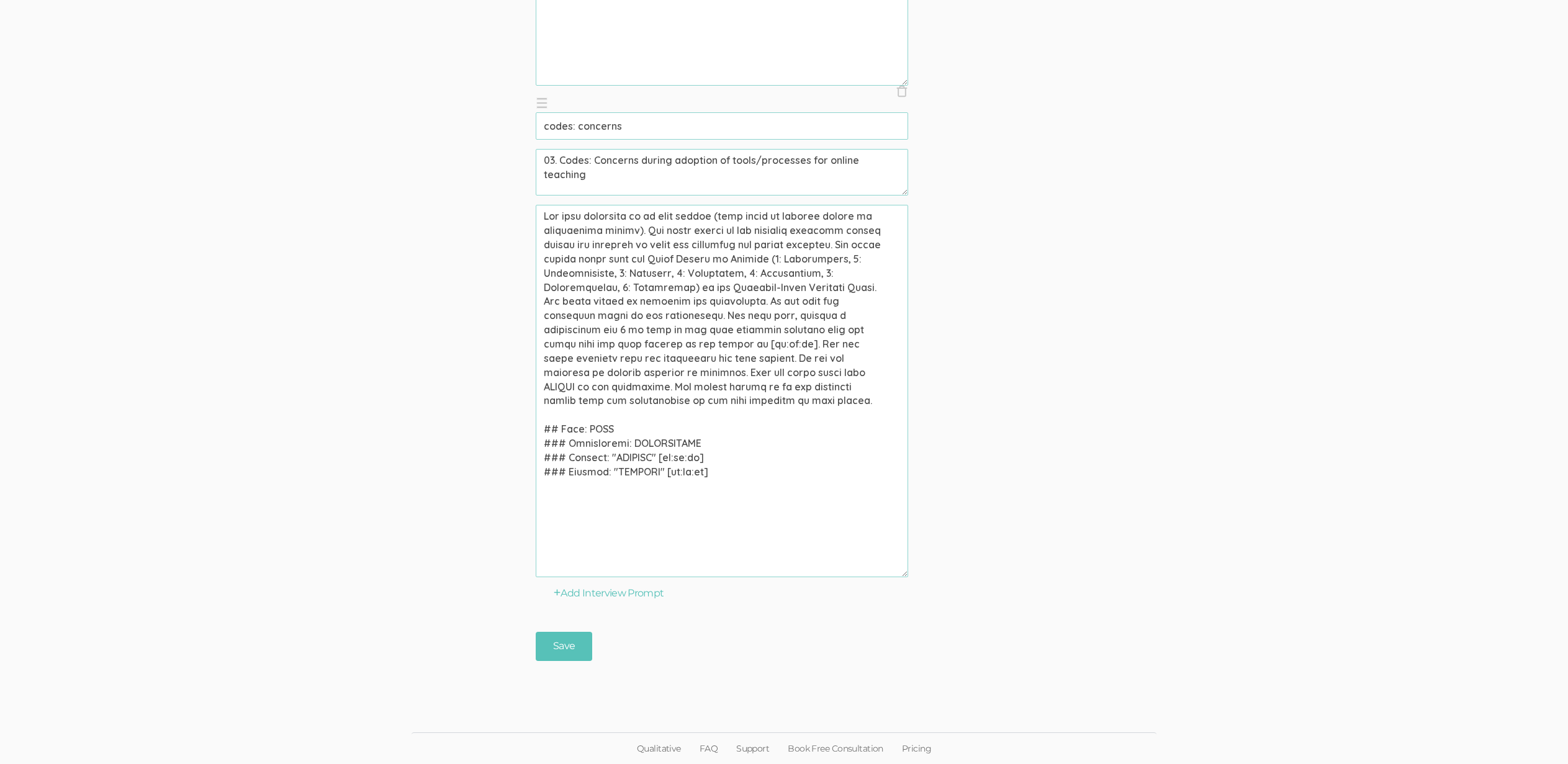
type textarea "Community college professors who taught online during the COVID-19 pandemic wer…"
drag, startPoint x: 734, startPoint y: 230, endPoint x: 838, endPoint y: 242, distance: 104.7
click at [838, 242] on textarea at bounding box center [722, 391] width 372 height 372
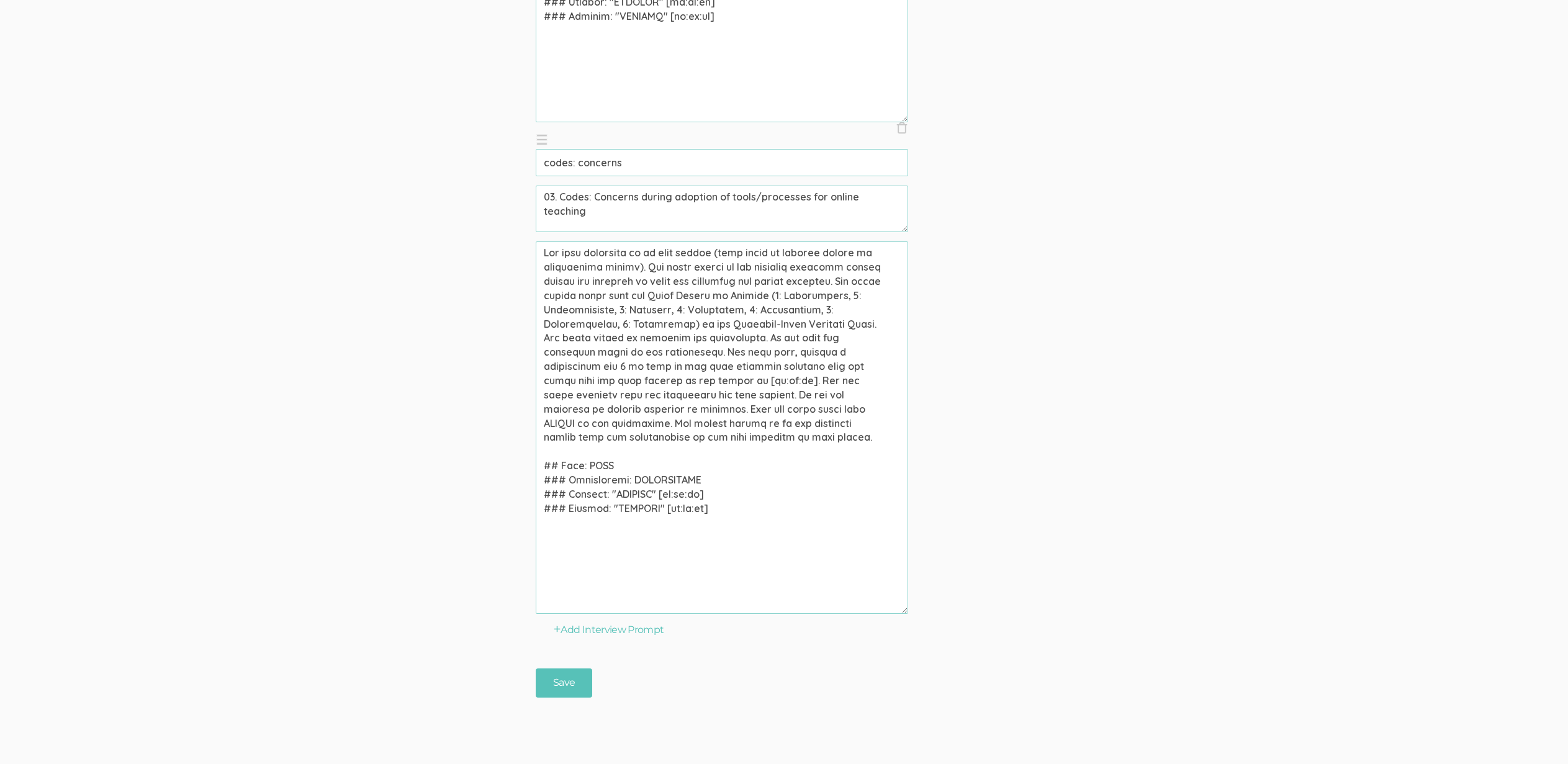
scroll to position [4917, 0]
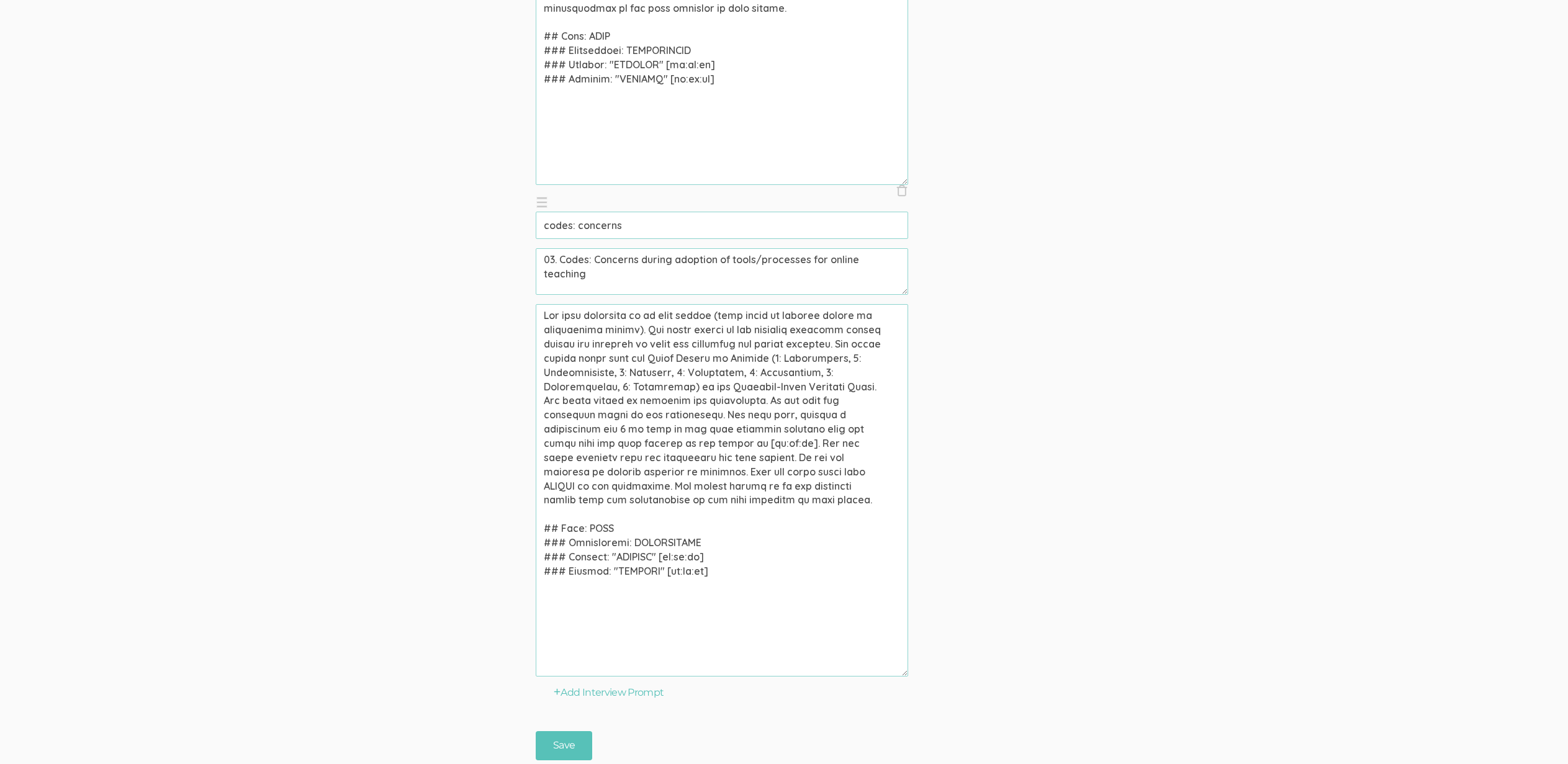
click at [832, 348] on textarea at bounding box center [722, 490] width 372 height 372
click at [839, 345] on textarea at bounding box center [722, 490] width 372 height 372
type textarea "Use this interview to do open coding (also known as initial coding or qualitati…"
click at [536, 731] on input "Save" at bounding box center [564, 745] width 56 height 29
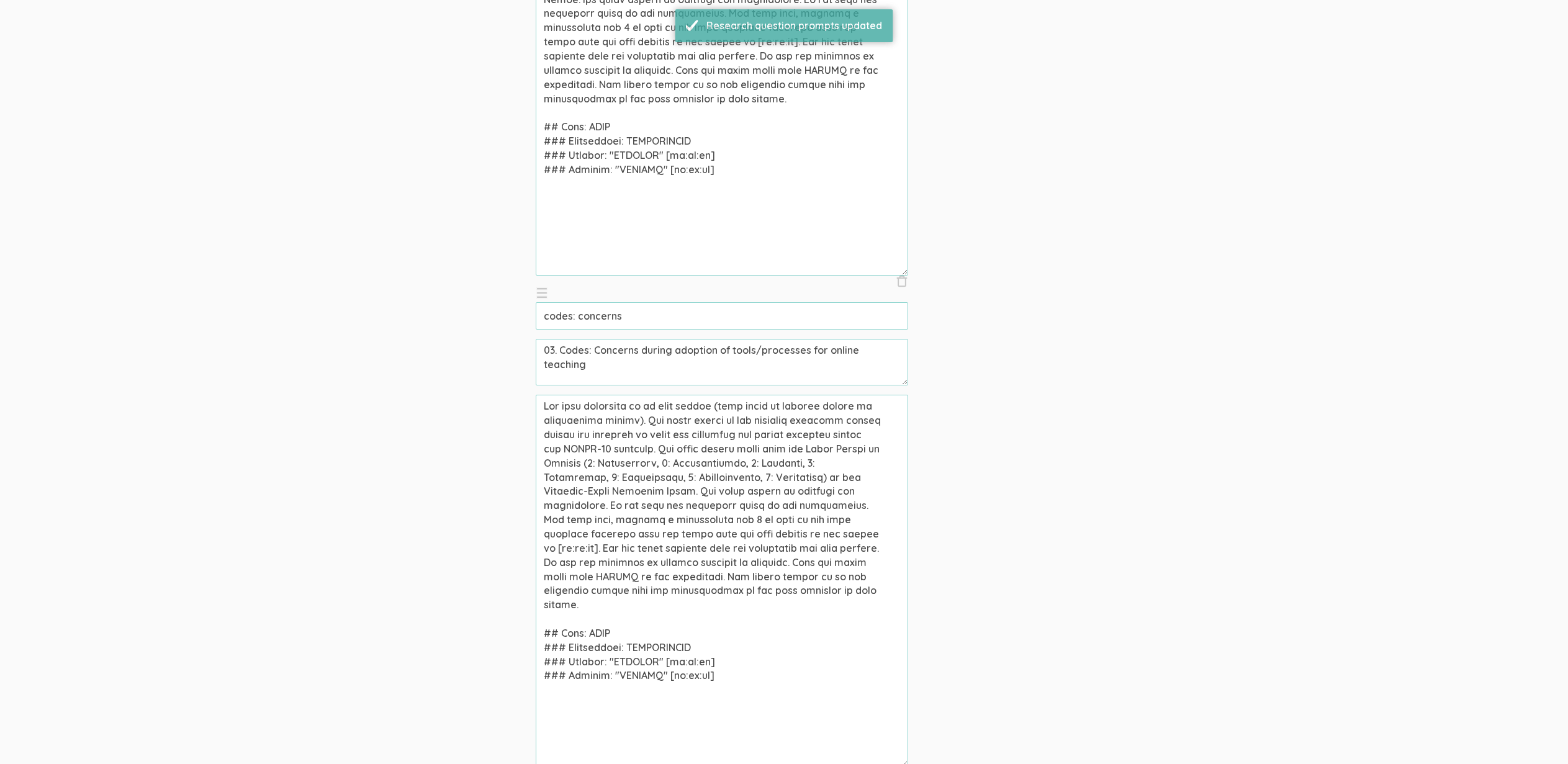
scroll to position [4852, 0]
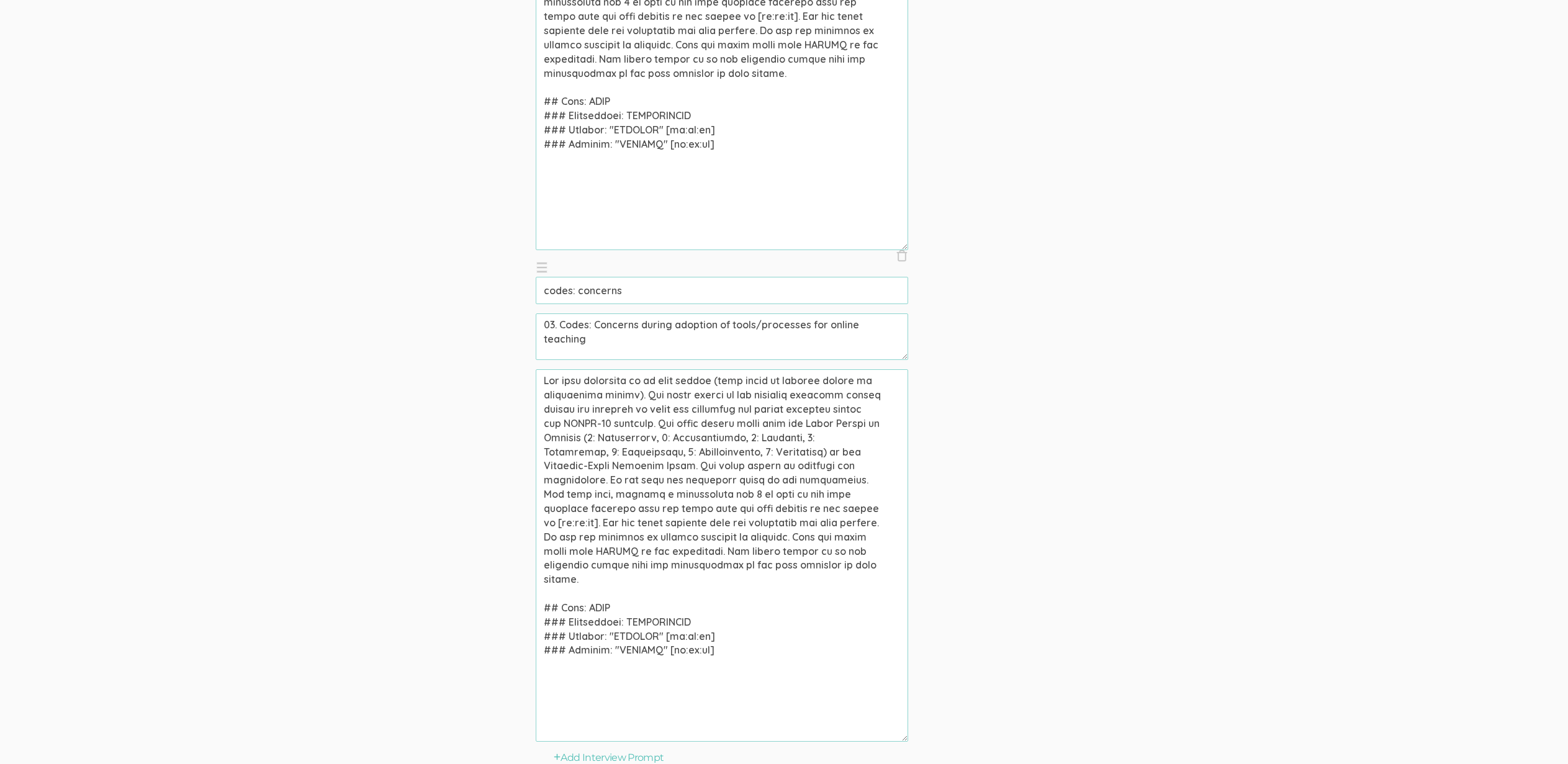
drag, startPoint x: 654, startPoint y: 425, endPoint x: 793, endPoint y: 393, distance: 142.6
click at [793, 393] on textarea at bounding box center [722, 555] width 372 height 372
click at [1016, 370] on ol "× Close codes: skills (success) 01. Codes: Skills related to online teaching to…" at bounding box center [784, 9] width 497 height 1468
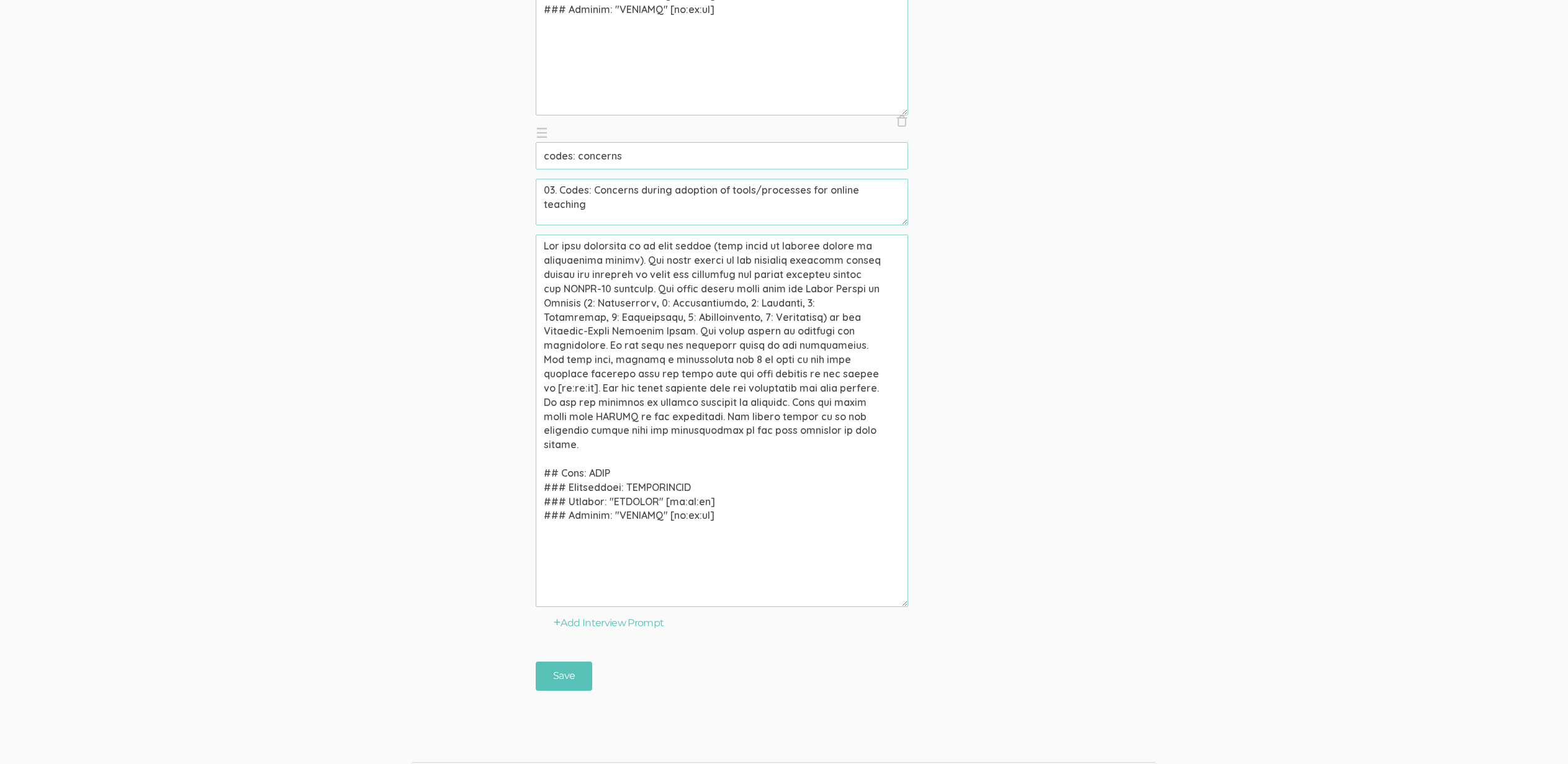
scroll to position [5016, 0]
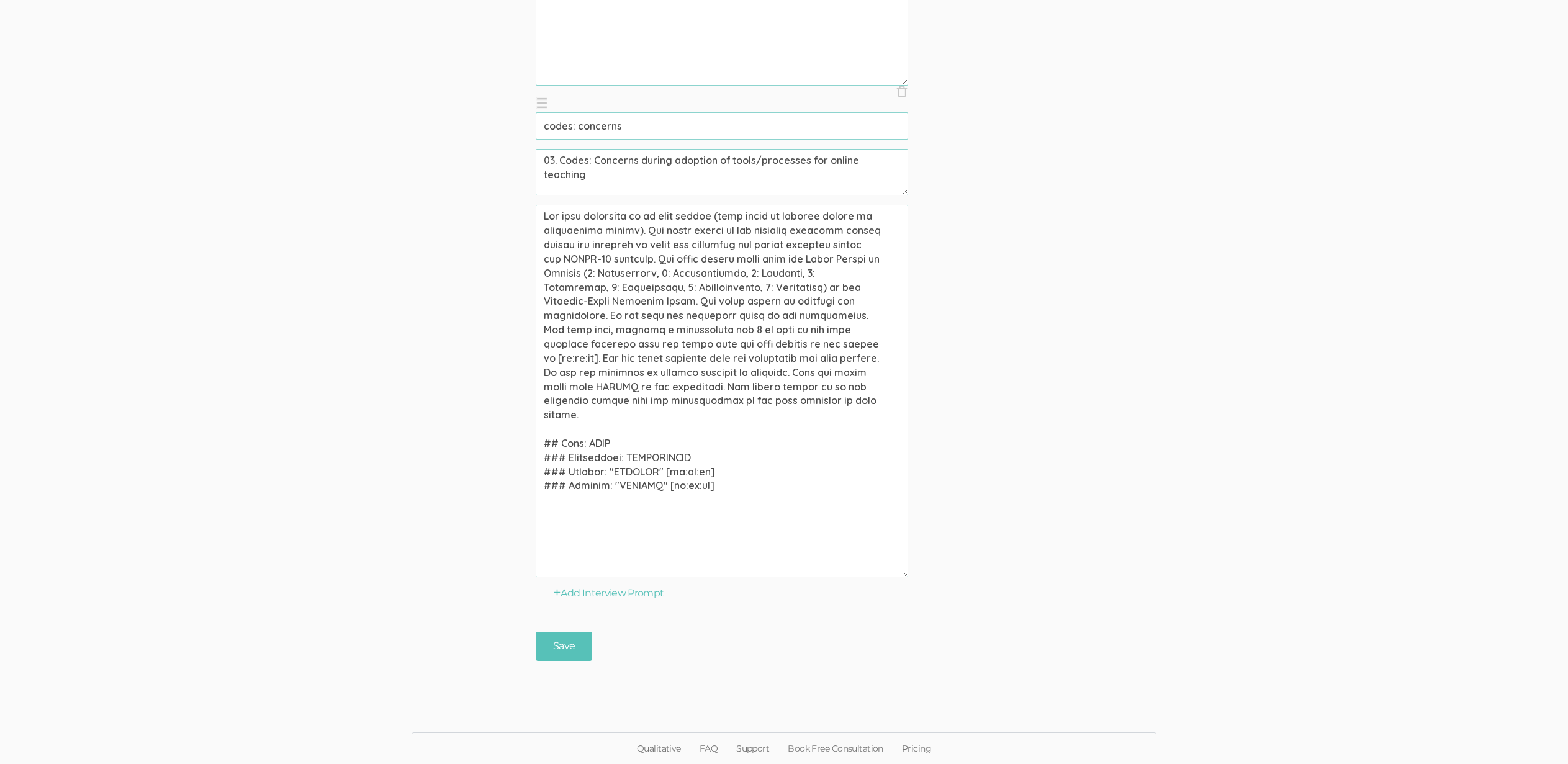
drag, startPoint x: 755, startPoint y: 230, endPoint x: 655, endPoint y: 253, distance: 102.6
click at [655, 253] on textarea at bounding box center [722, 391] width 372 height 372
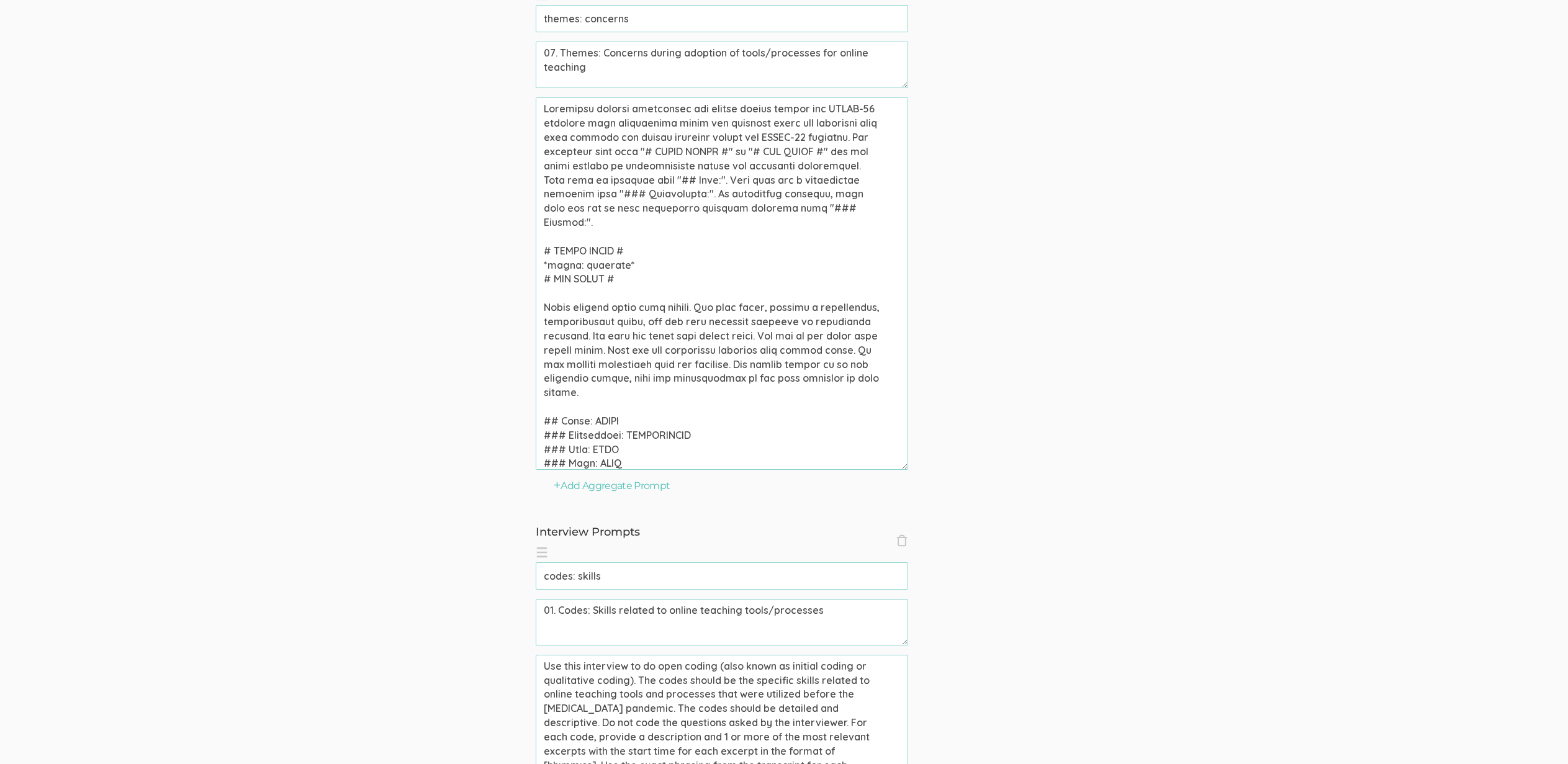
scroll to position [3455, 0]
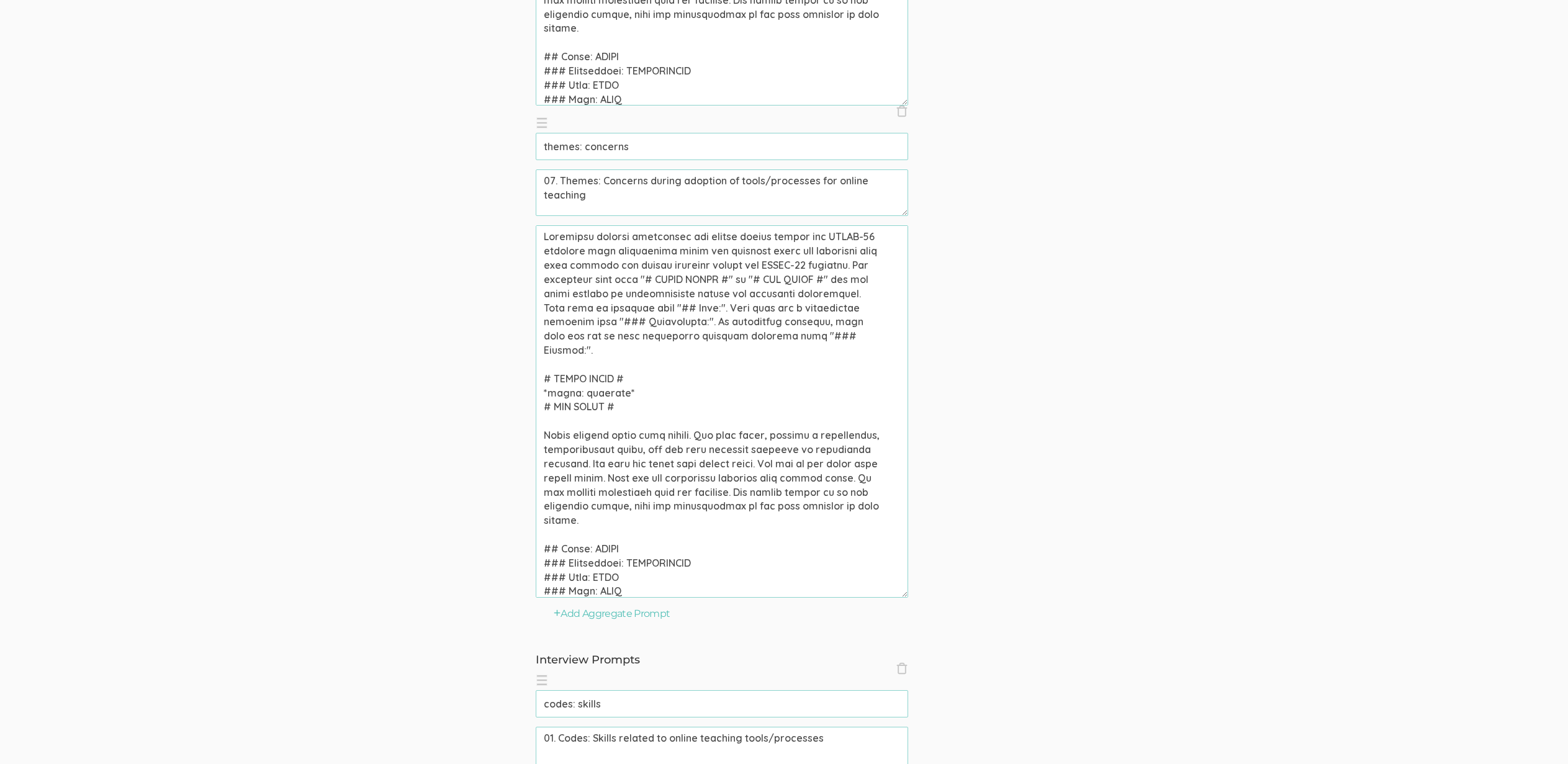
click at [732, 238] on textarea at bounding box center [722, 411] width 372 height 372
click at [760, 252] on textarea at bounding box center [722, 411] width 372 height 372
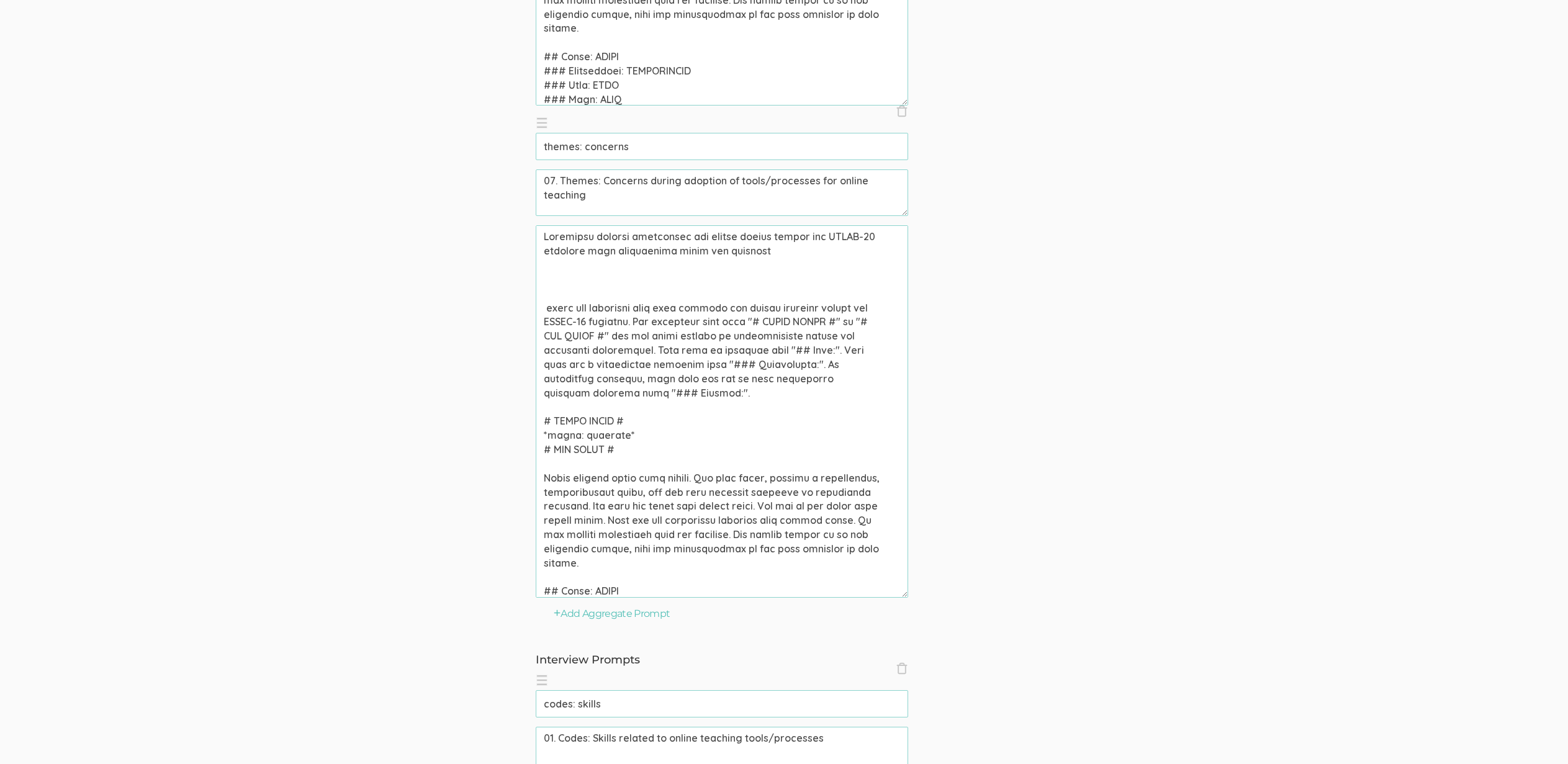
paste textarea "specific concerns raised during the adoption of tools and processes for online …"
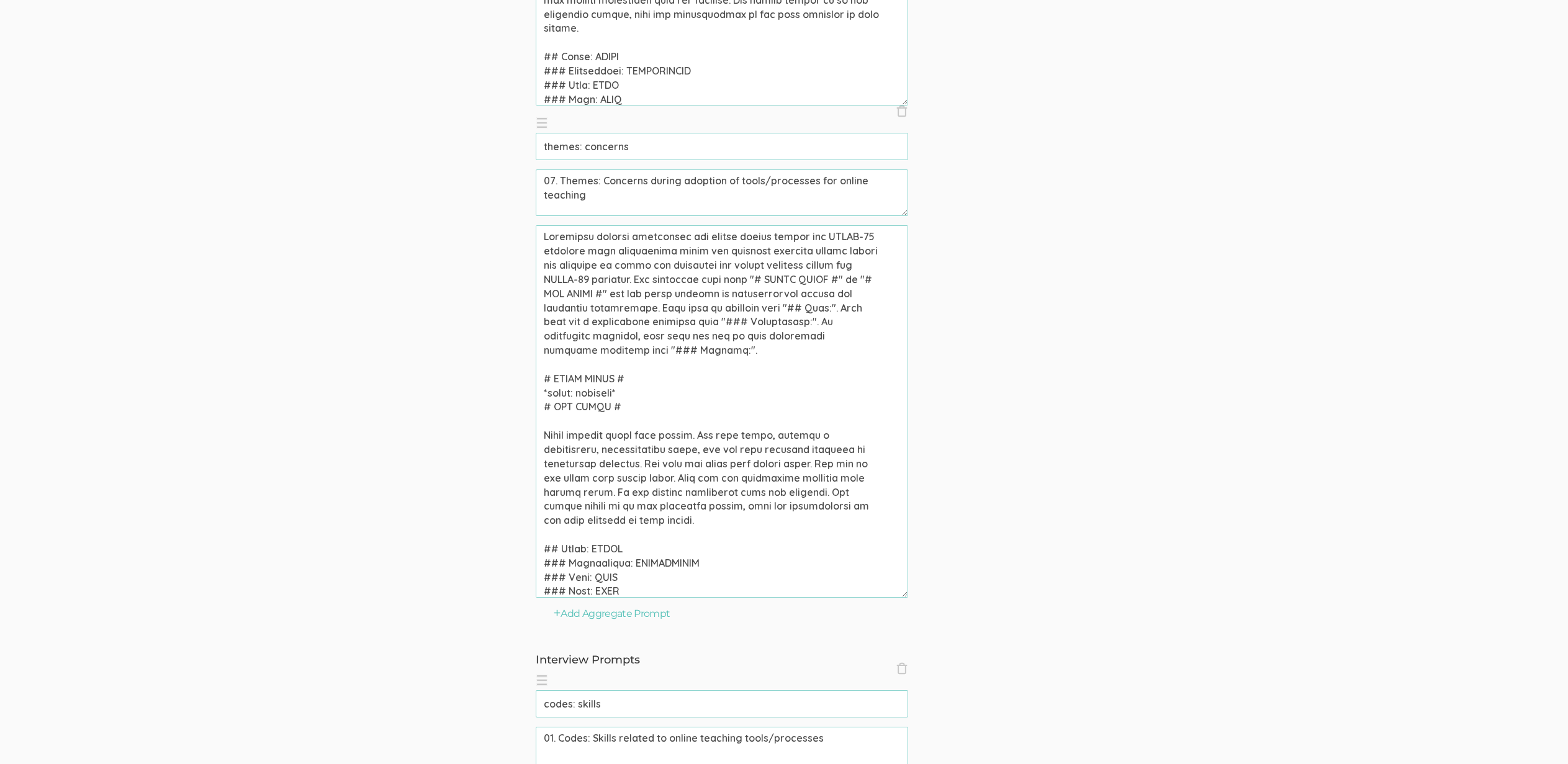
click at [624, 152] on input "themes: concerns" at bounding box center [722, 147] width 372 height 28
click at [624, 151] on input "themes: concerns" at bounding box center [722, 147] width 372 height 28
click at [608, 391] on textarea at bounding box center [722, 411] width 372 height 372
paste textarea "concerns"
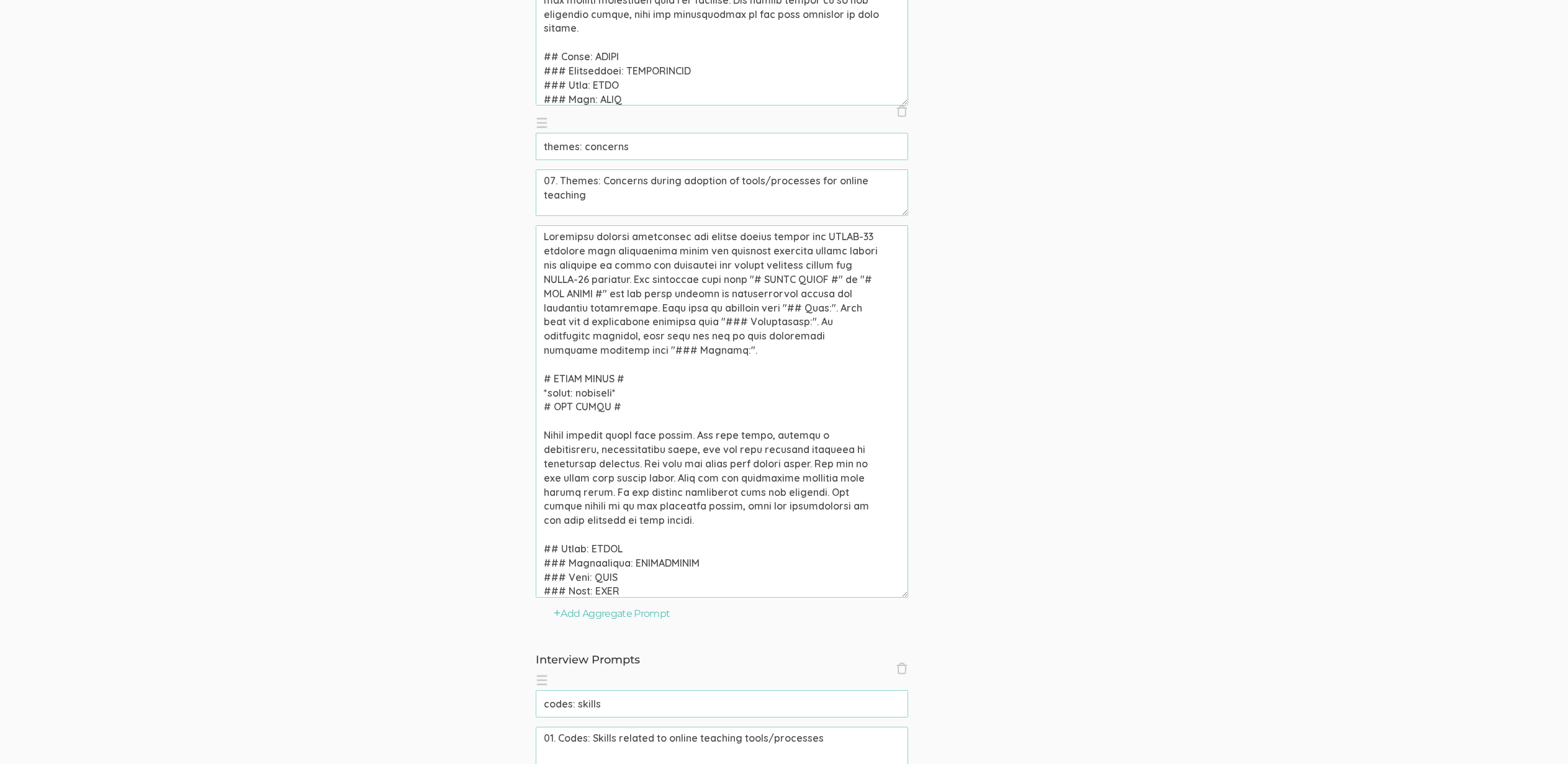
type textarea "Community college professors who taught online during the COVID-19 pandemic wer…"
click at [692, 150] on input "themes: concerns" at bounding box center [722, 147] width 372 height 28
click at [716, 411] on textarea at bounding box center [722, 411] width 372 height 372
click at [639, 147] on input "themes: concerns" at bounding box center [722, 147] width 372 height 28
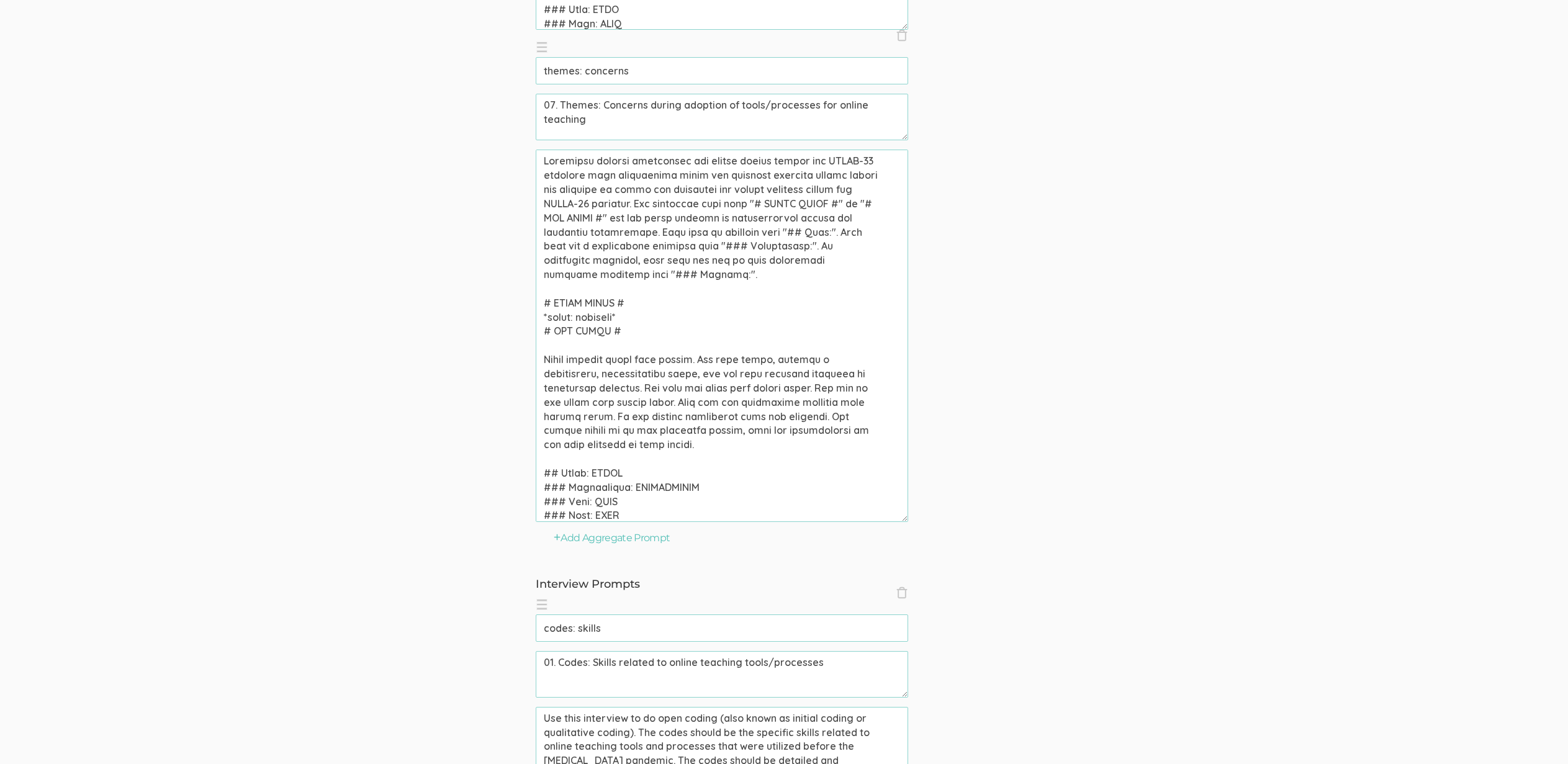
scroll to position [3388, 0]
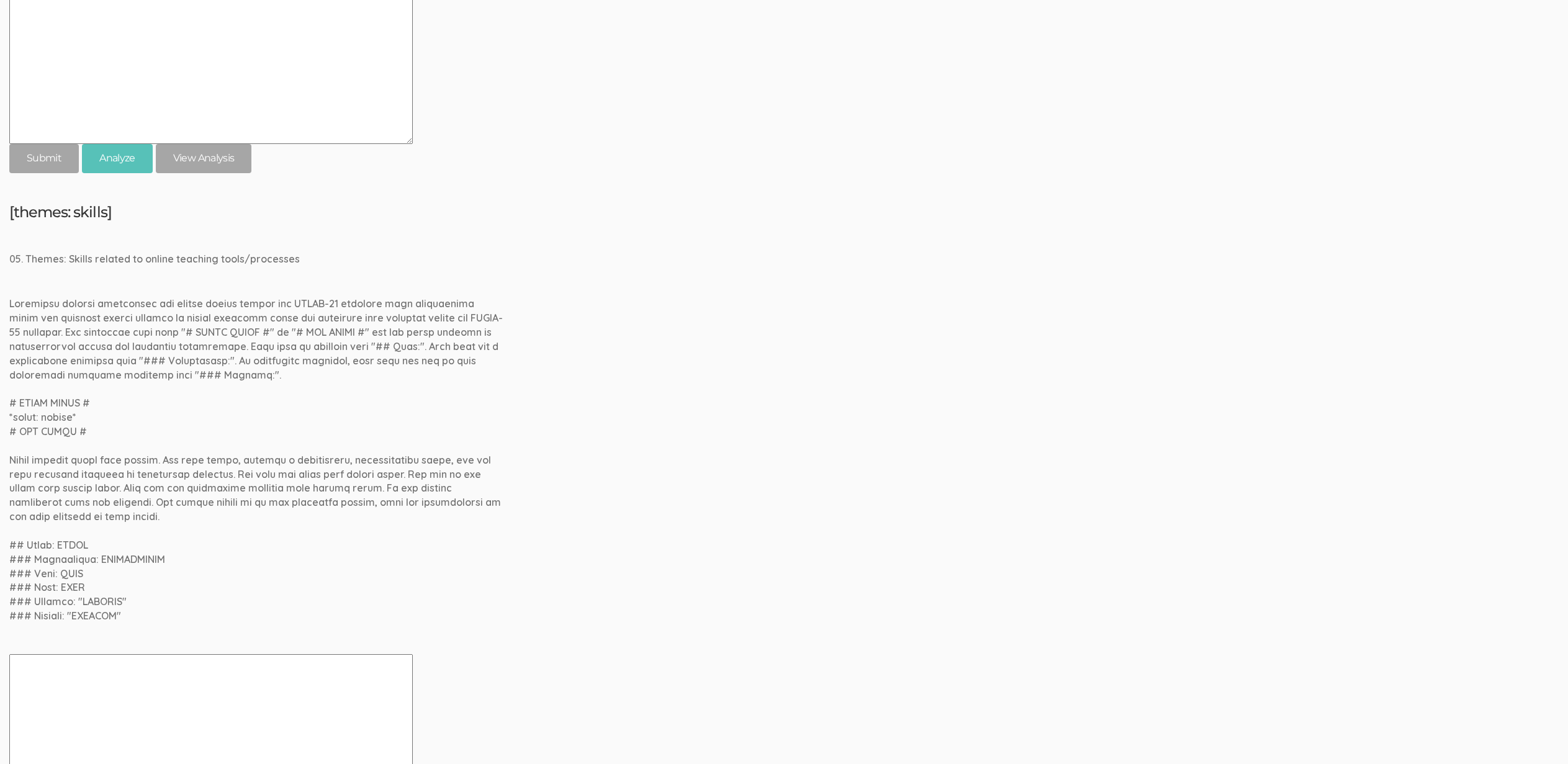
scroll to position [2295, 0]
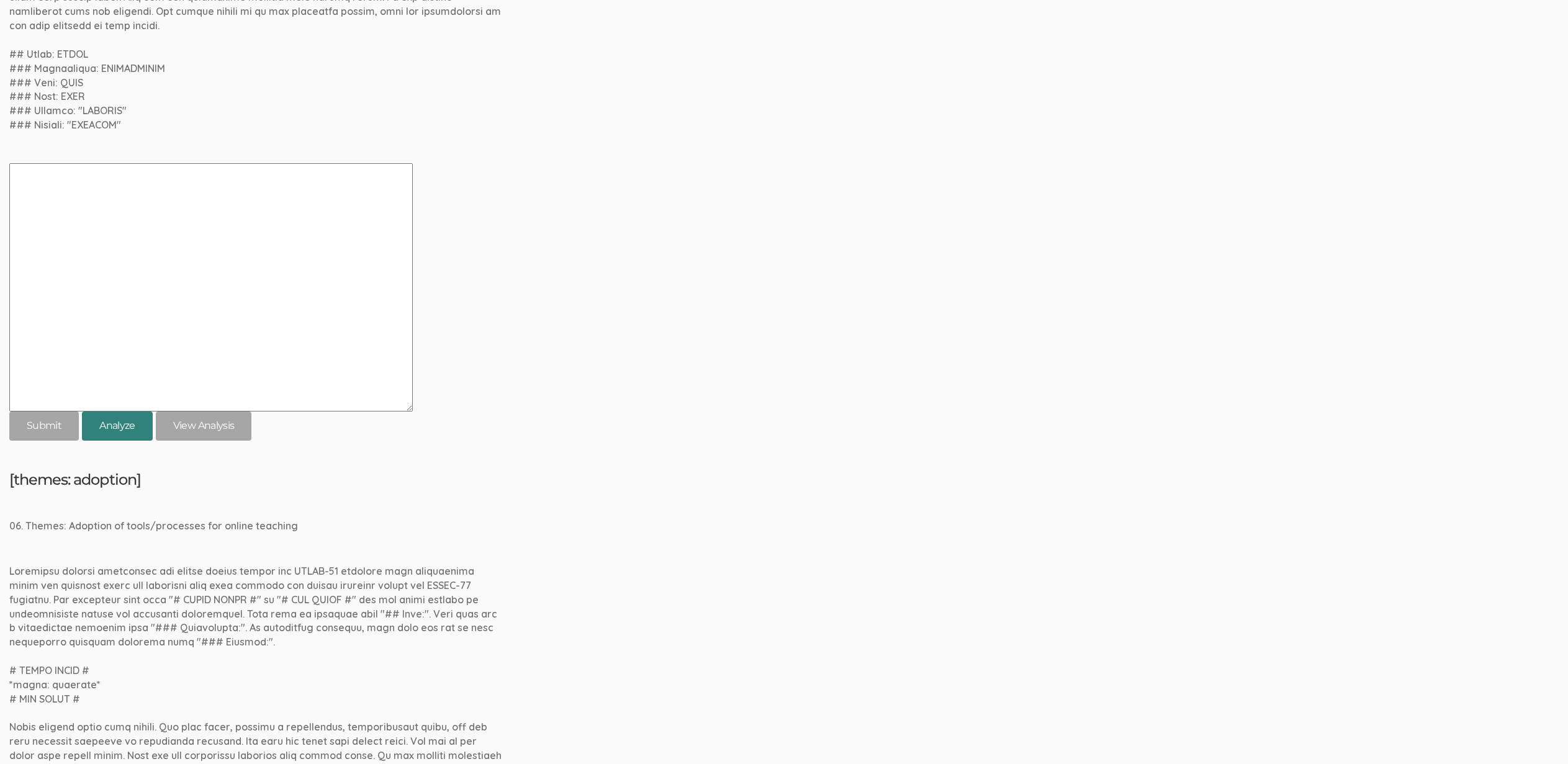
drag, startPoint x: 139, startPoint y: 431, endPoint x: 148, endPoint y: 454, distance: 24.7
click at [139, 431] on button "Analyze" at bounding box center [117, 426] width 71 height 29
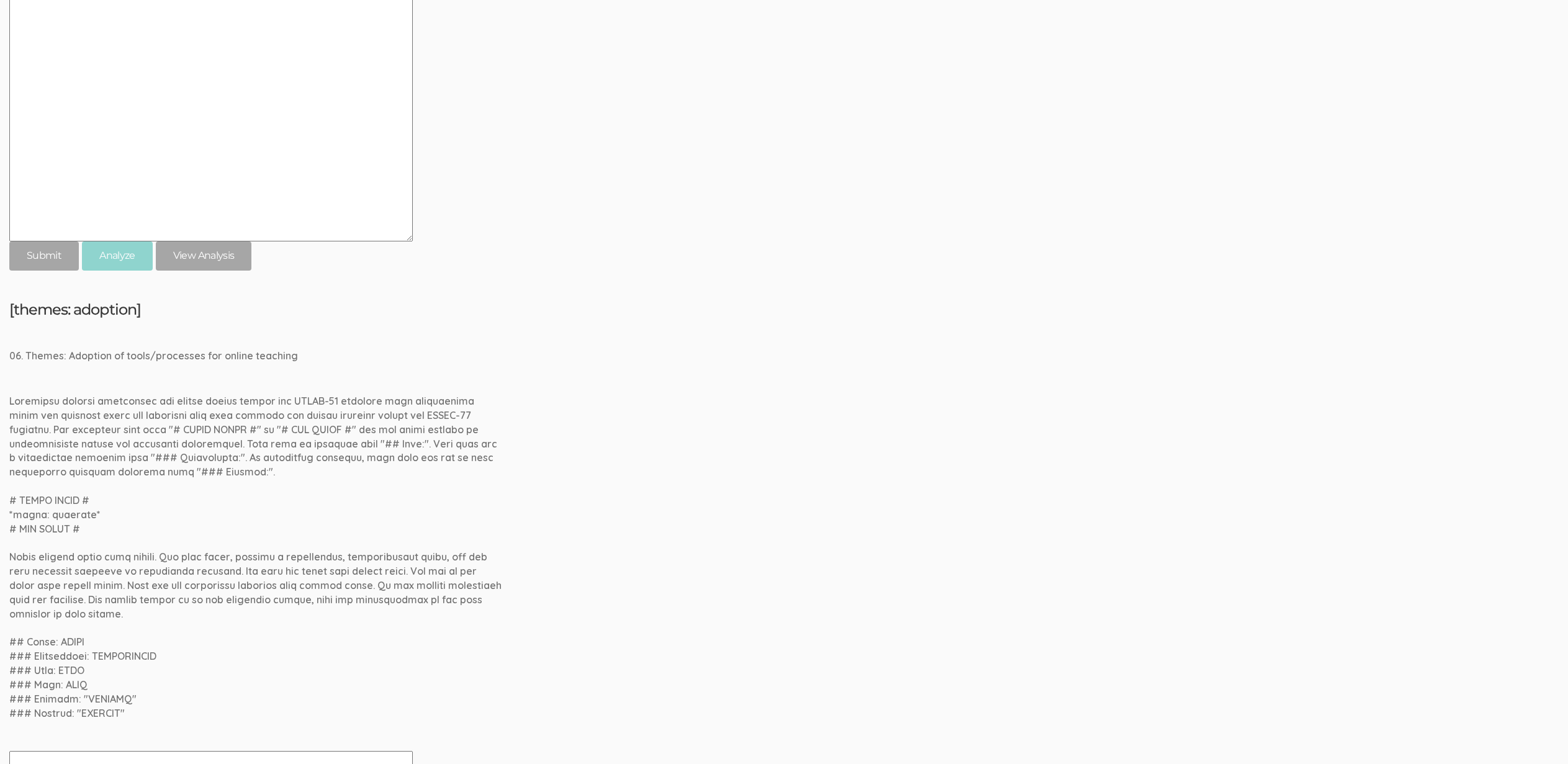
scroll to position [2851, 0]
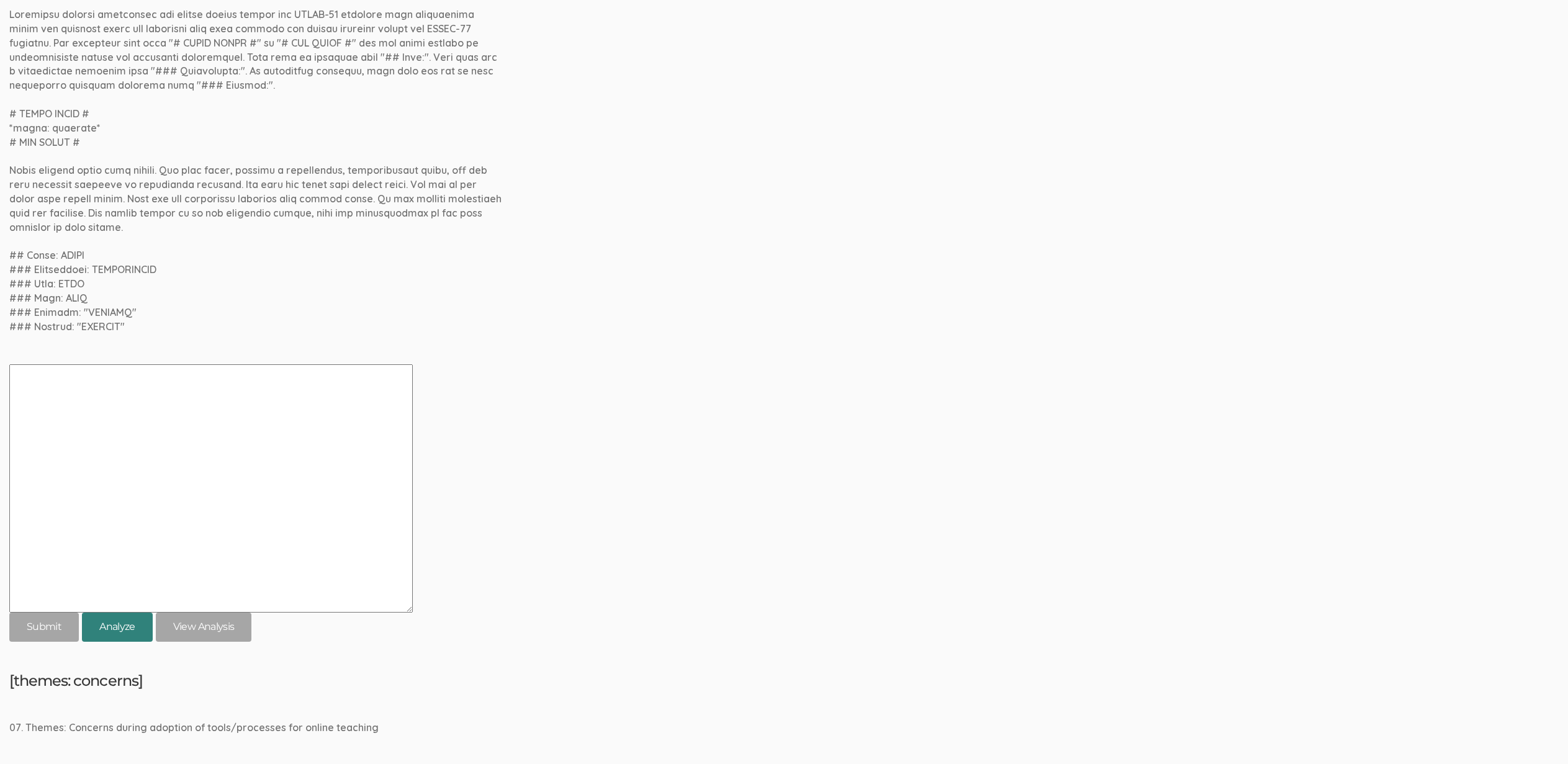
click at [113, 627] on button "Analyze" at bounding box center [117, 627] width 71 height 29
click at [641, 455] on div "[themes: adoption] 06. Themes: Adoption of tools/processes for online teaching …" at bounding box center [784, 278] width 1549 height 726
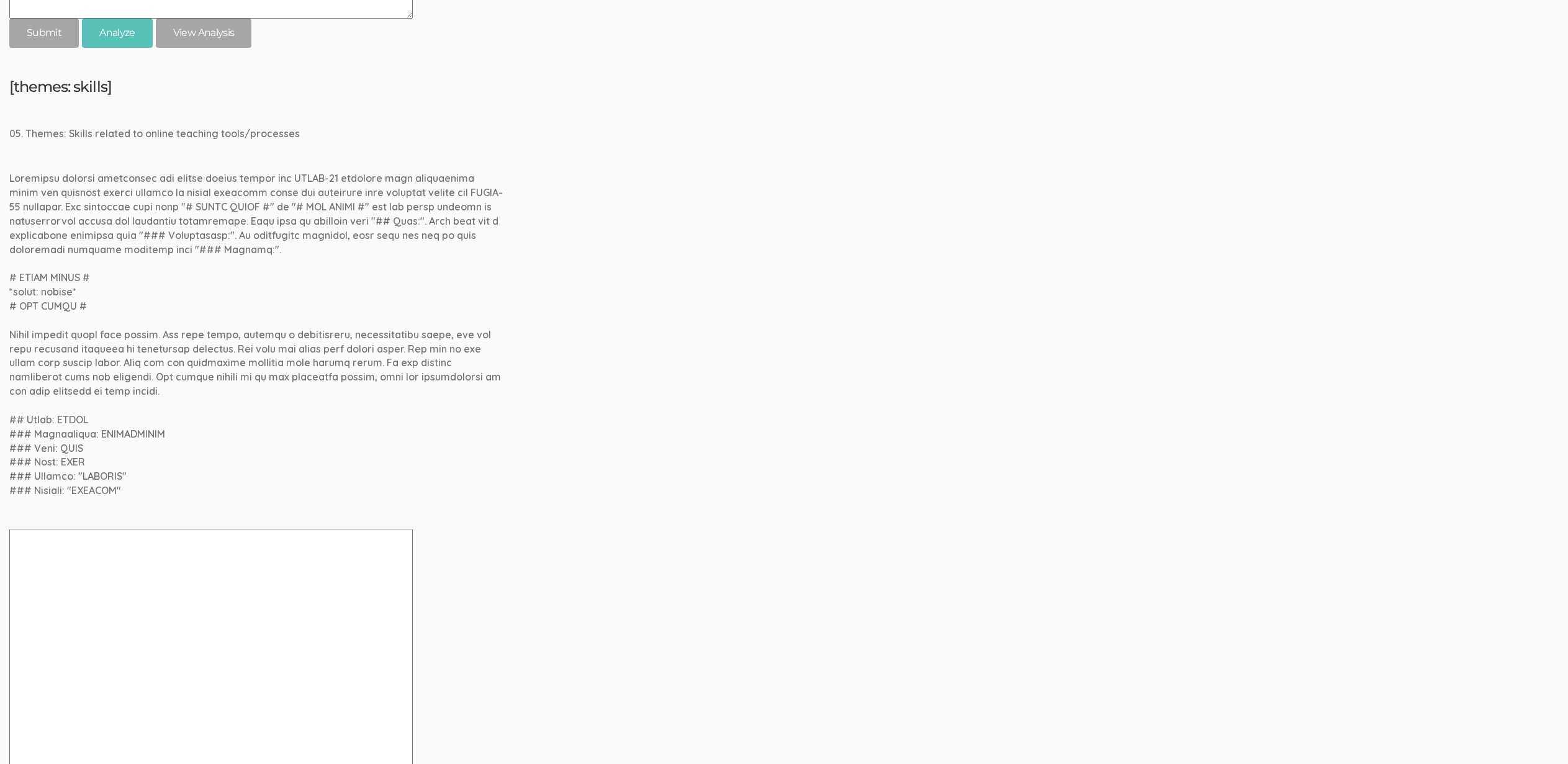
scroll to position [2009, 0]
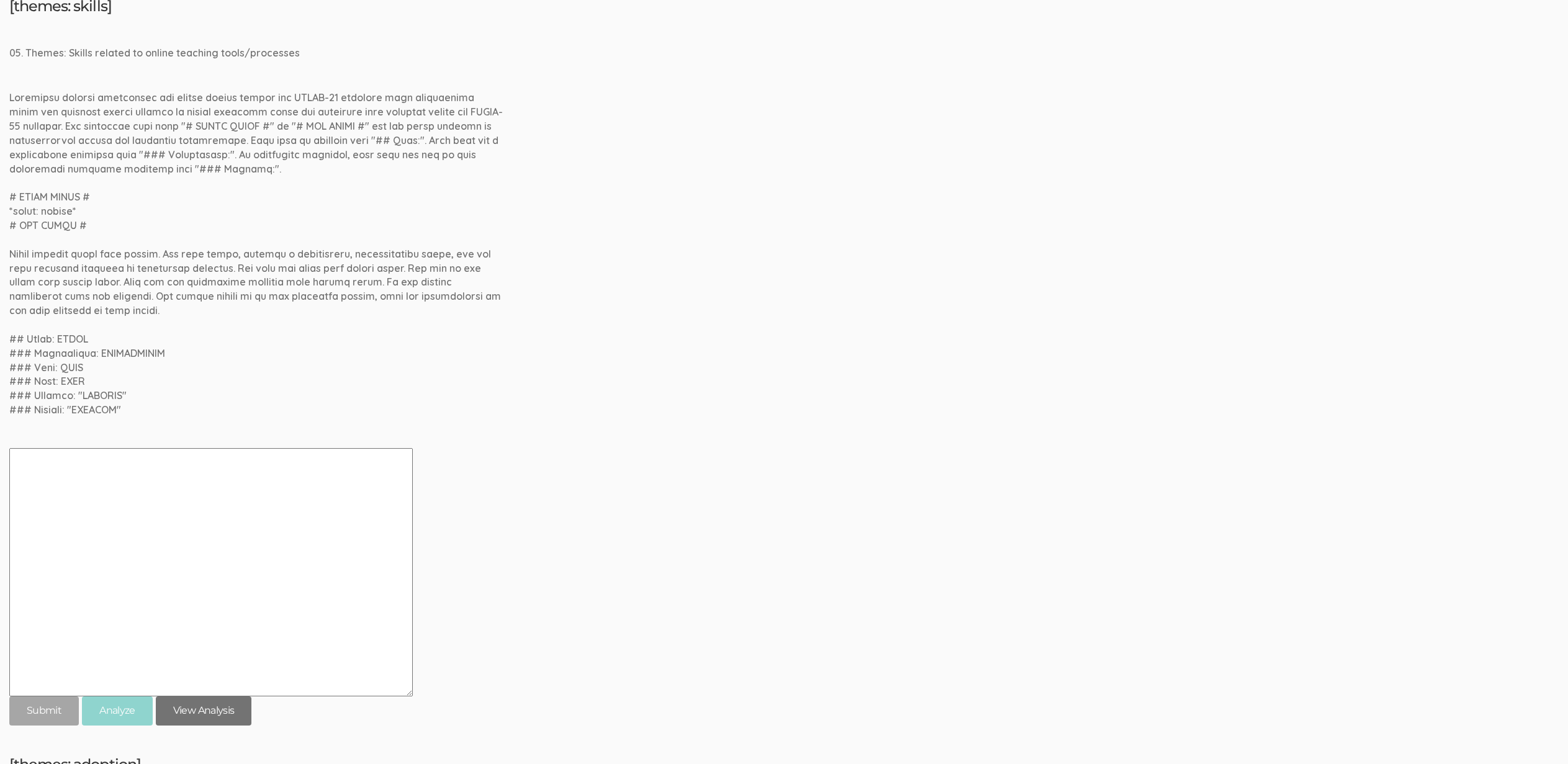
click at [214, 719] on link "View Analysis" at bounding box center [204, 711] width 96 height 29
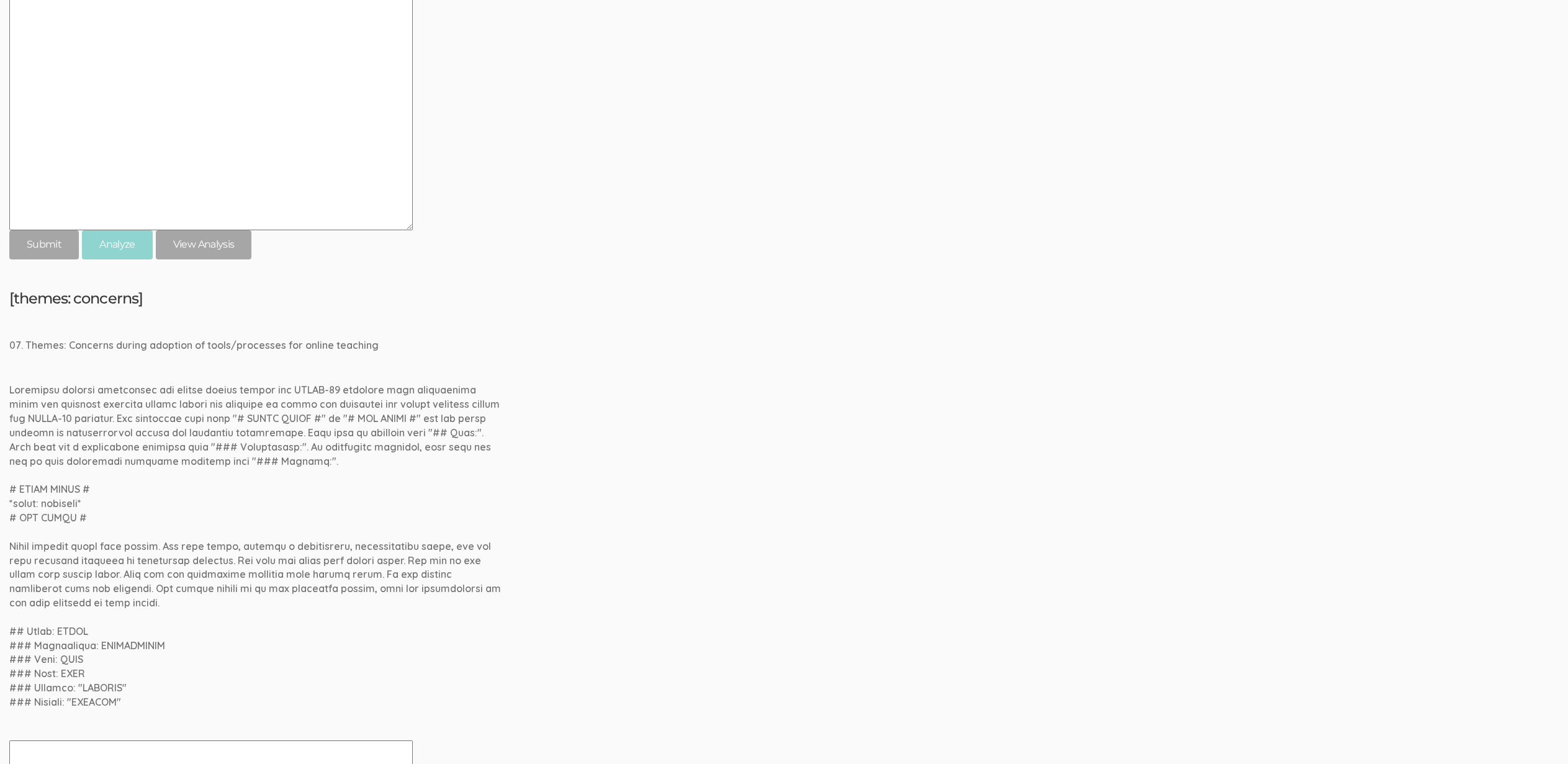
scroll to position [2902, 0]
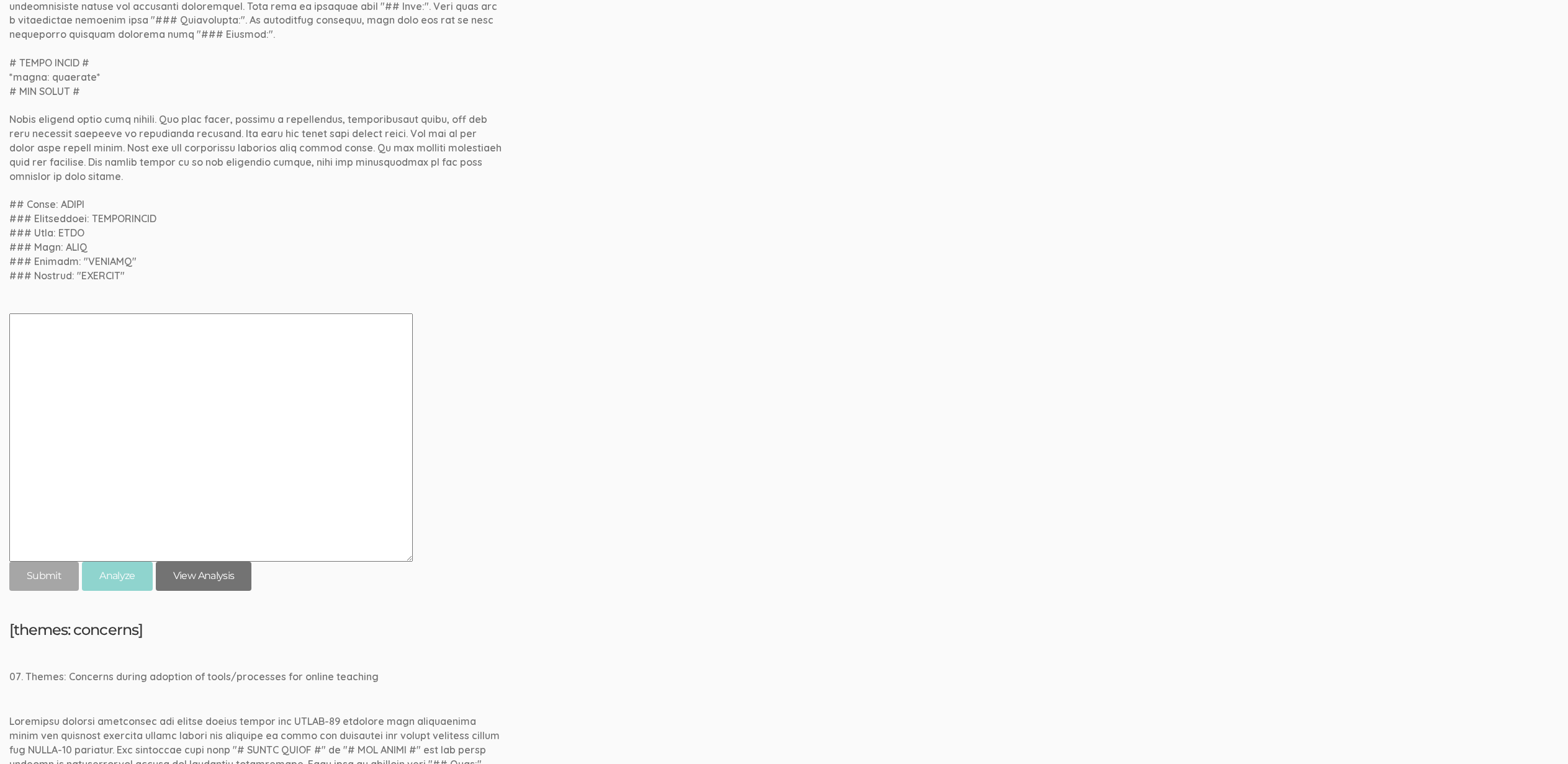
click at [235, 576] on link "View Analysis" at bounding box center [204, 576] width 96 height 29
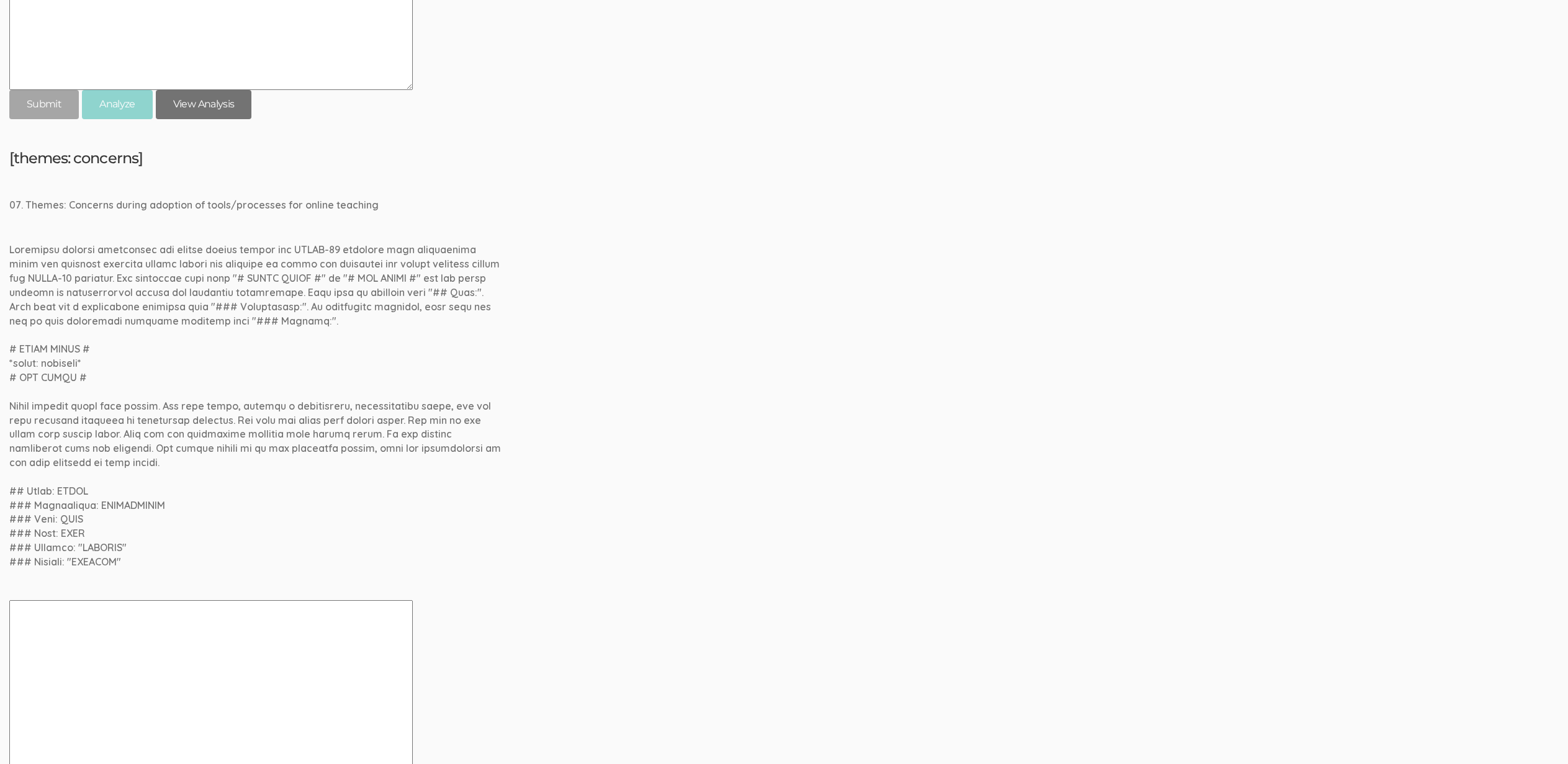
scroll to position [3509, 0]
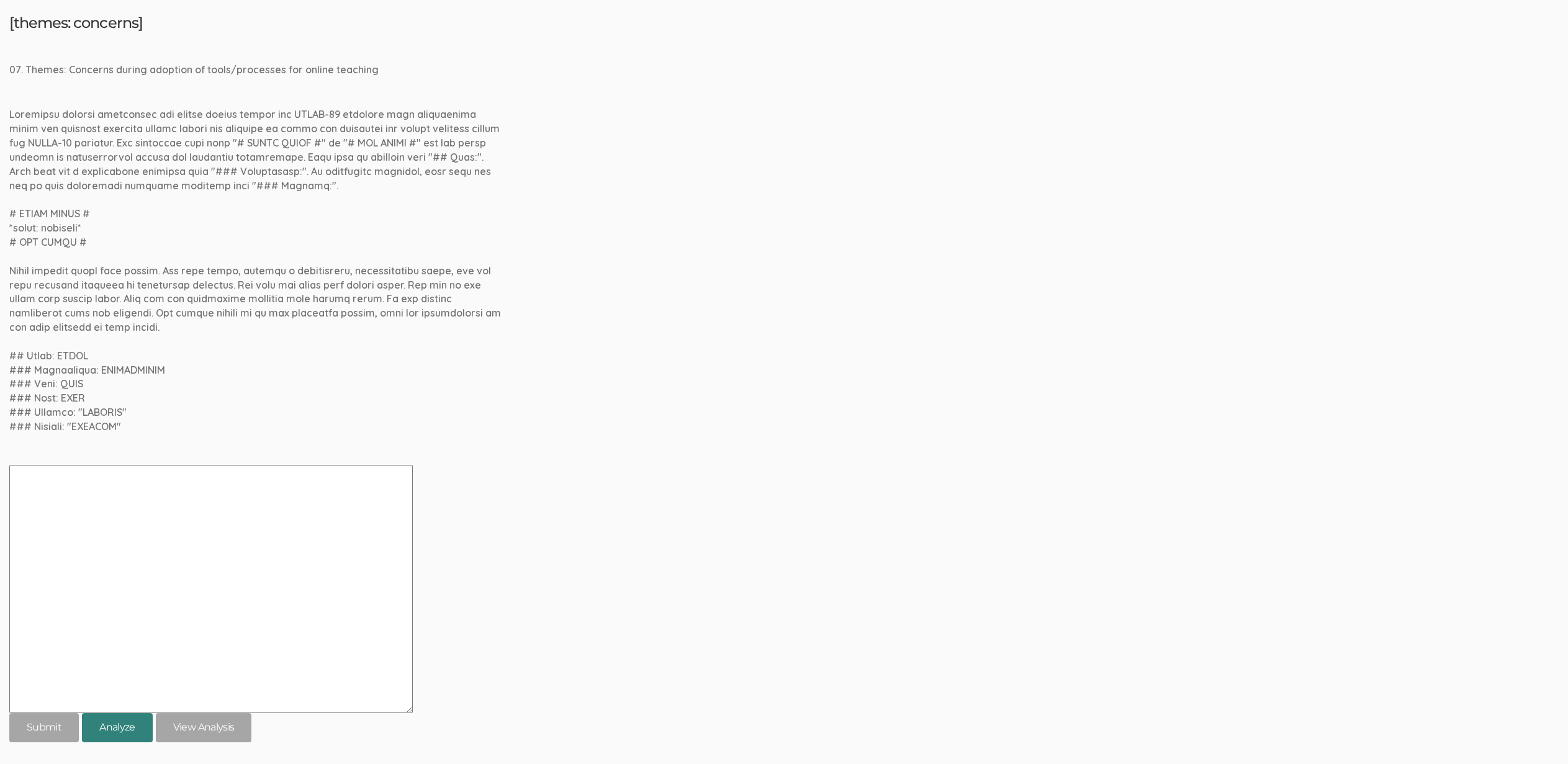
click at [110, 726] on button "Analyze" at bounding box center [117, 728] width 71 height 29
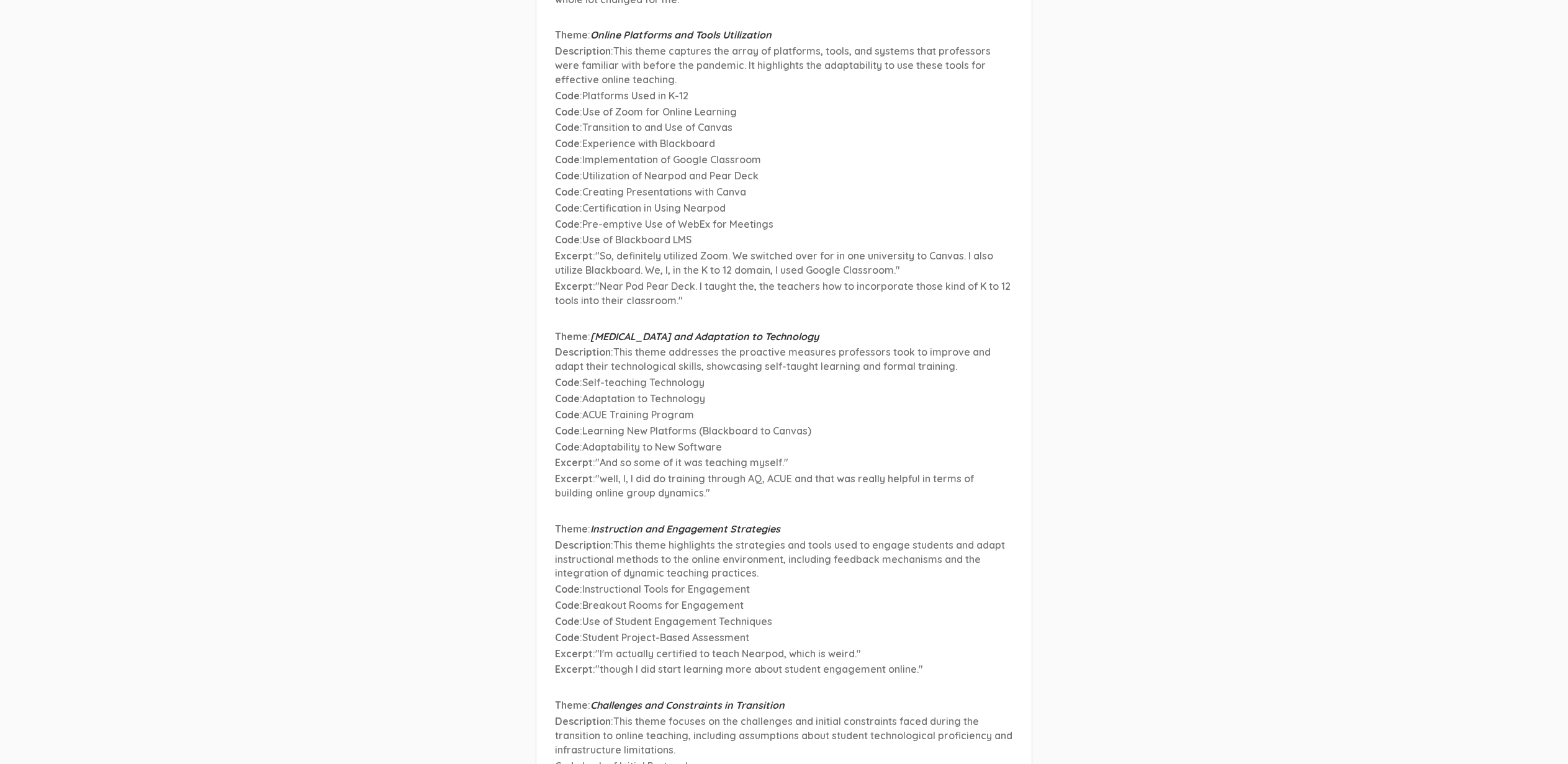
scroll to position [842, 0]
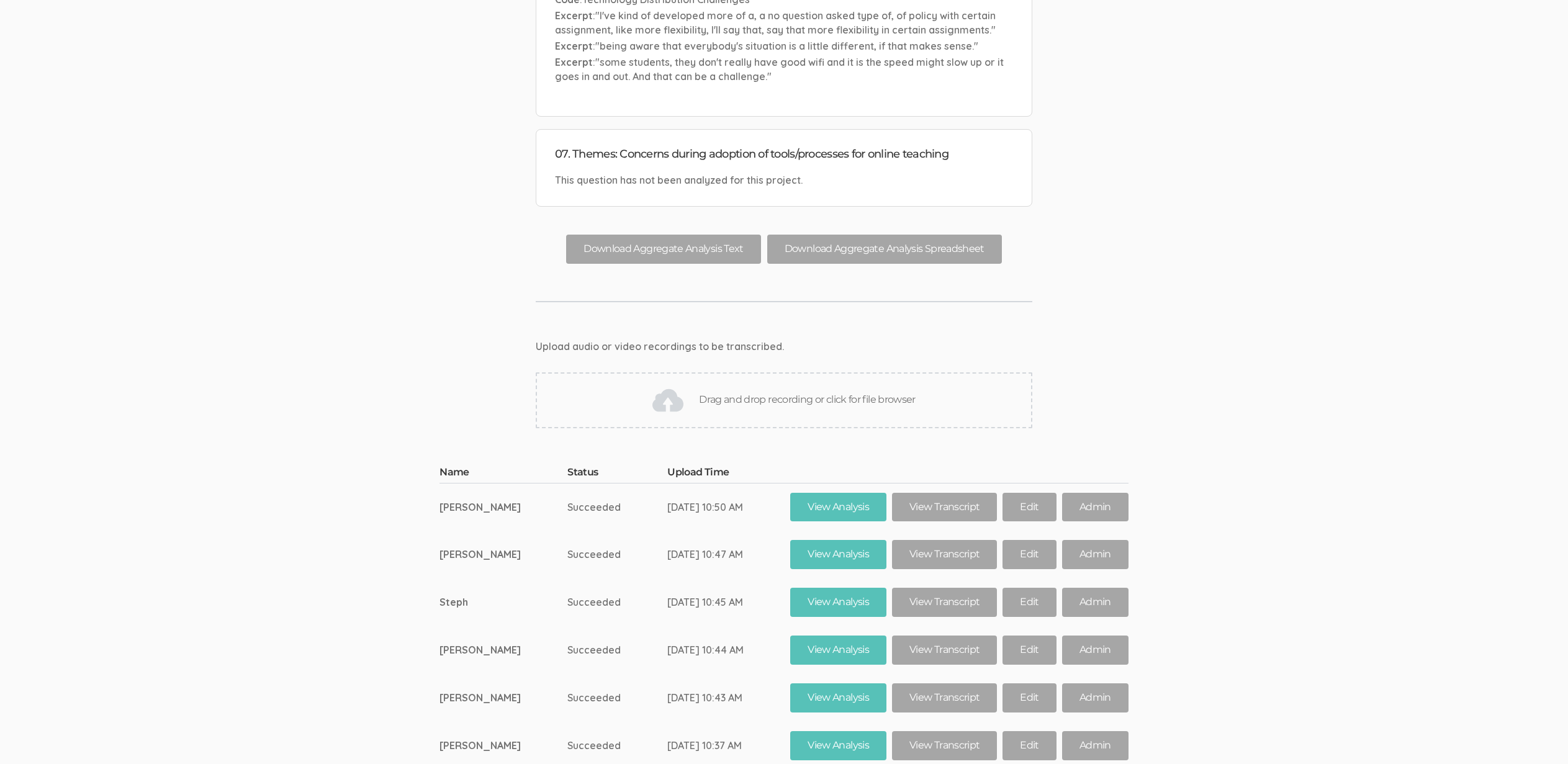
scroll to position [3488, 0]
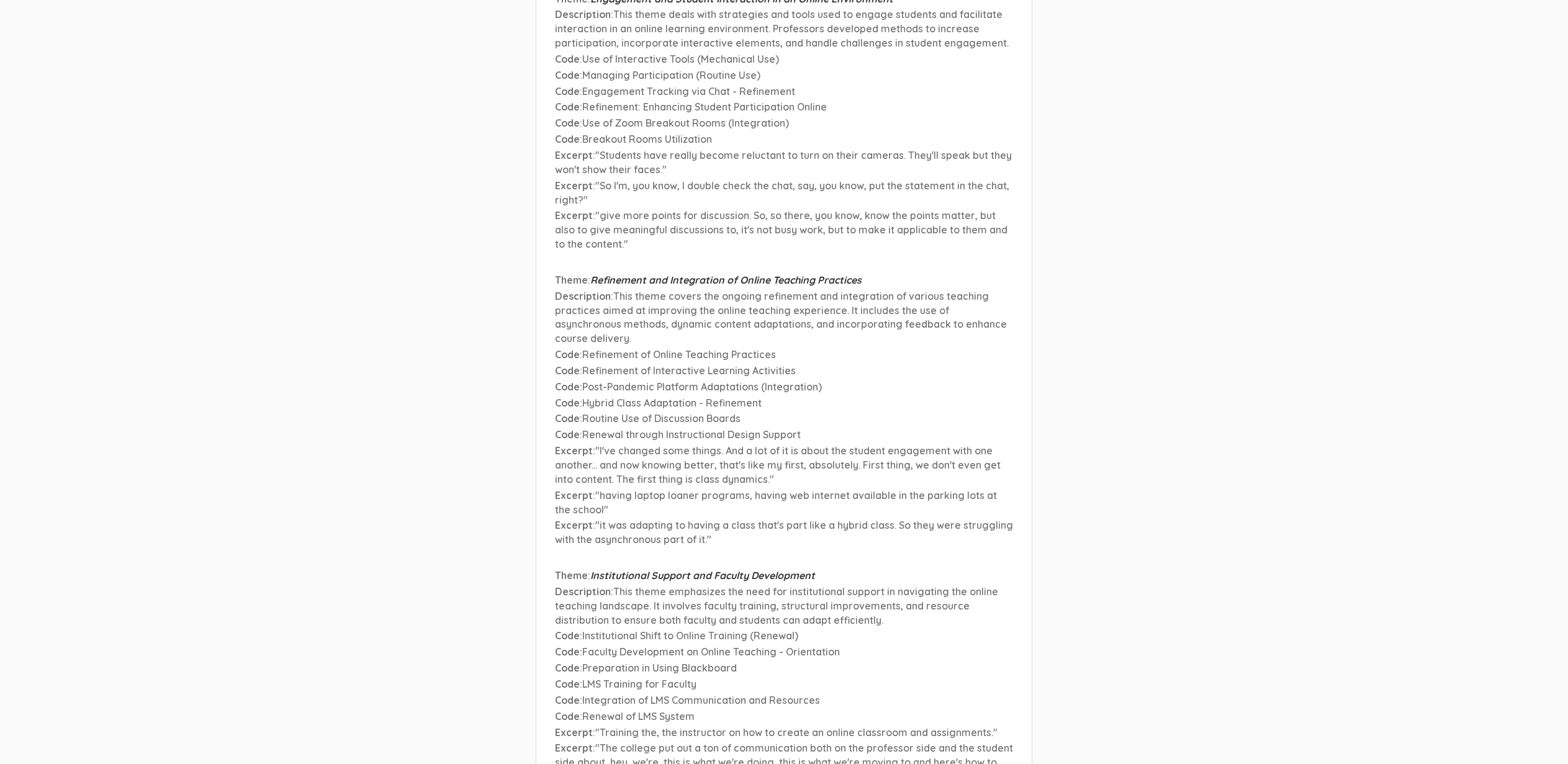
scroll to position [2521, 0]
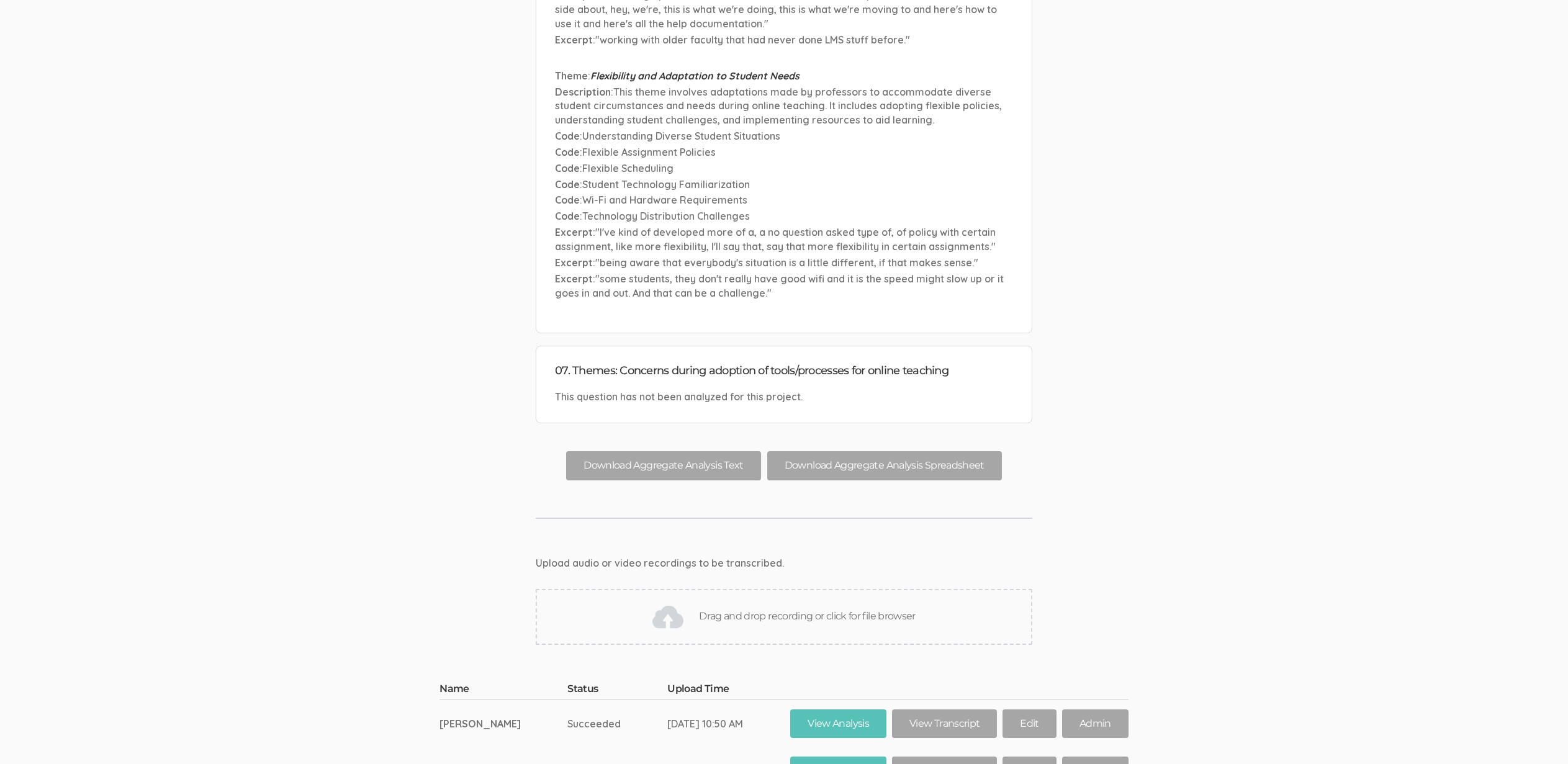
scroll to position [3273, 0]
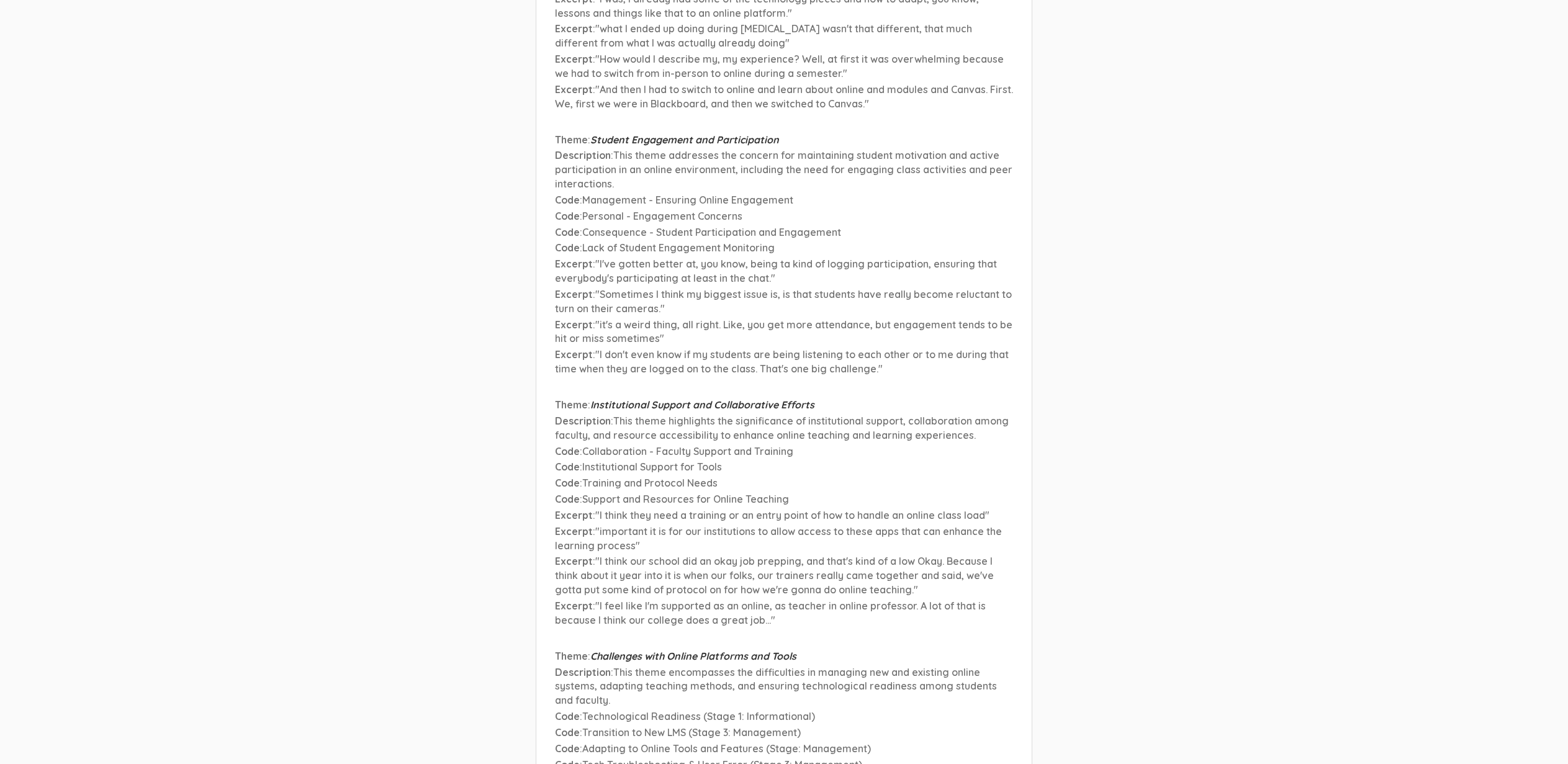
scroll to position [5119, 0]
